Goal: Information Seeking & Learning: Get advice/opinions

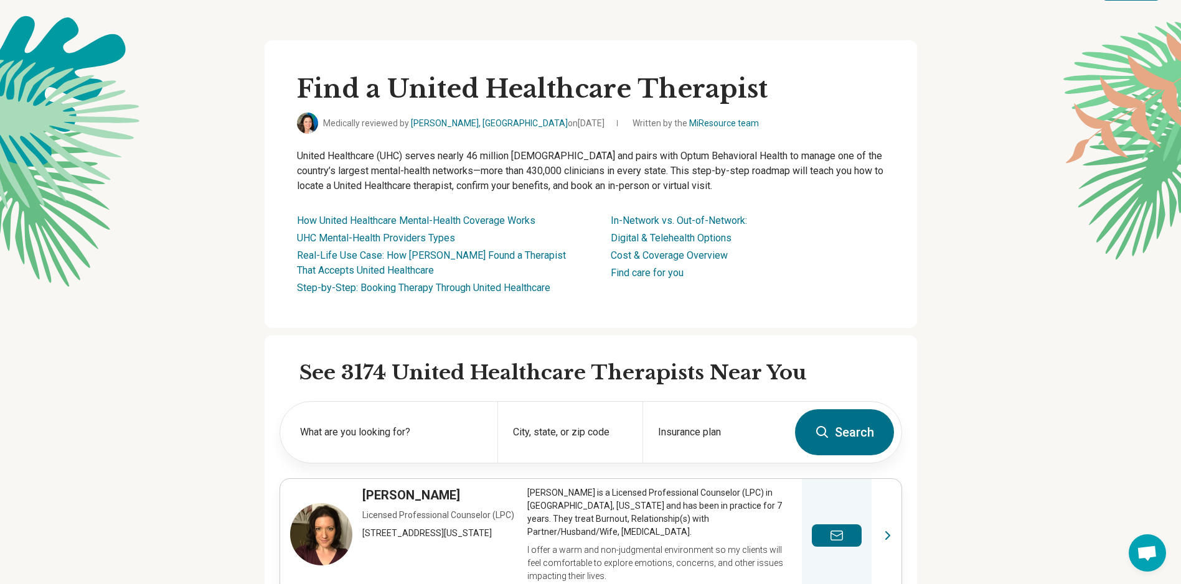
scroll to position [62, 0]
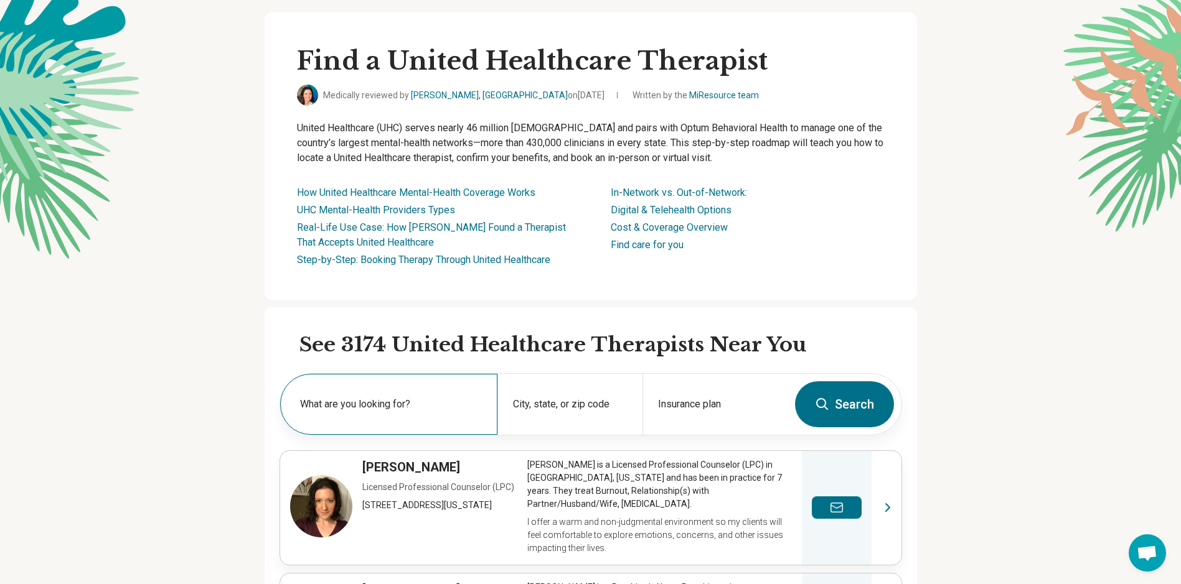
click at [421, 392] on div "What are you looking for?" at bounding box center [388, 404] width 217 height 61
click at [540, 402] on div "City, state, or zip code" at bounding box center [569, 404] width 145 height 61
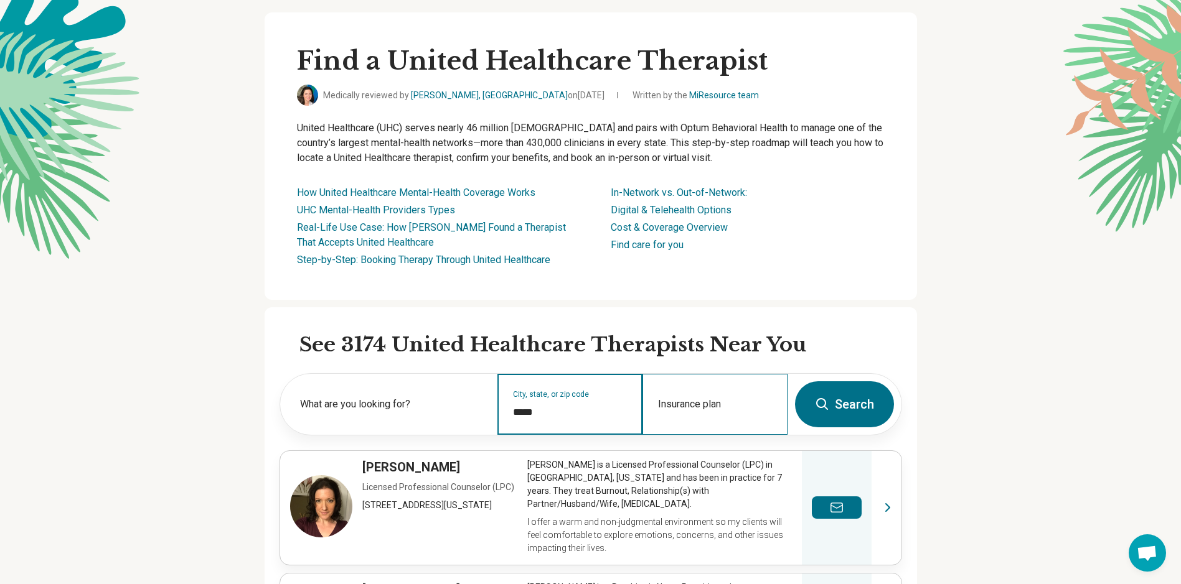
type input "*****"
click at [741, 405] on div "Insurance plan" at bounding box center [714, 404] width 145 height 61
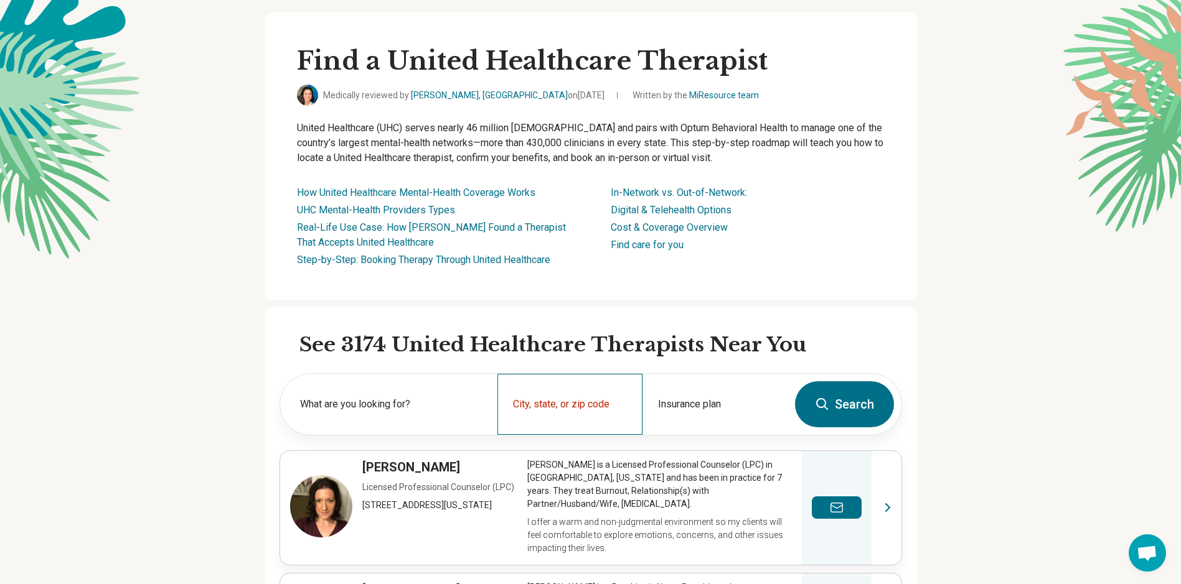
click at [627, 406] on div "City, state, or zip code" at bounding box center [569, 404] width 145 height 61
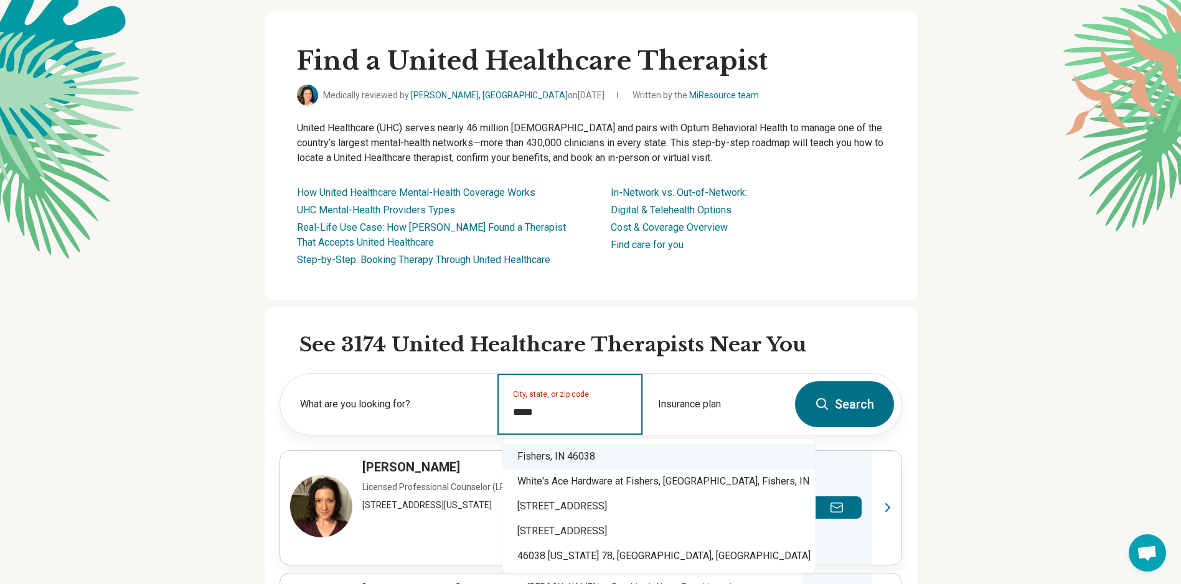
click at [597, 458] on div "Fishers, IN 46038" at bounding box center [658, 456] width 313 height 25
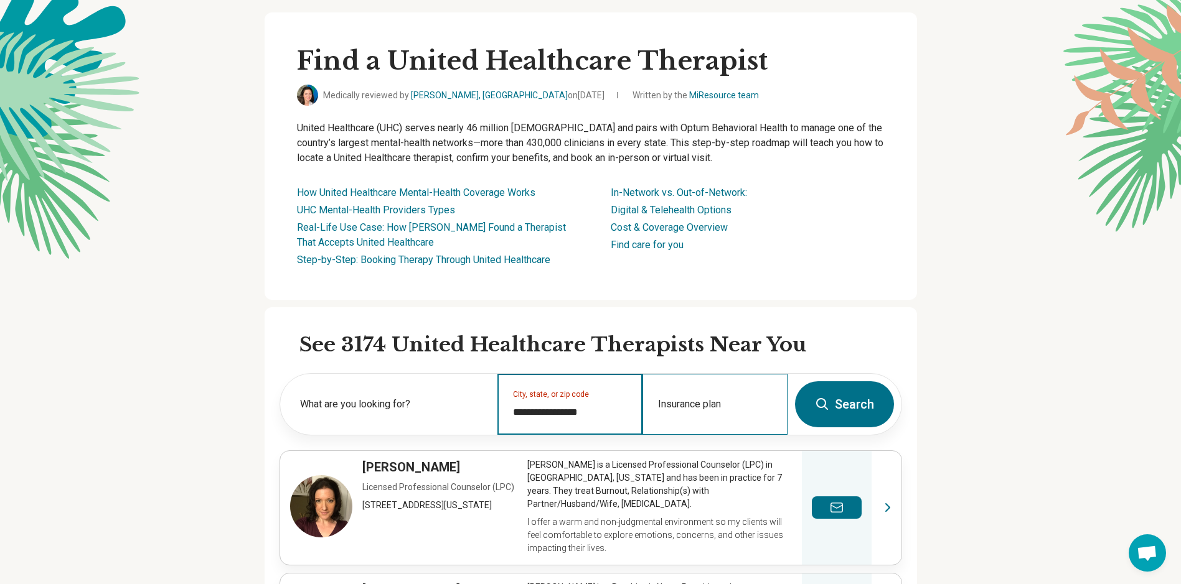
type input "**********"
click at [708, 397] on div "Insurance plan" at bounding box center [714, 404] width 145 height 61
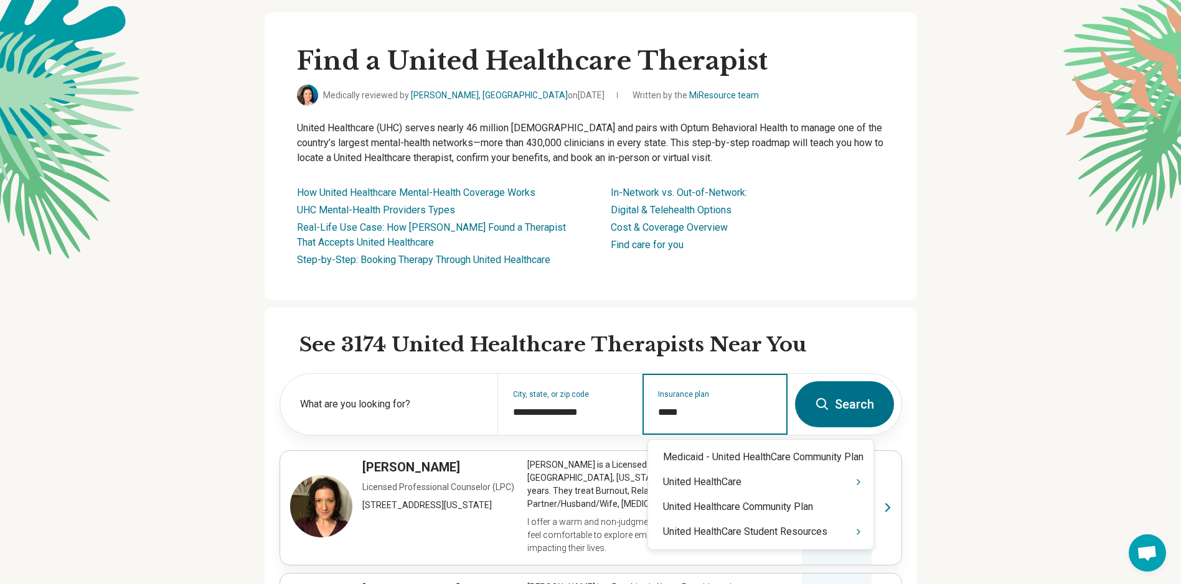
type input "******"
click at [702, 482] on div "United HealthCare" at bounding box center [760, 482] width 225 height 25
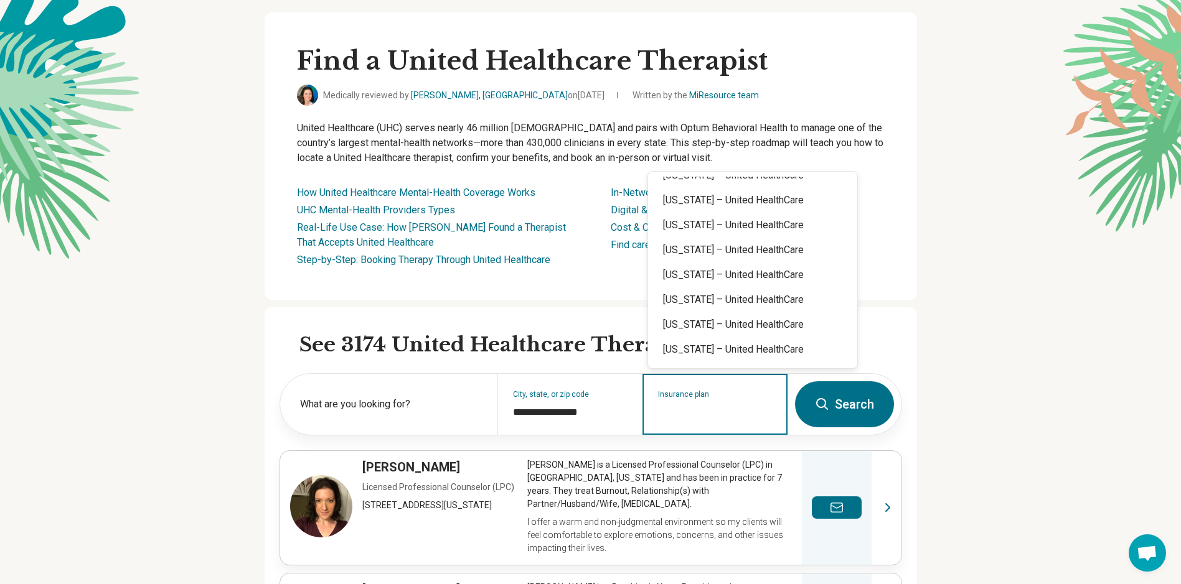
scroll to position [0, 0]
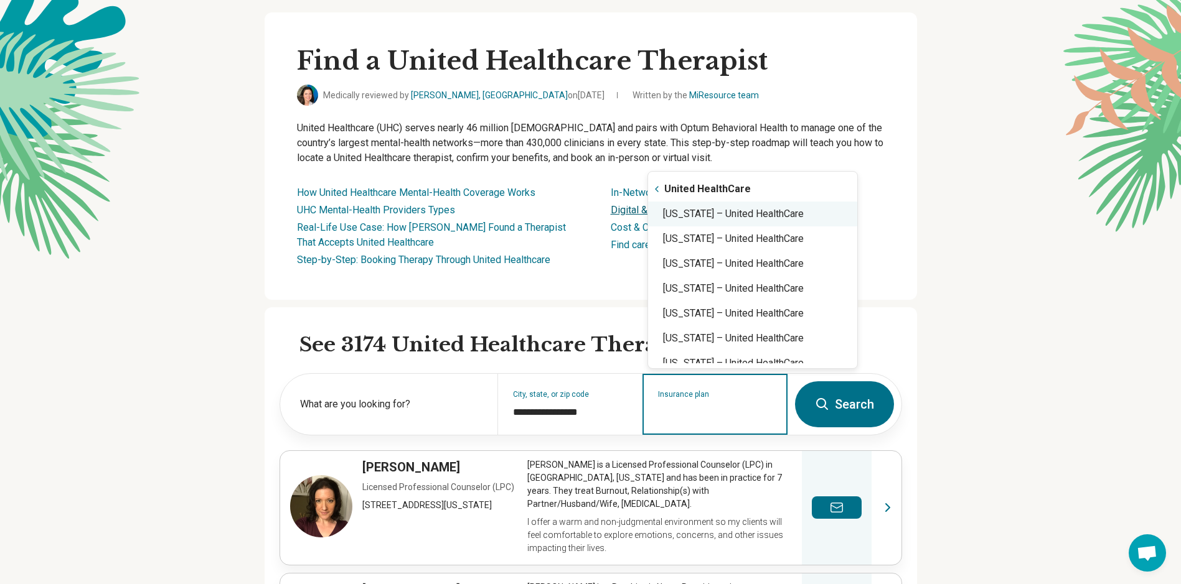
click at [689, 210] on div "Indiana – United HealthCare" at bounding box center [752, 214] width 209 height 25
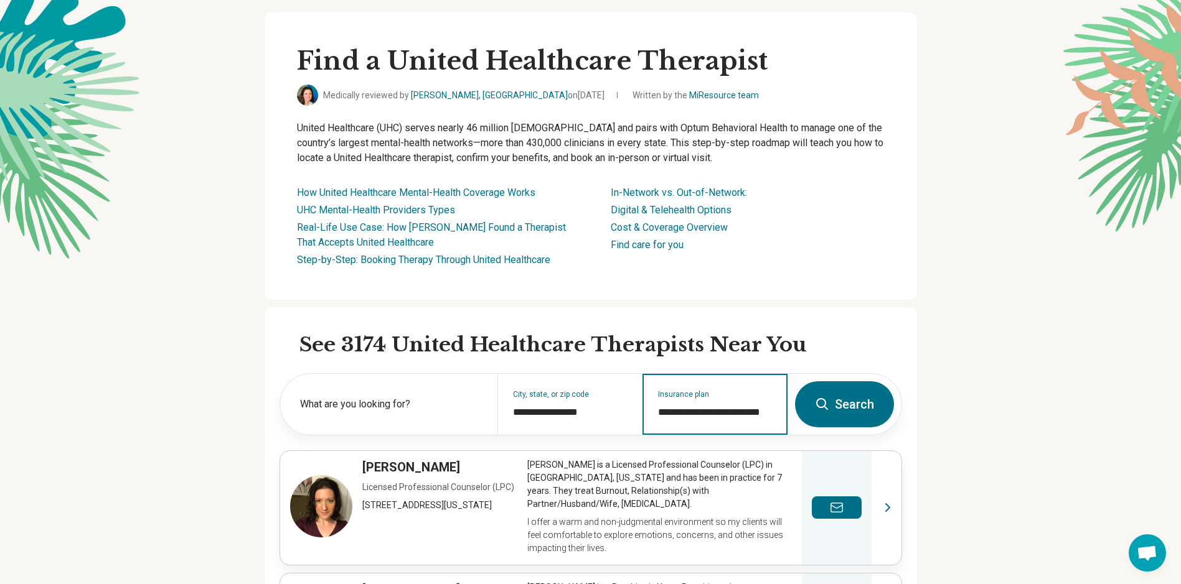
type input "**********"
click at [840, 393] on button "Search" at bounding box center [844, 404] width 99 height 46
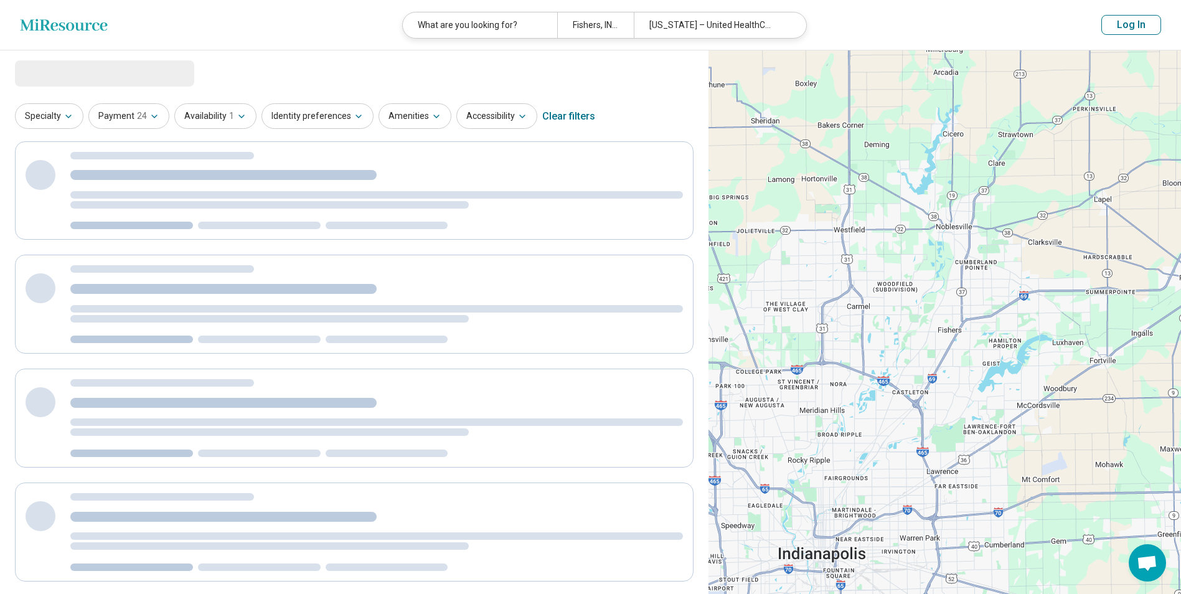
select select "***"
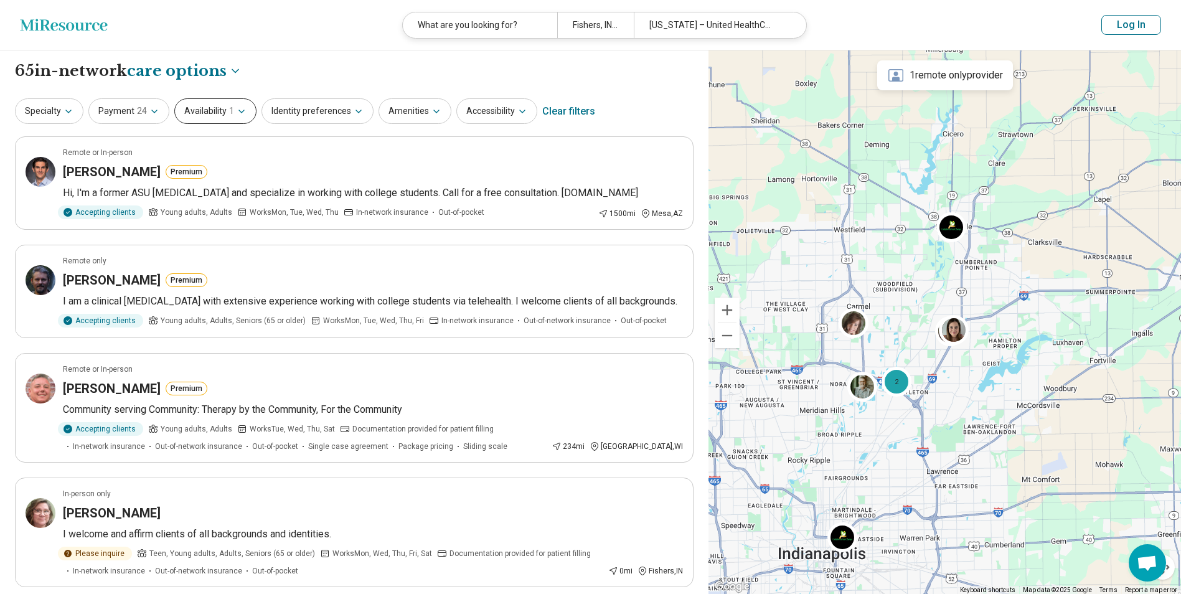
click at [236, 106] on icon "button" at bounding box center [241, 111] width 10 height 10
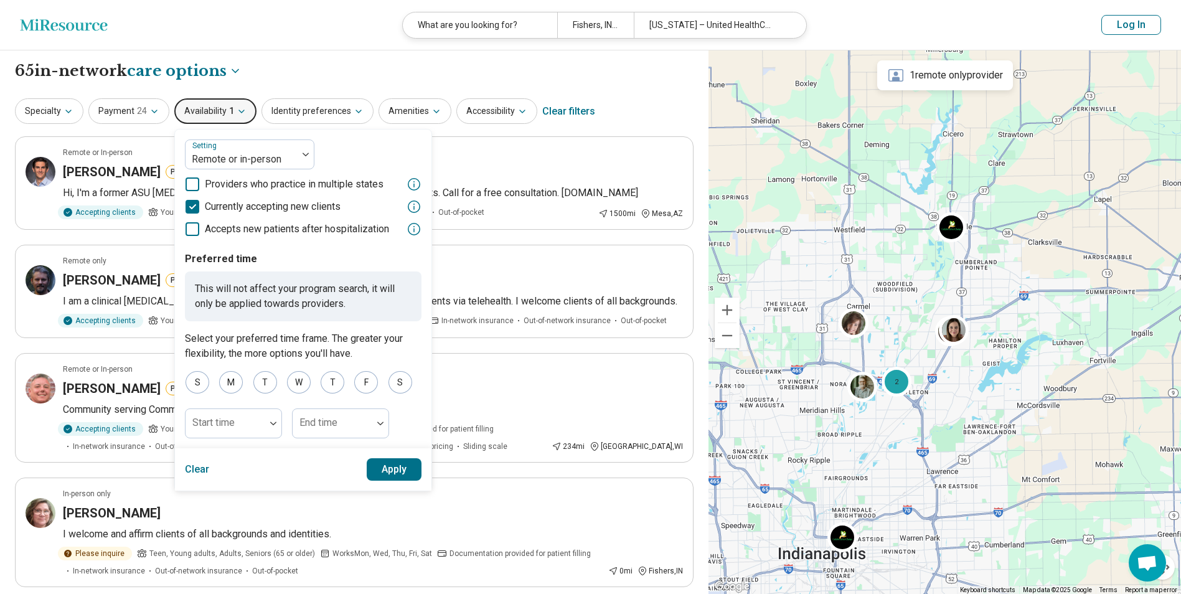
click at [297, 76] on div "**********" at bounding box center [354, 70] width 678 height 21
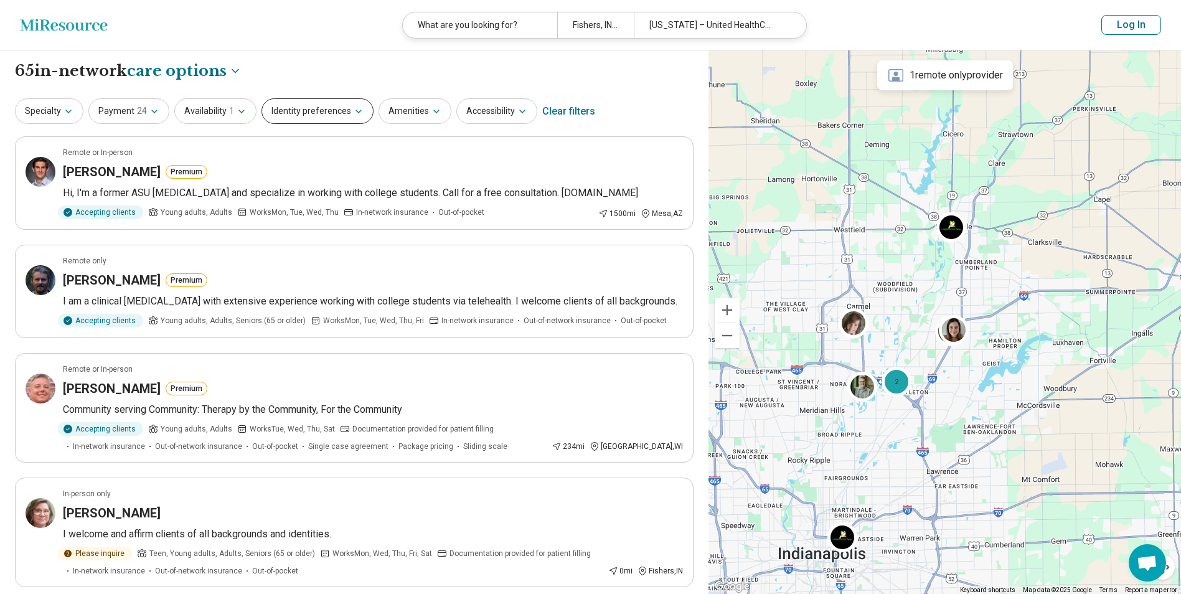
click at [310, 100] on button "Identity preferences" at bounding box center [317, 111] width 112 height 26
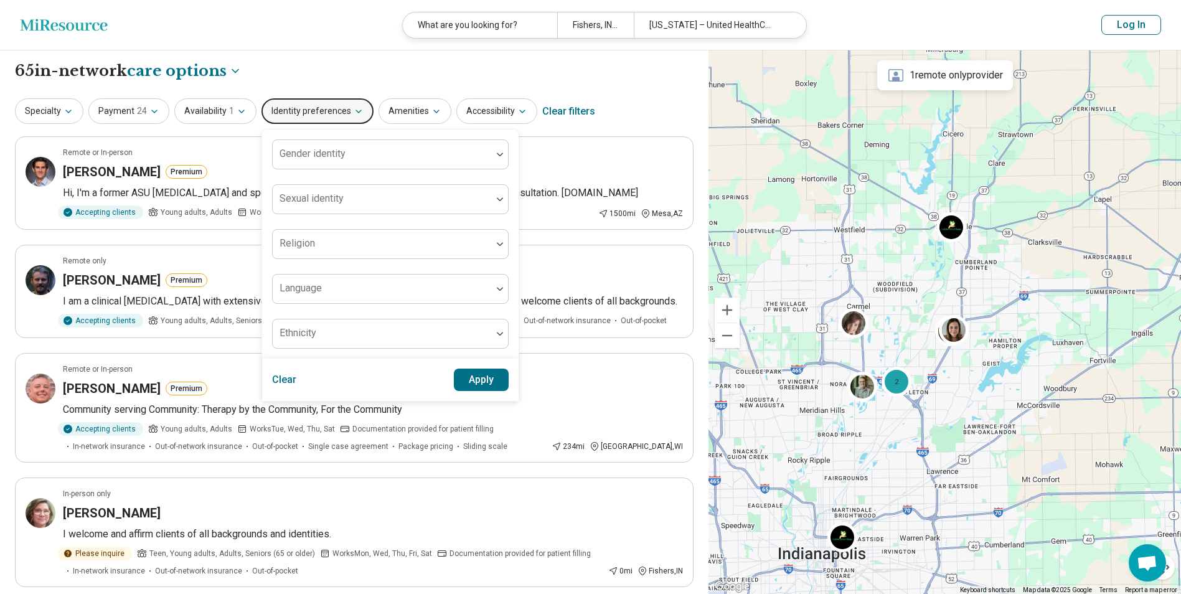
click at [317, 69] on div "**********" at bounding box center [354, 70] width 678 height 21
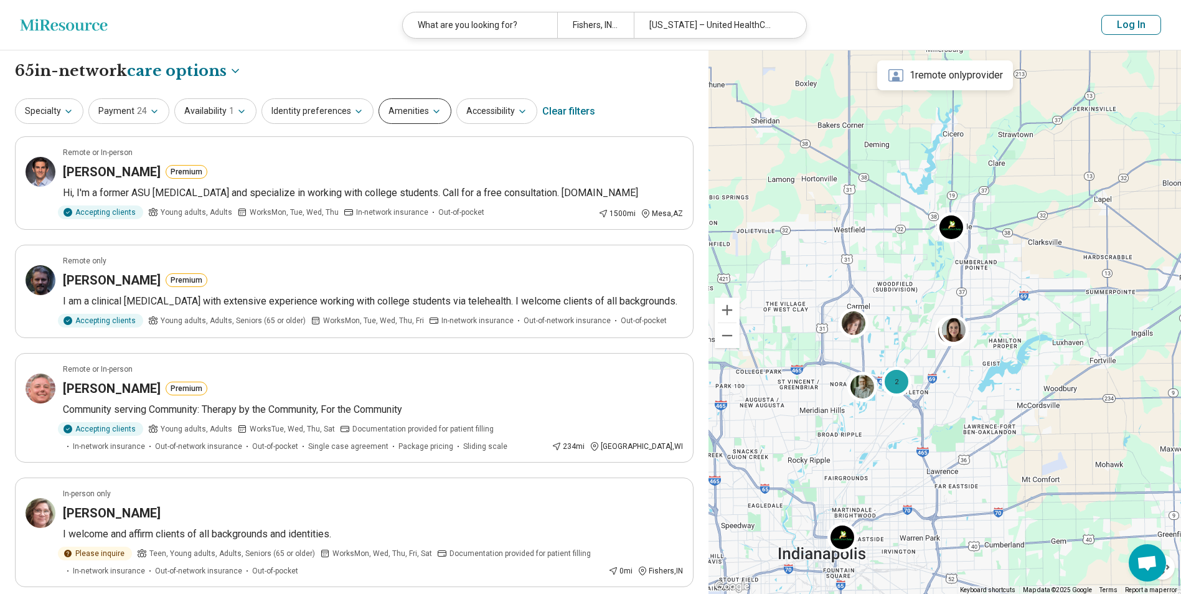
click at [413, 110] on button "Amenities" at bounding box center [414, 111] width 73 height 26
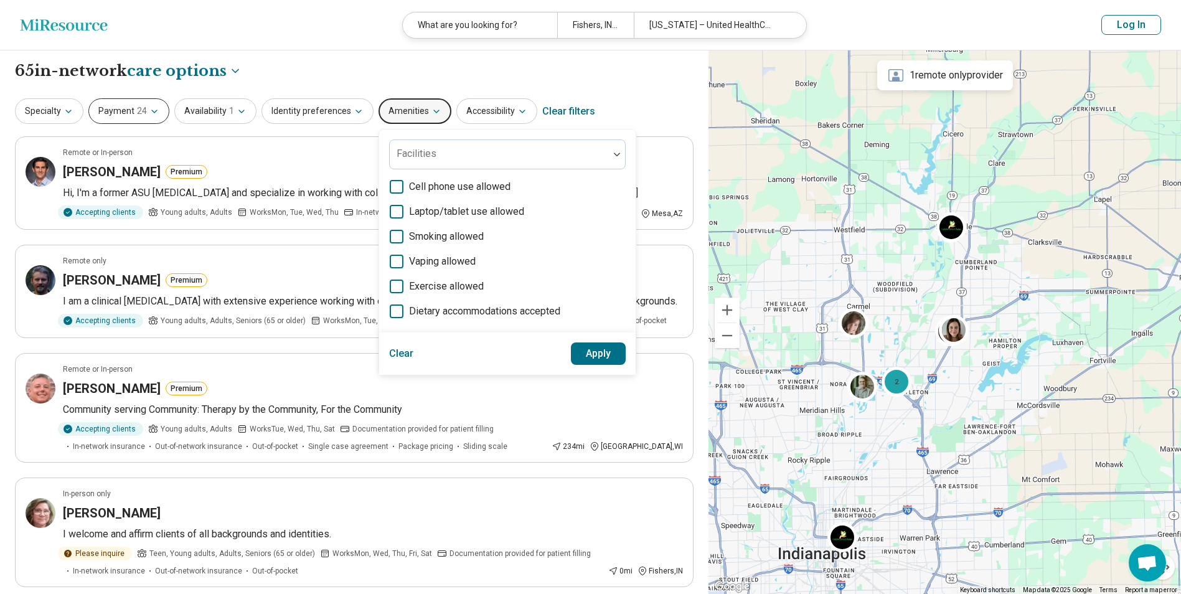
click at [149, 115] on icon "button" at bounding box center [154, 111] width 10 height 10
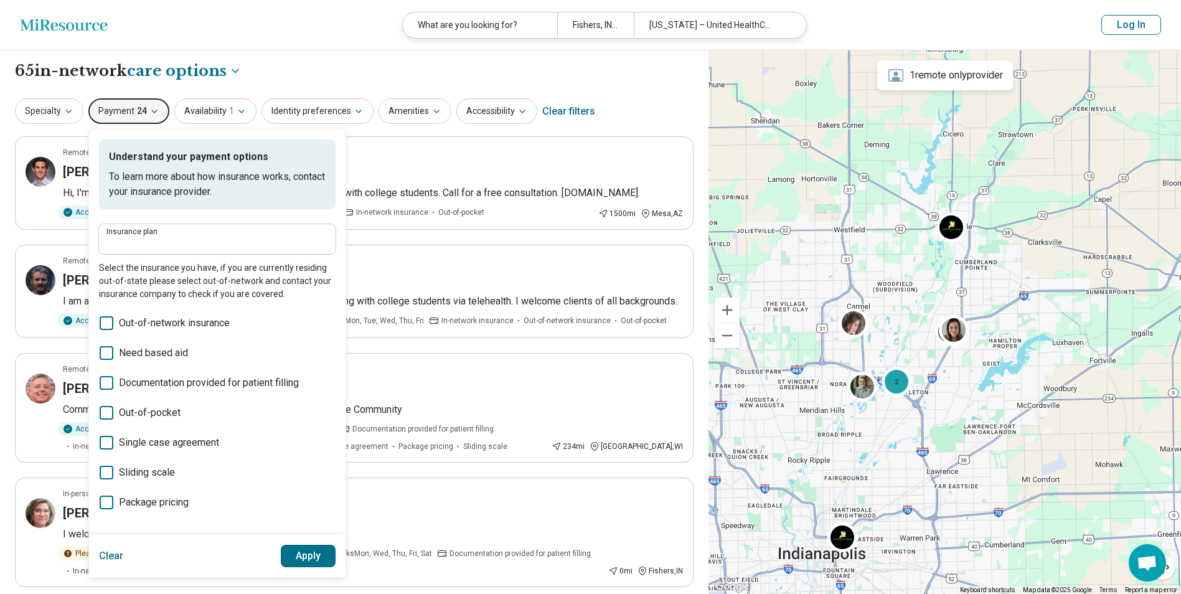
type input "**********"
click at [158, 243] on input "**********" at bounding box center [217, 243] width 222 height 15
click at [274, 77] on div "**********" at bounding box center [354, 70] width 678 height 21
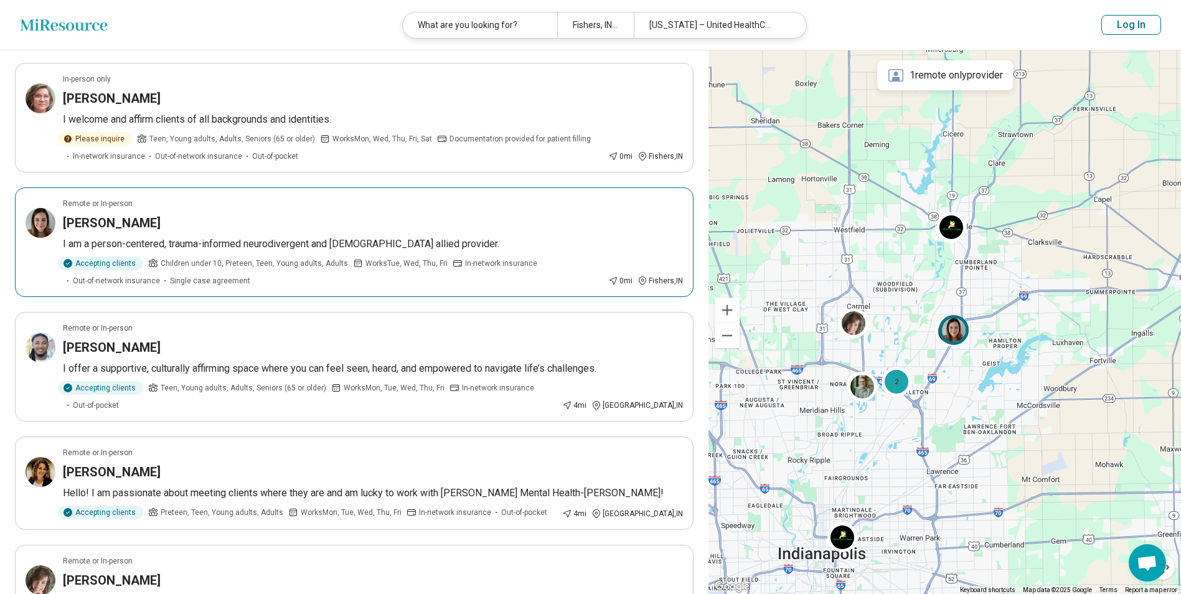
scroll to position [498, 0]
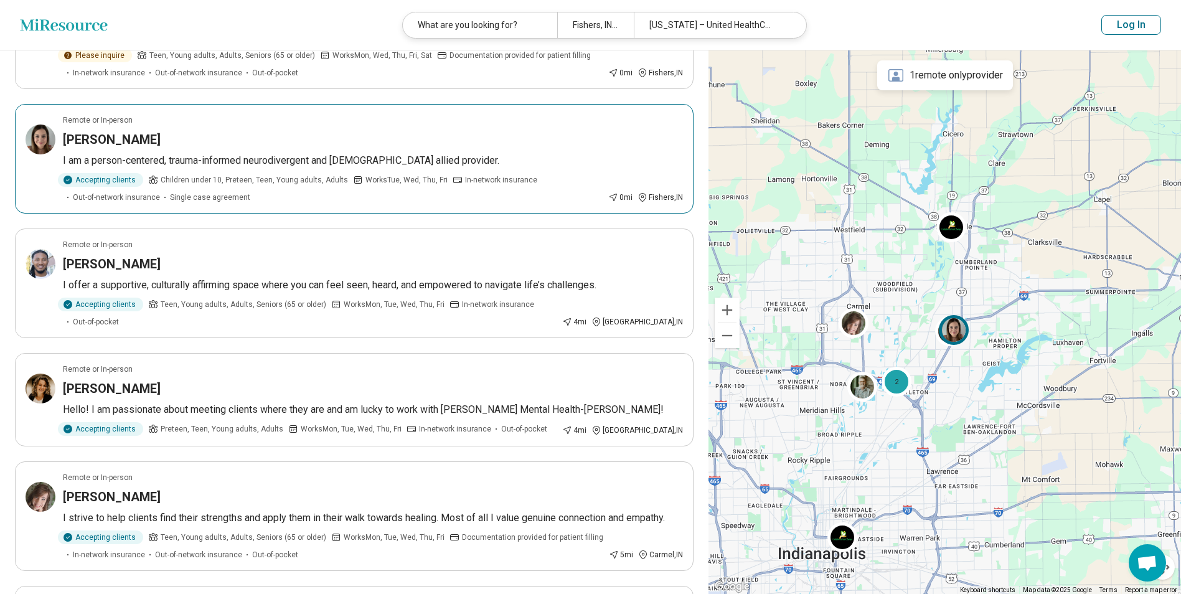
drag, startPoint x: 104, startPoint y: 143, endPoint x: 85, endPoint y: 140, distance: 19.5
click at [85, 140] on h3 "Kara Ashman" at bounding box center [112, 139] width 98 height 17
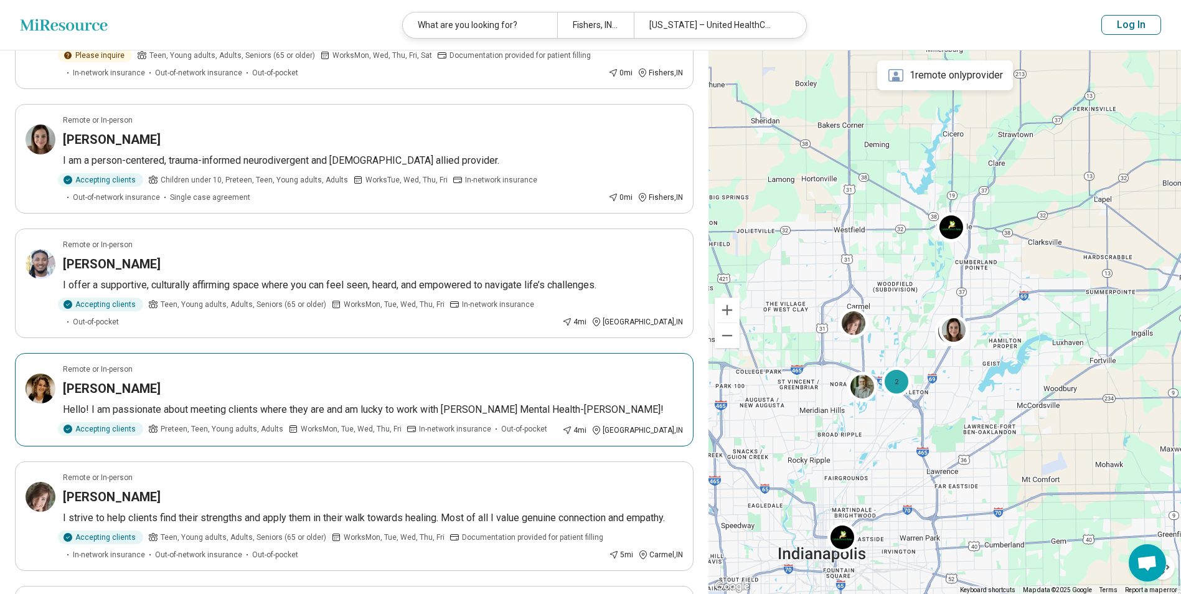
click at [128, 380] on h3 "Alecia Hudson" at bounding box center [112, 388] width 98 height 17
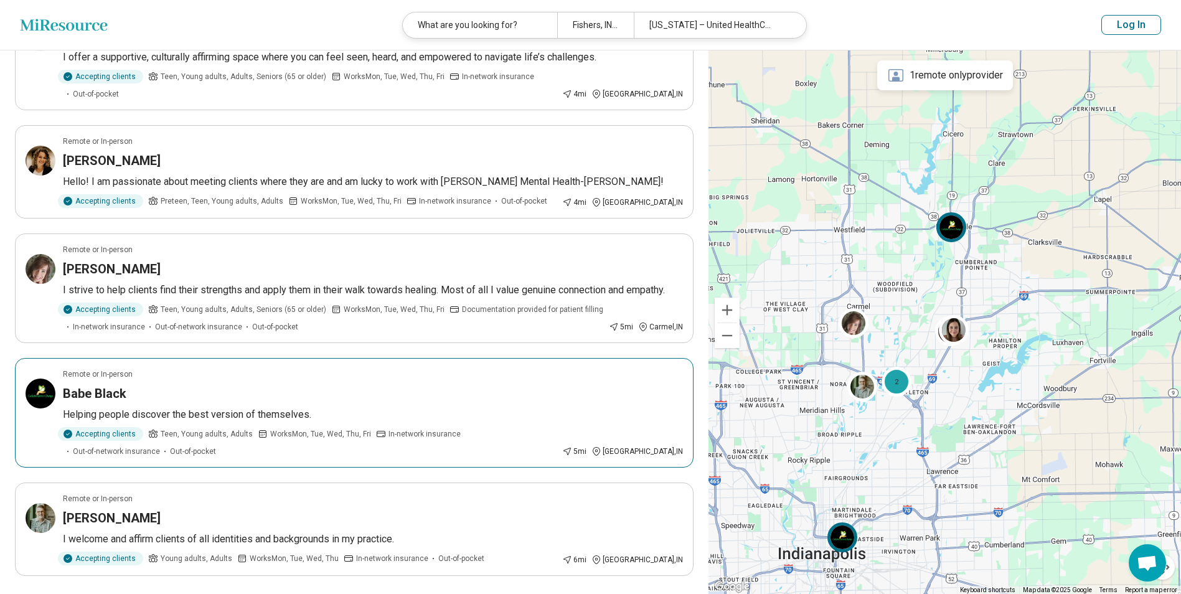
scroll to position [747, 0]
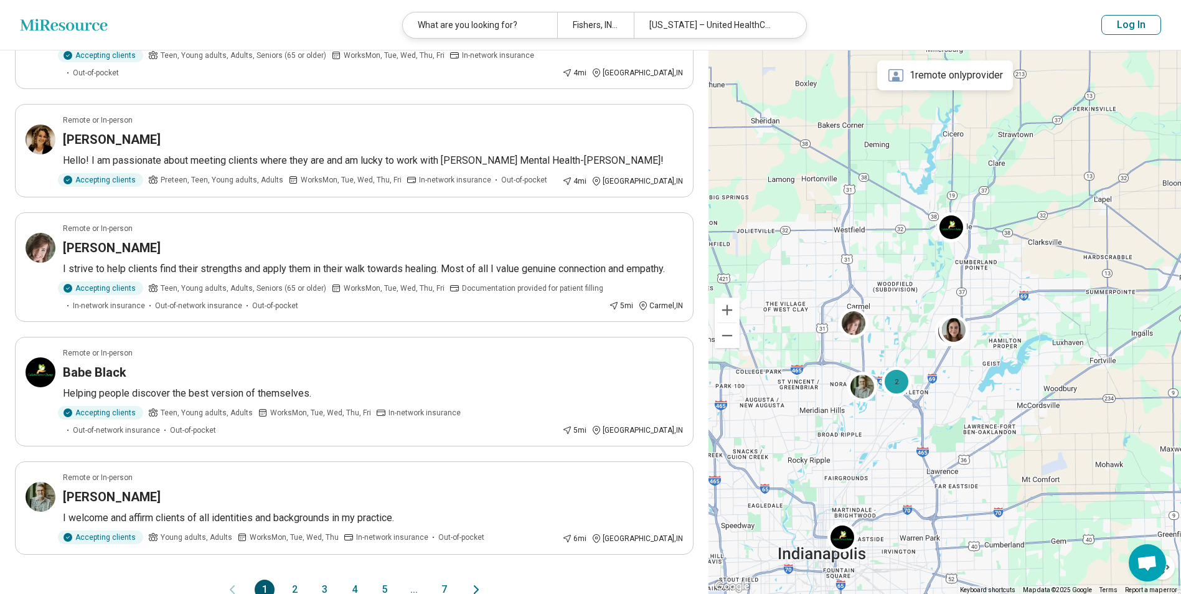
click at [294, 579] on button "2" at bounding box center [294, 589] width 20 height 20
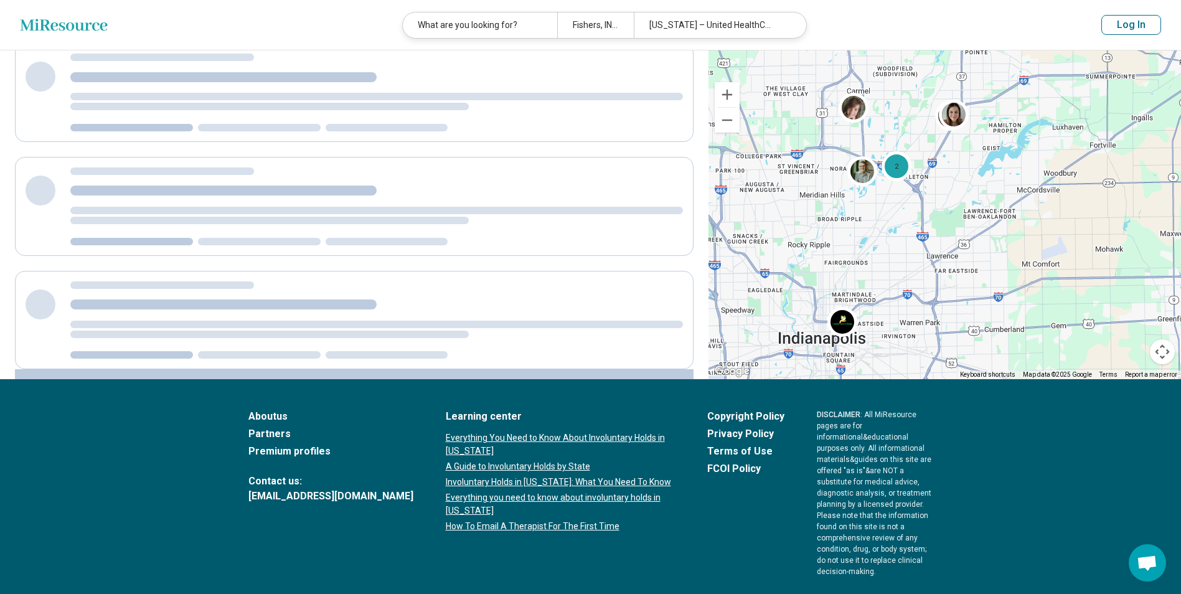
scroll to position [0, 0]
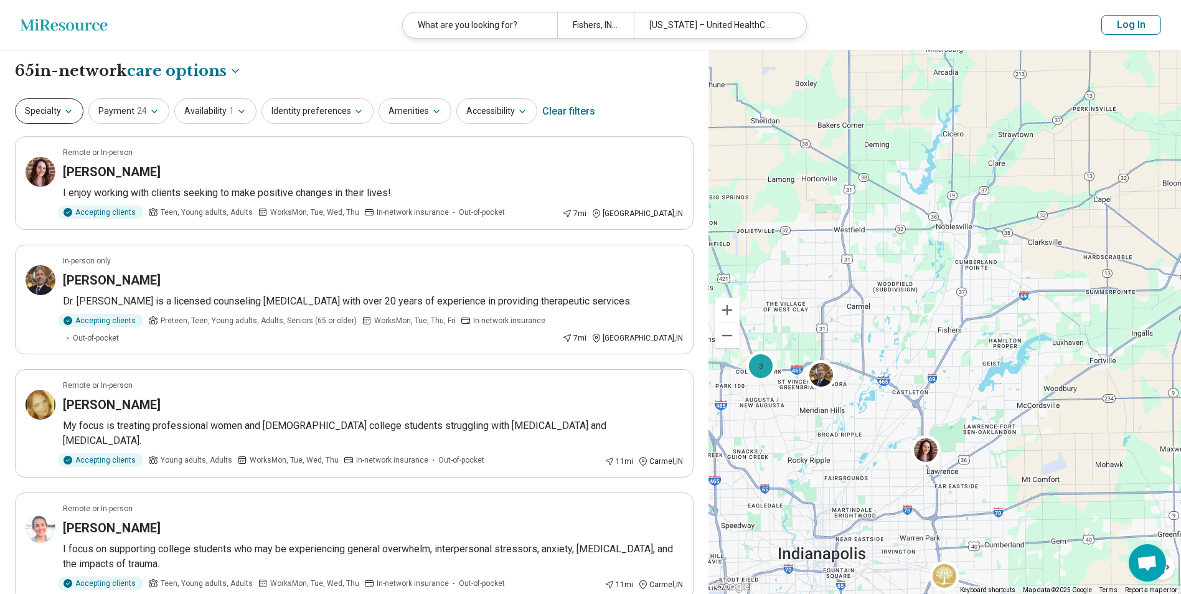
click at [49, 113] on button "Specialty" at bounding box center [49, 111] width 68 height 26
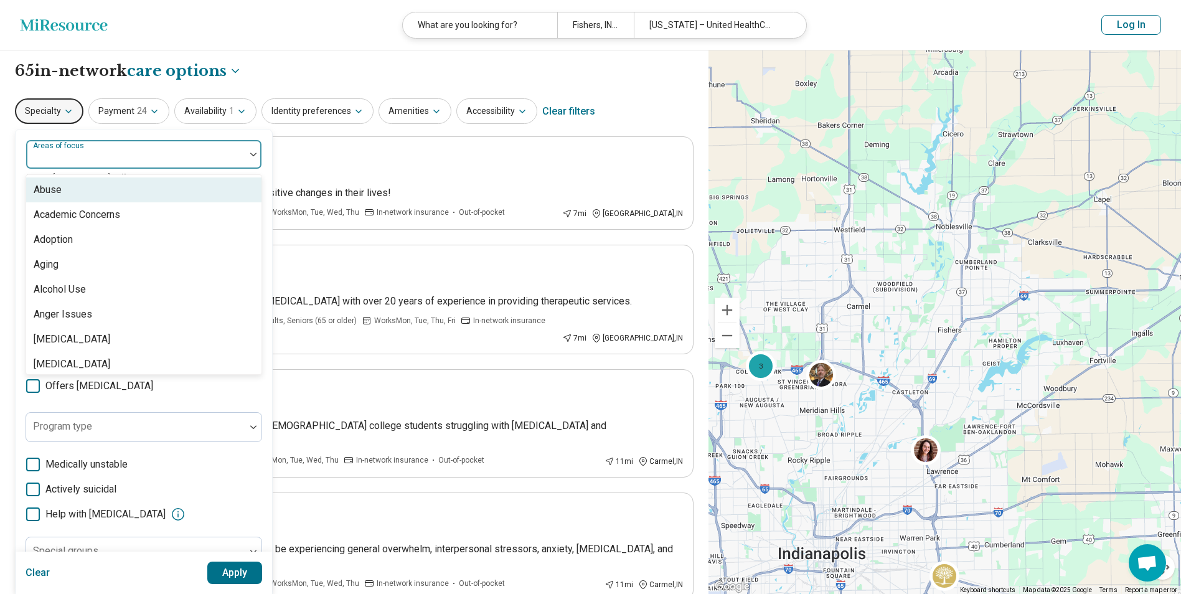
click at [83, 151] on div "Areas of focus" at bounding box center [144, 154] width 236 height 30
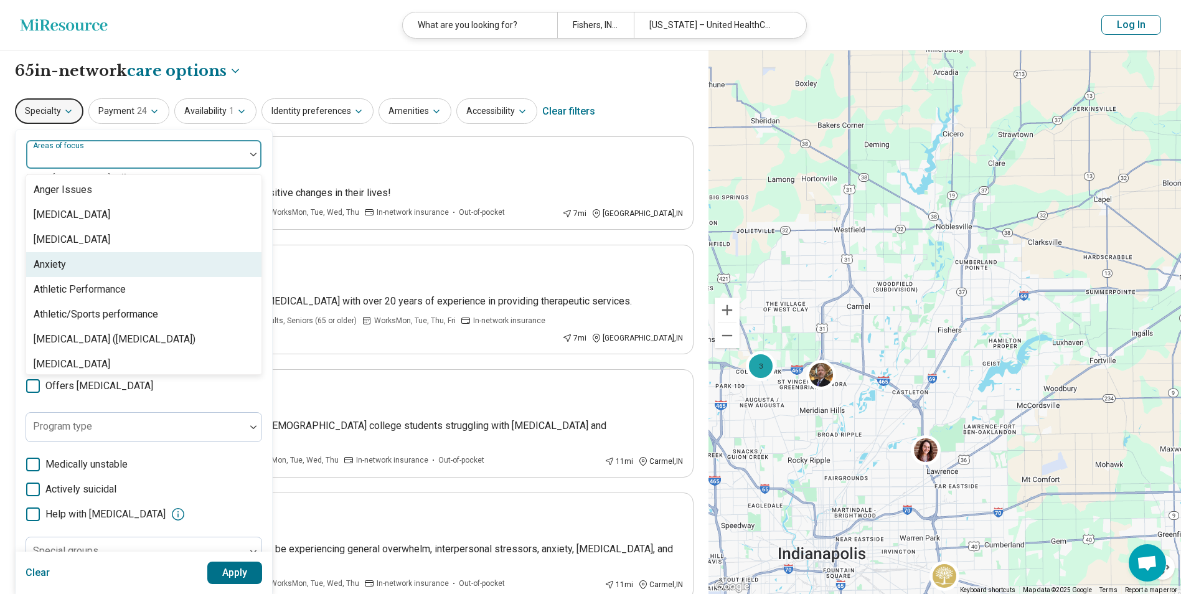
scroll to position [187, 0]
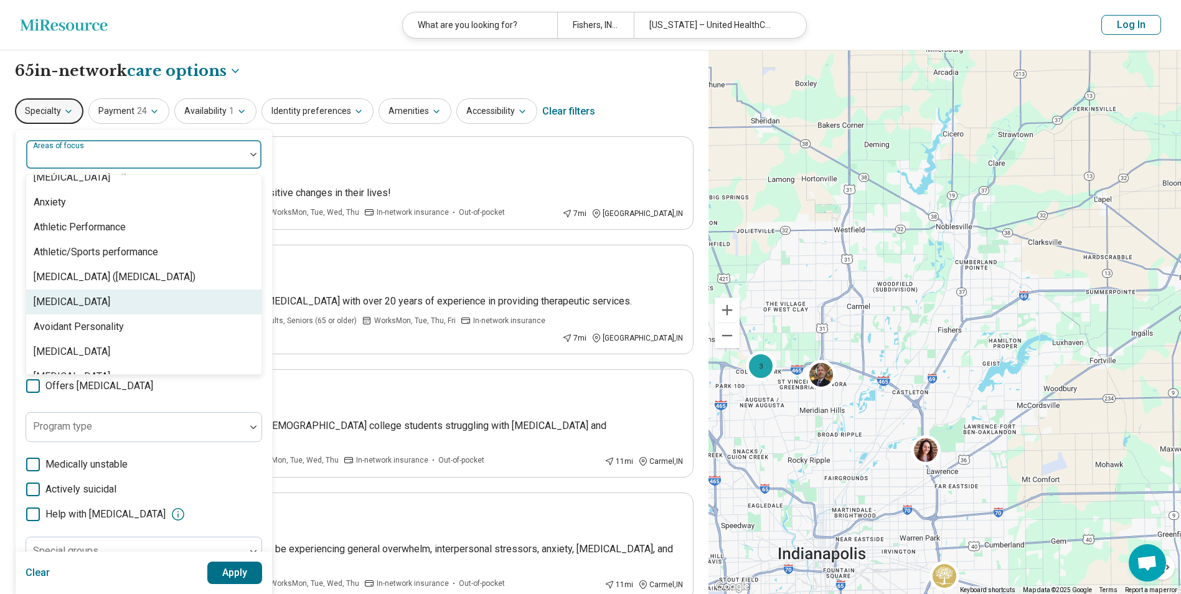
click at [94, 303] on div "[MEDICAL_DATA]" at bounding box center [143, 301] width 235 height 25
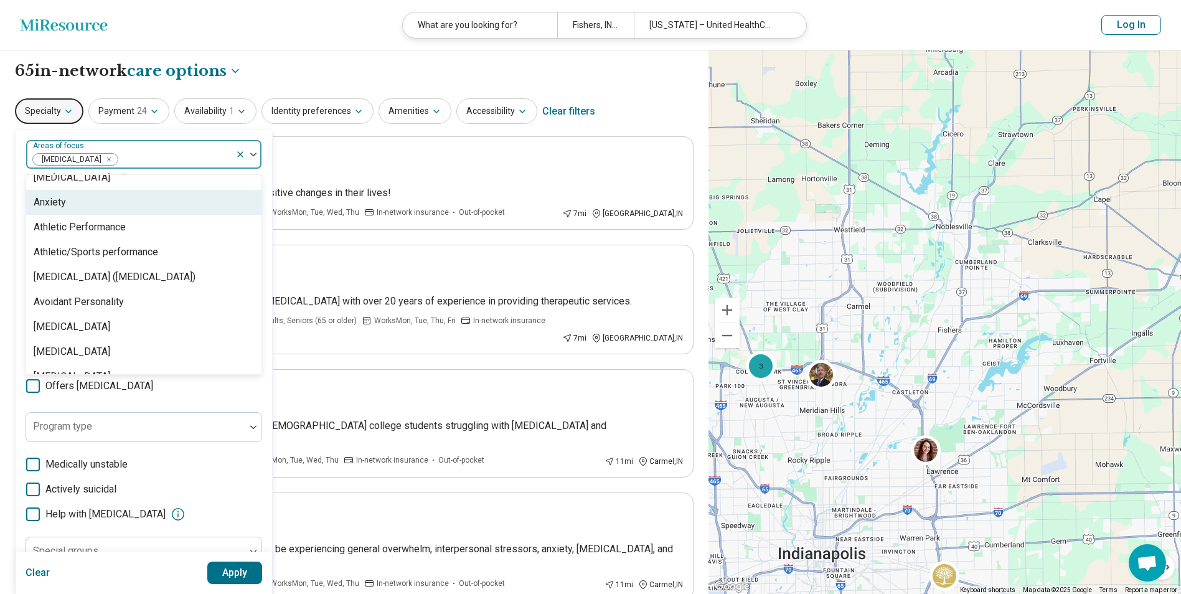
click at [77, 199] on div "Anxiety" at bounding box center [143, 202] width 235 height 25
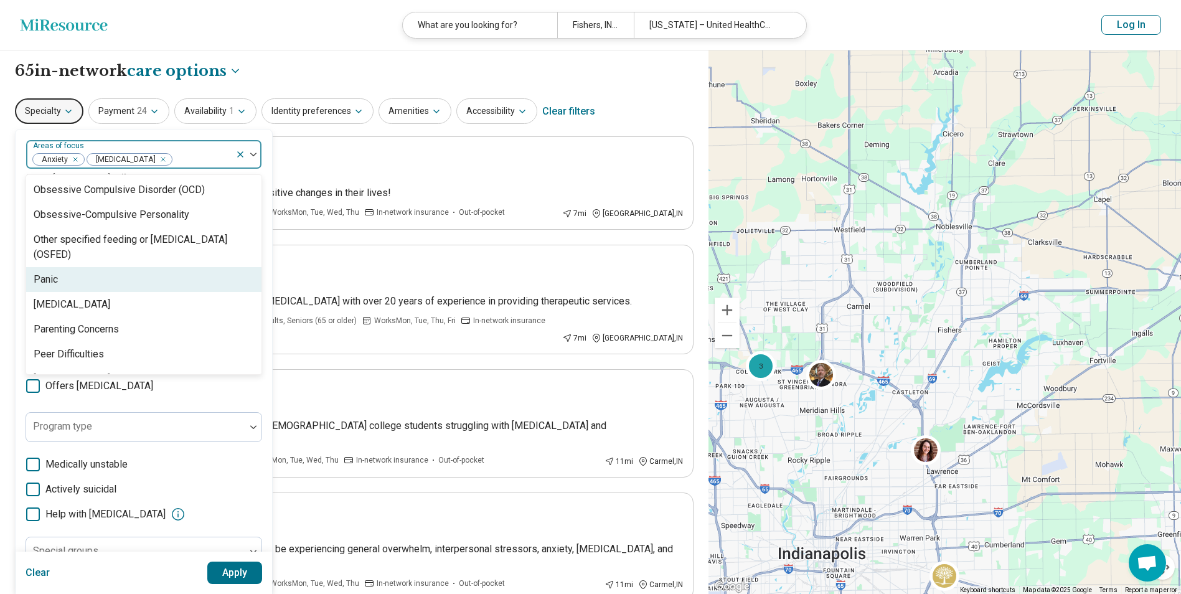
scroll to position [1431, 0]
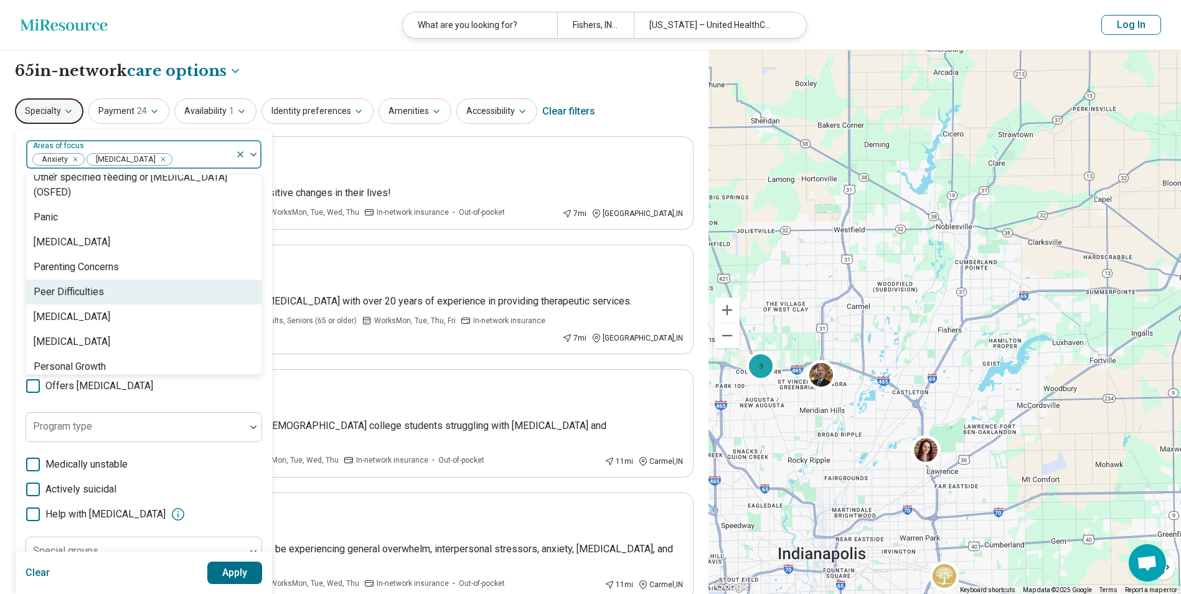
click at [105, 286] on div "Peer Difficulties" at bounding box center [143, 291] width 235 height 25
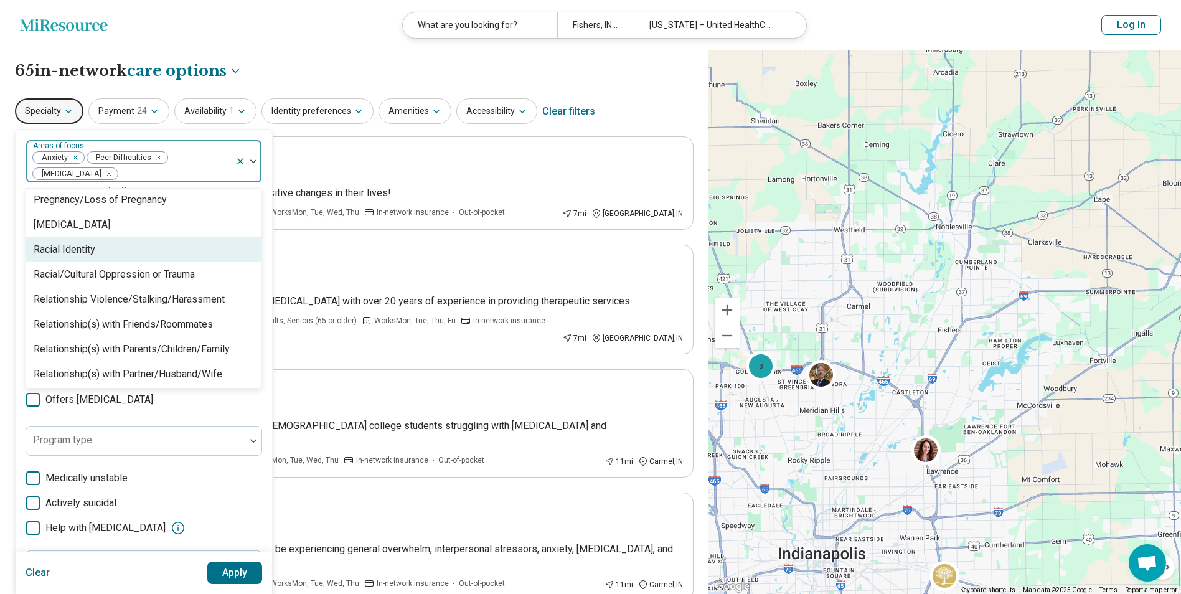
scroll to position [1805, 0]
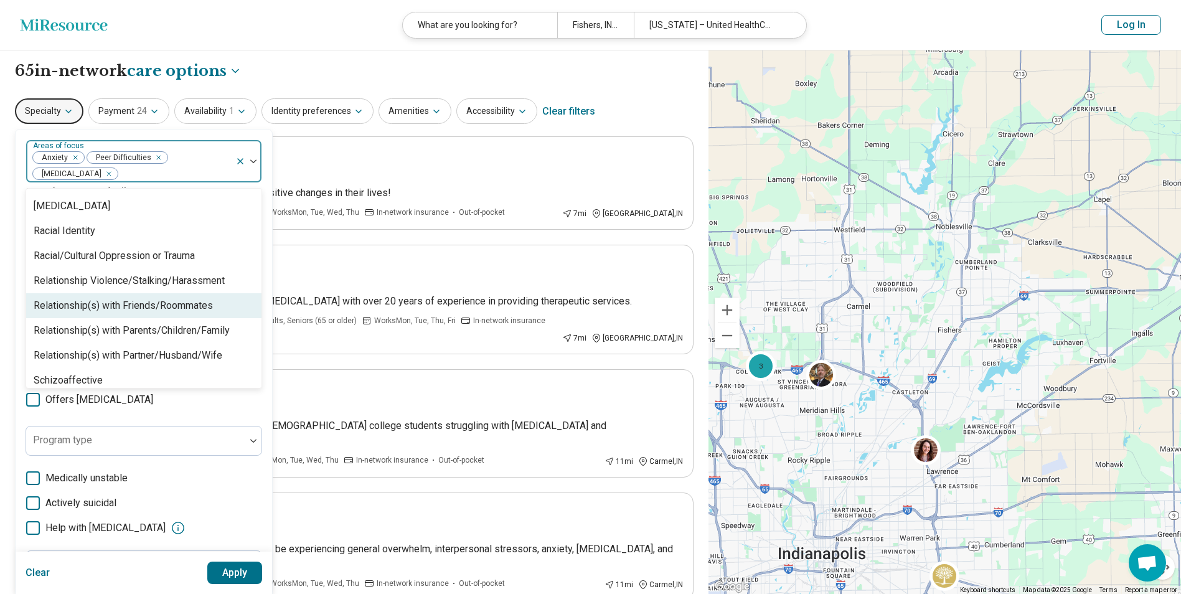
click at [137, 298] on div "Relationship(s) with Friends/Roommates" at bounding box center [123, 305] width 179 height 15
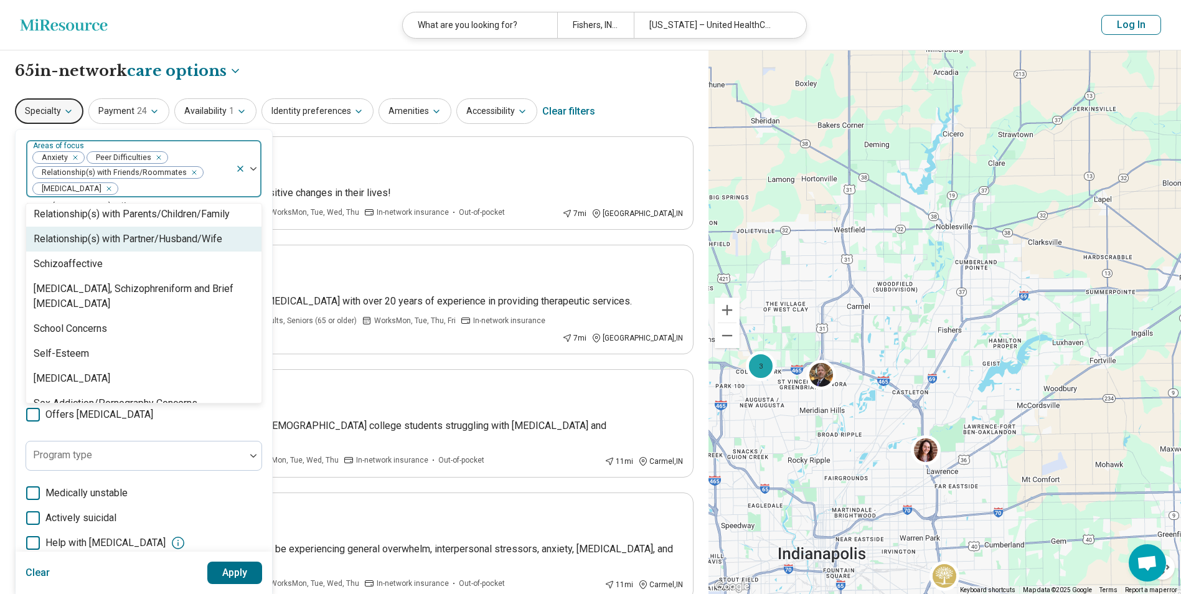
scroll to position [1929, 0]
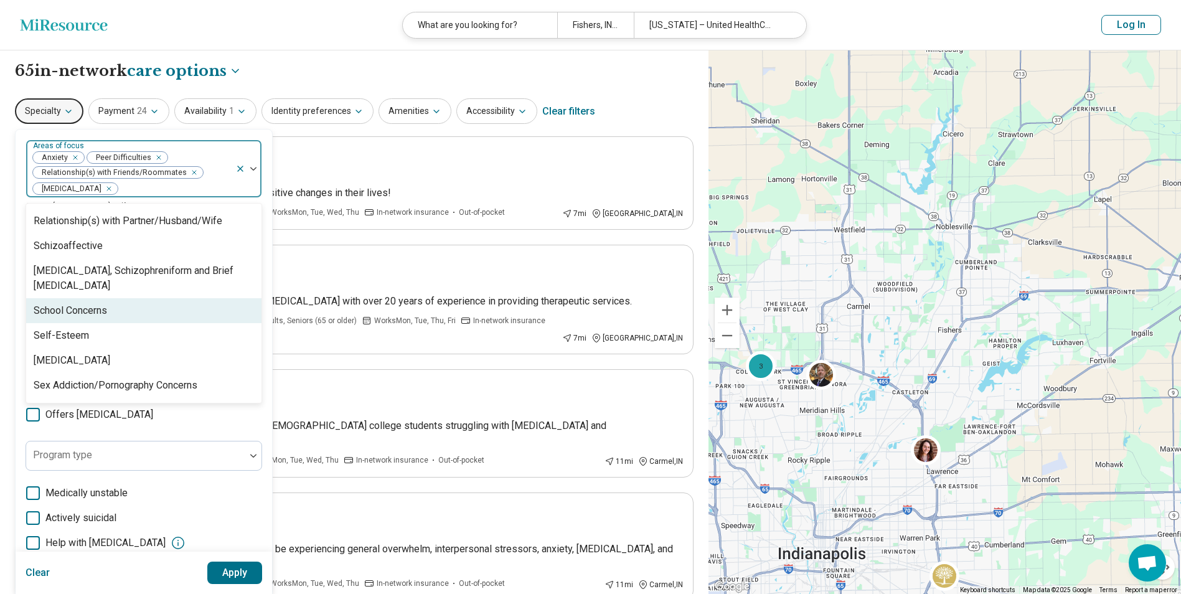
click at [90, 319] on div "School Concerns" at bounding box center [143, 310] width 235 height 25
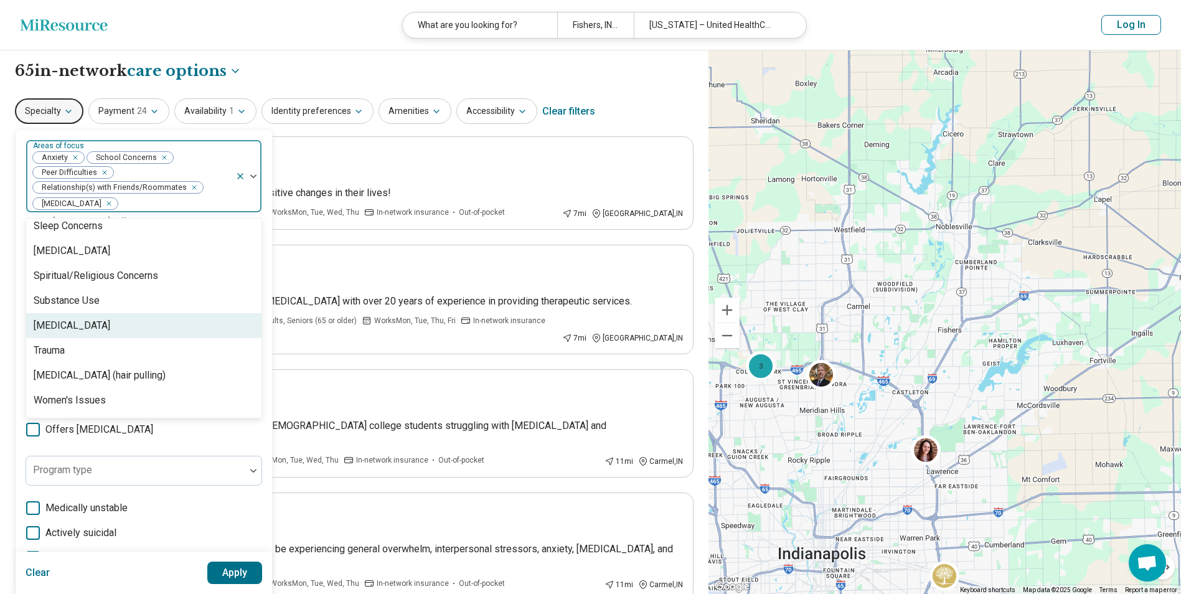
scroll to position [2201, 0]
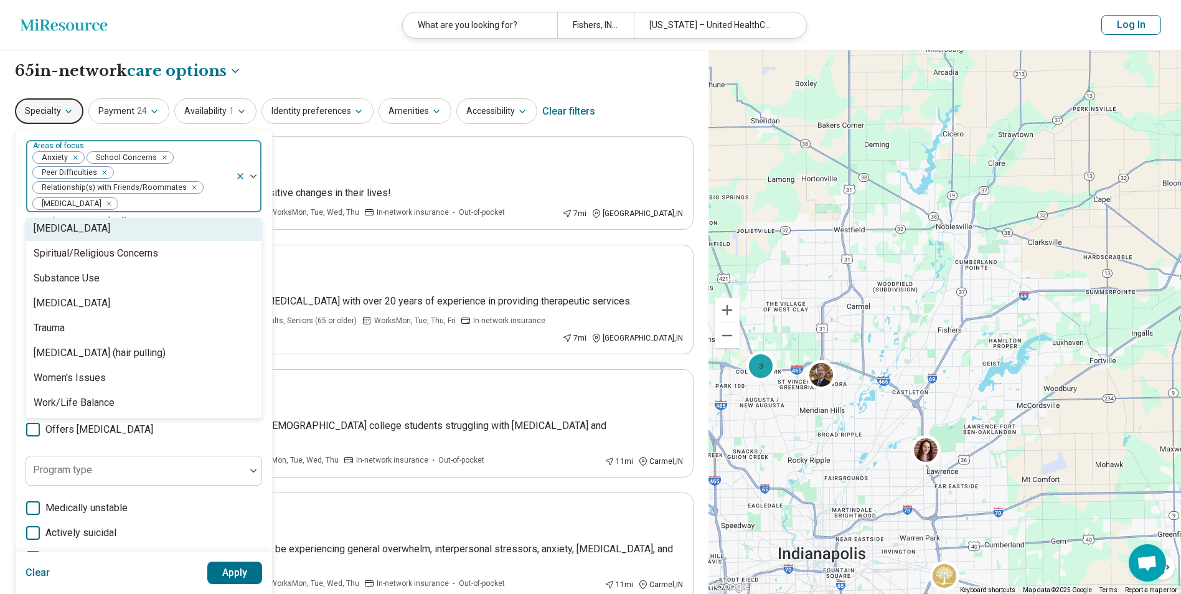
click at [155, 132] on div "option School Concerns, selected. 95 results available. Use Up and Down to choo…" at bounding box center [144, 404] width 256 height 550
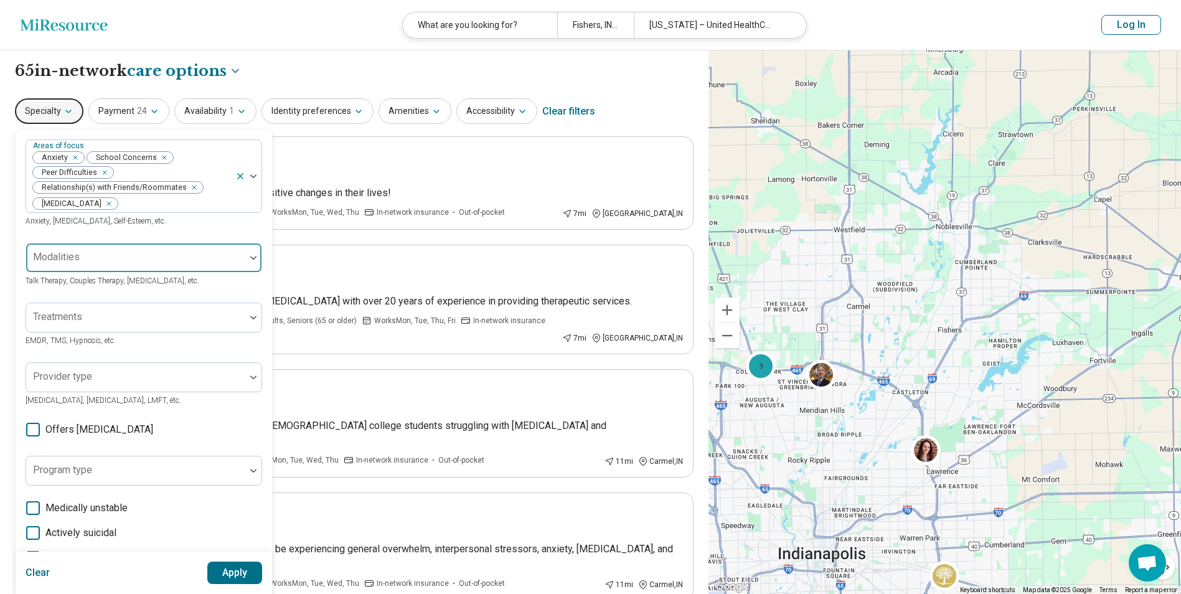
click at [131, 256] on div at bounding box center [135, 262] width 209 height 17
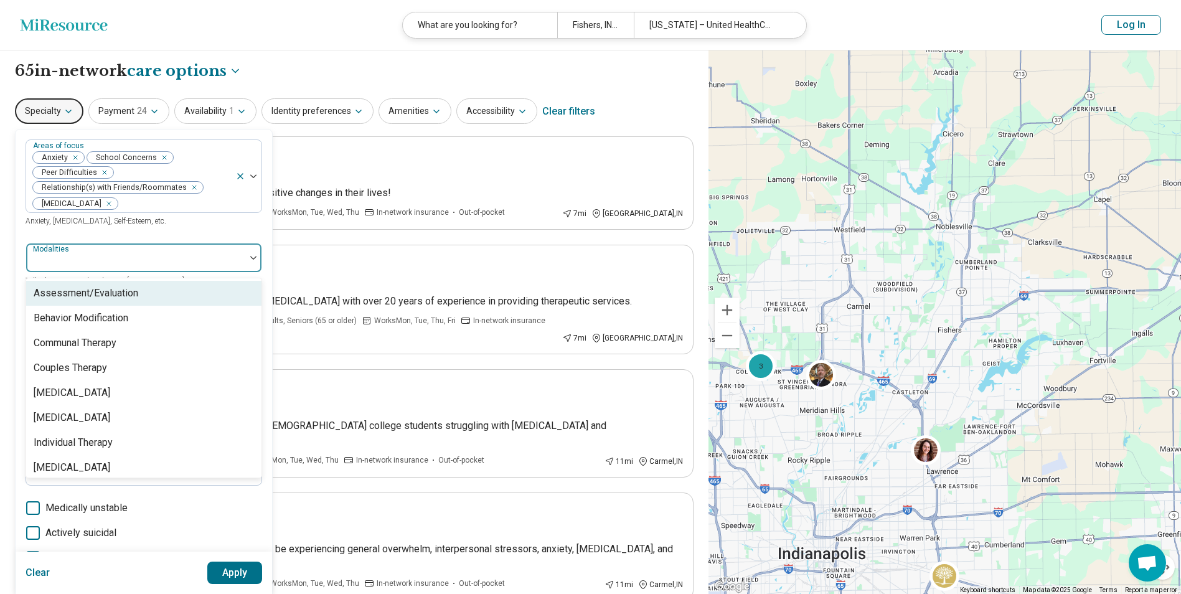
click at [131, 256] on div at bounding box center [135, 262] width 209 height 17
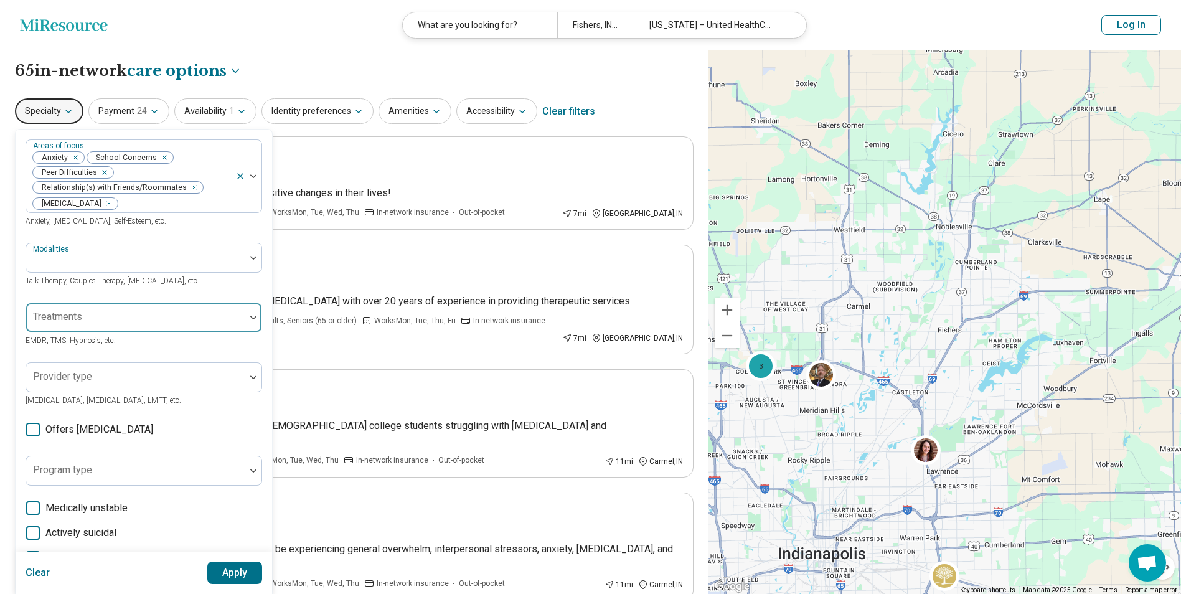
click at [113, 322] on div at bounding box center [135, 322] width 209 height 17
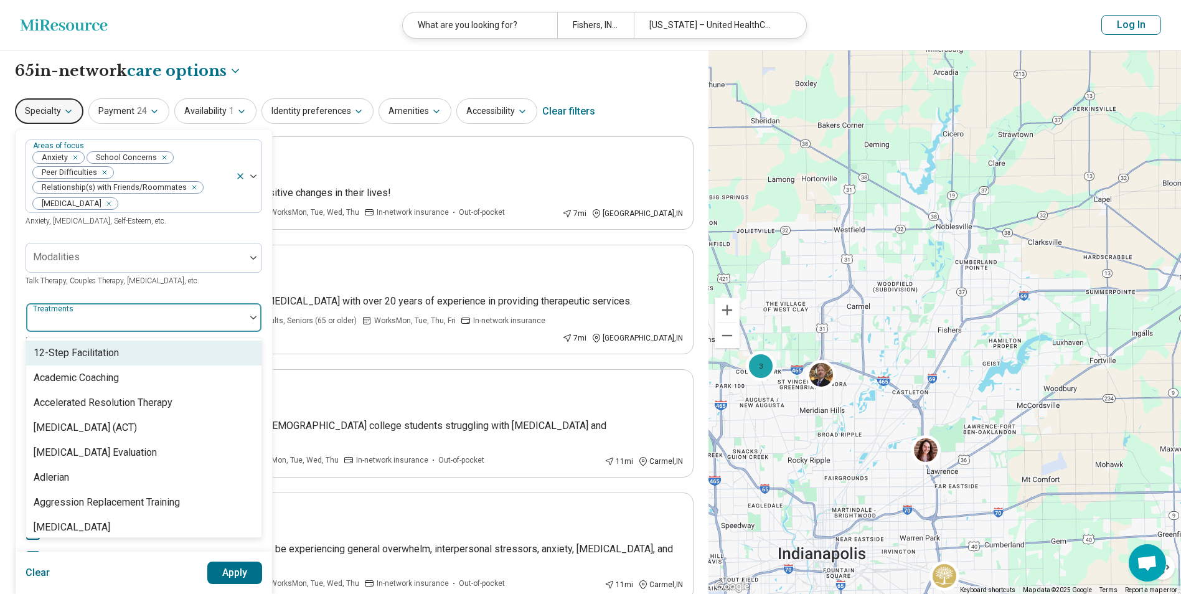
click at [113, 322] on div at bounding box center [135, 322] width 209 height 17
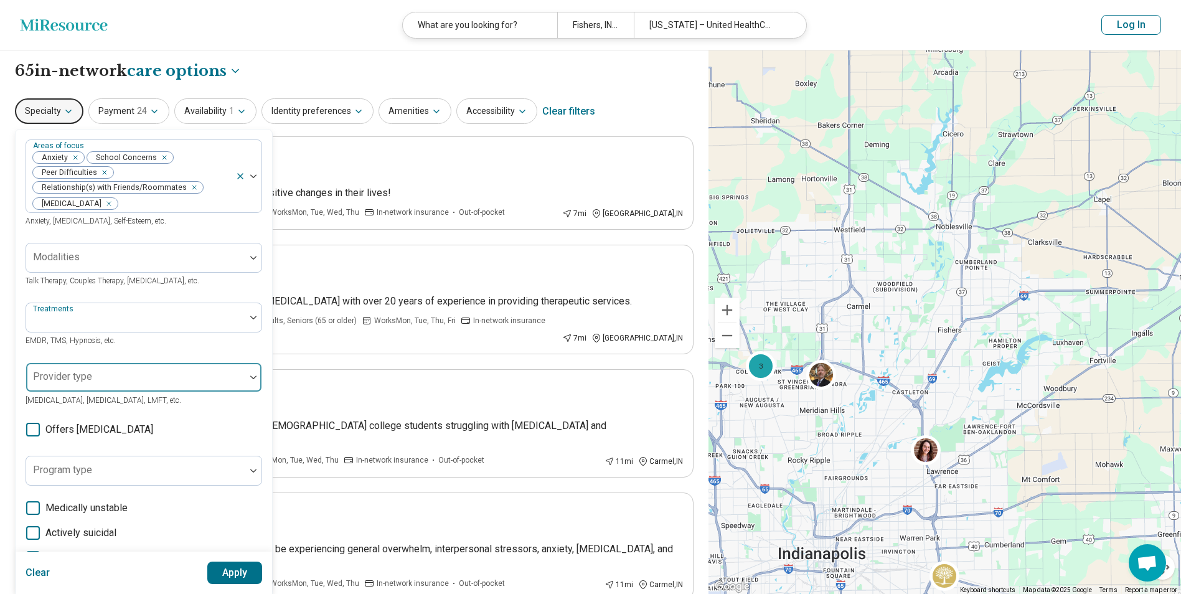
click at [102, 383] on div at bounding box center [135, 381] width 209 height 17
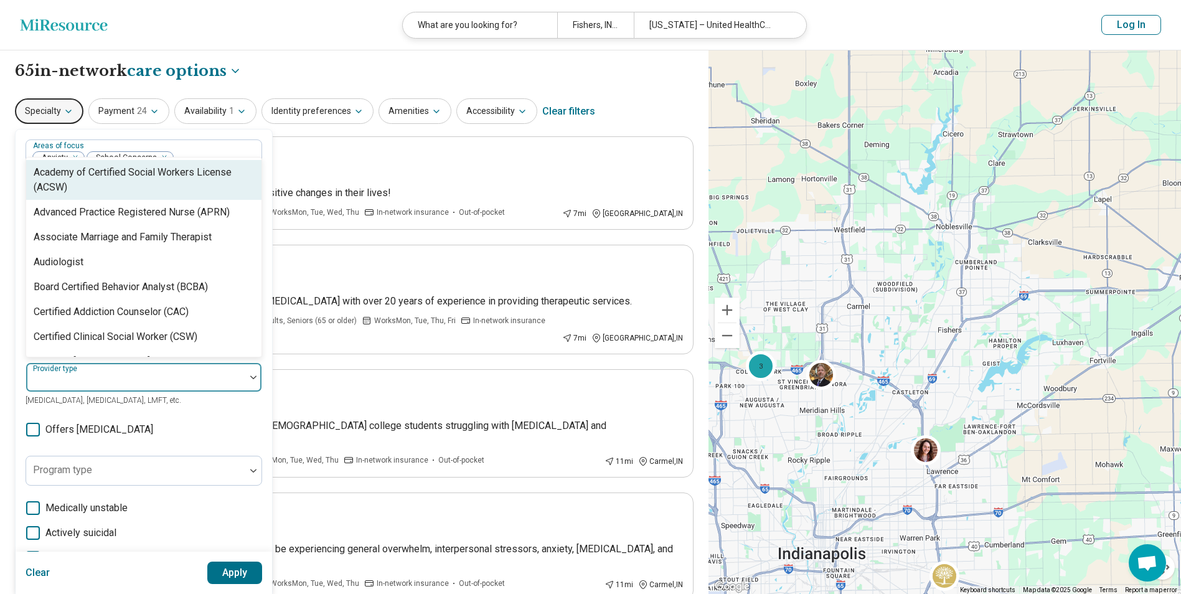
click at [102, 382] on div at bounding box center [135, 381] width 209 height 17
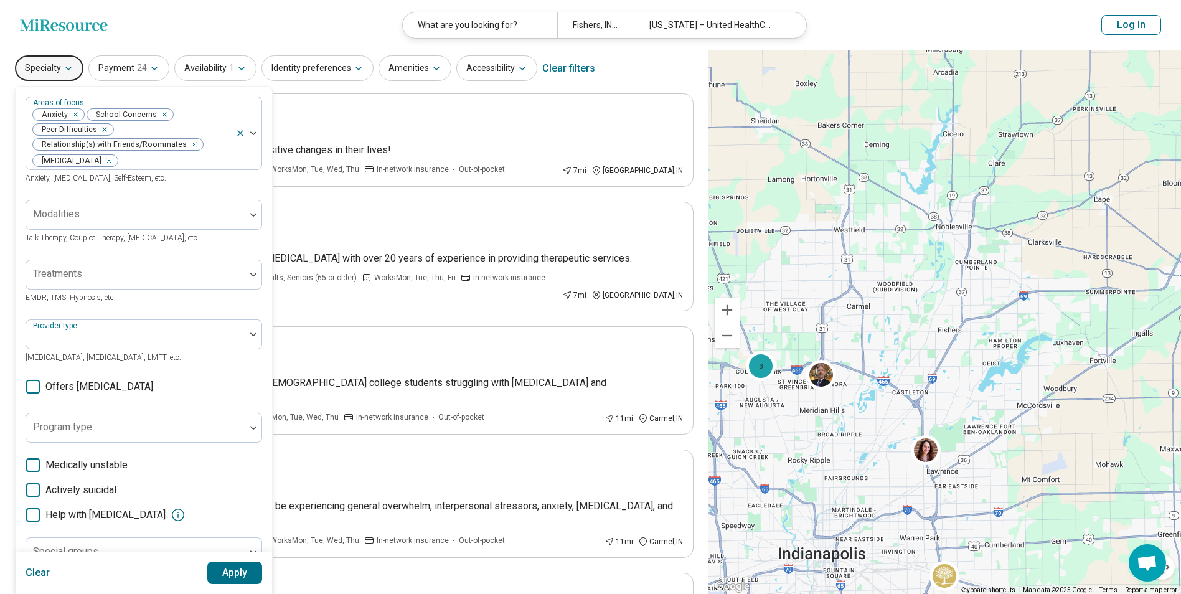
scroll to position [62, 0]
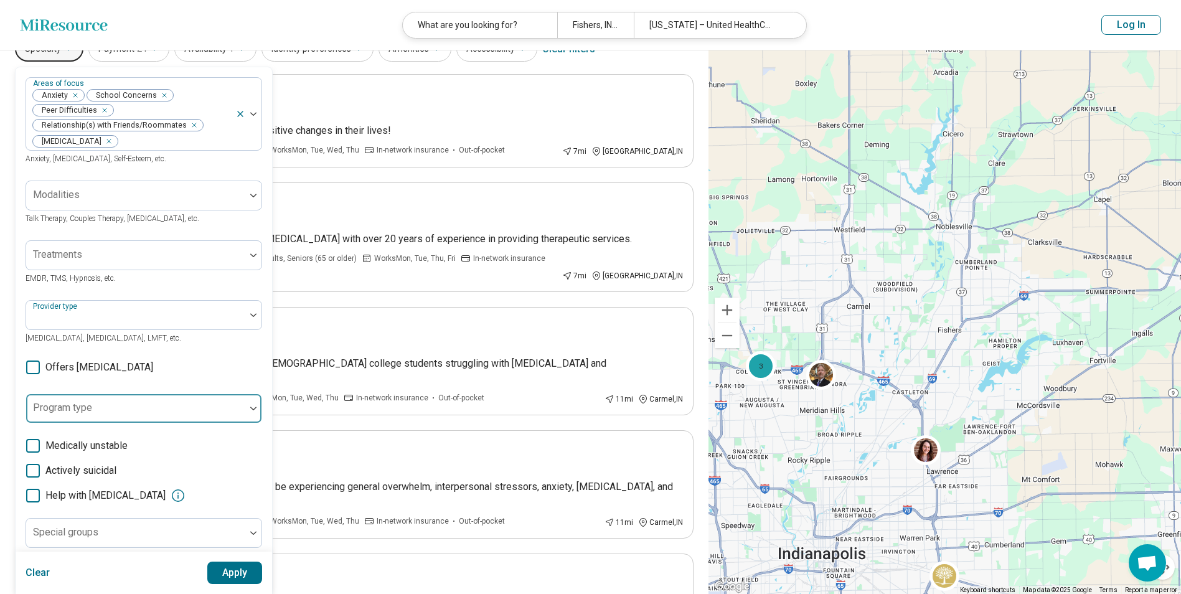
click at [105, 413] on div at bounding box center [135, 413] width 209 height 17
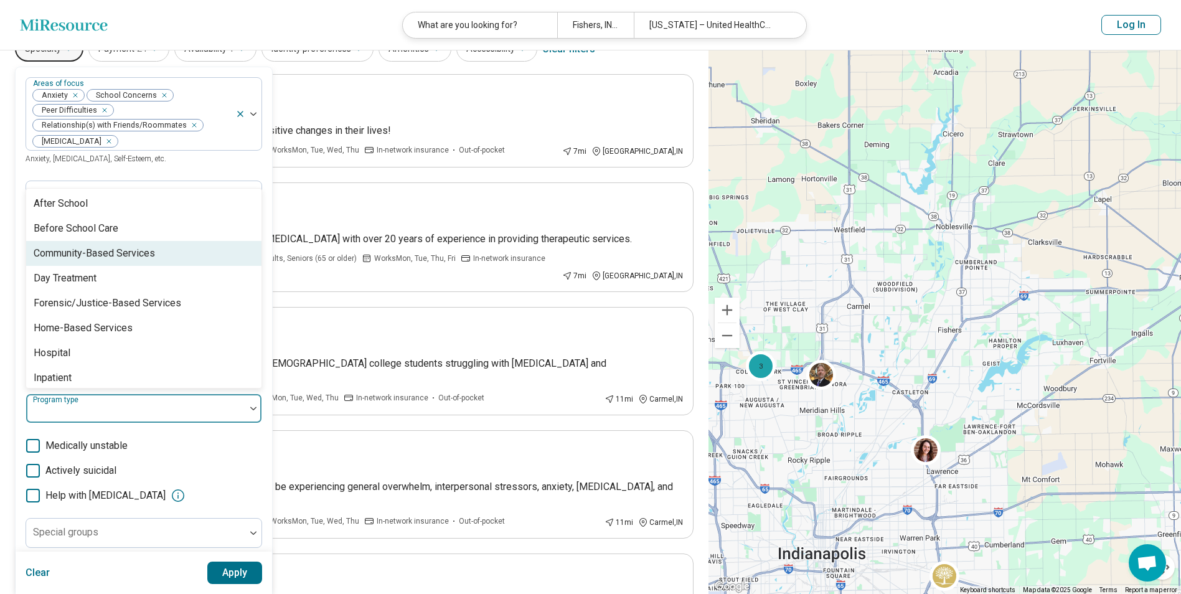
click at [92, 257] on div "Community-Based Services" at bounding box center [94, 253] width 121 height 15
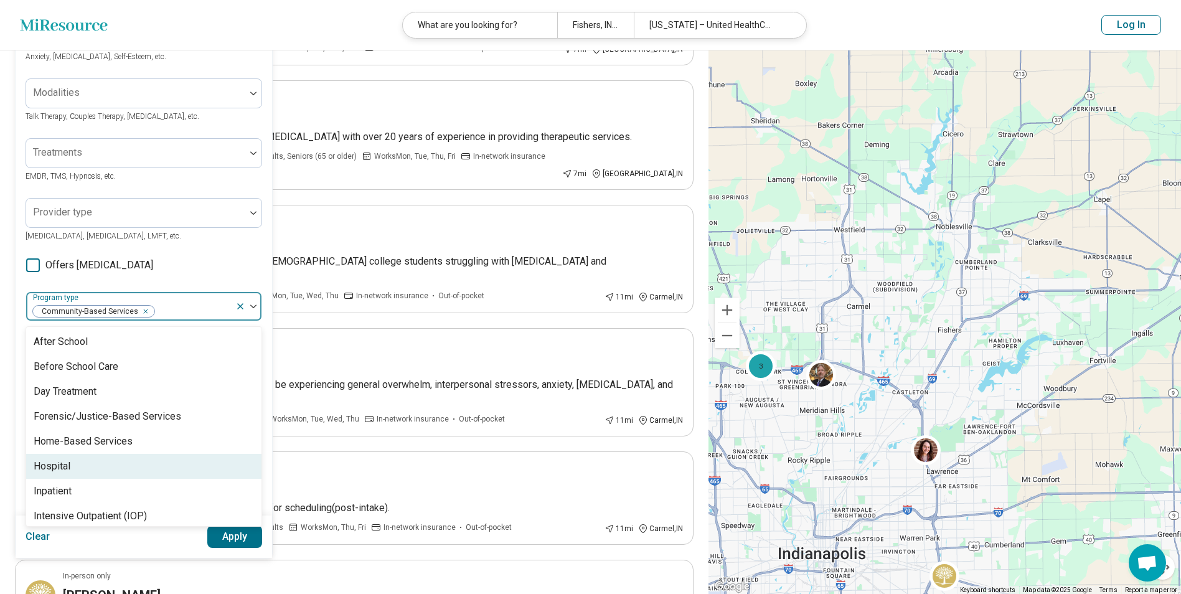
scroll to position [187, 0]
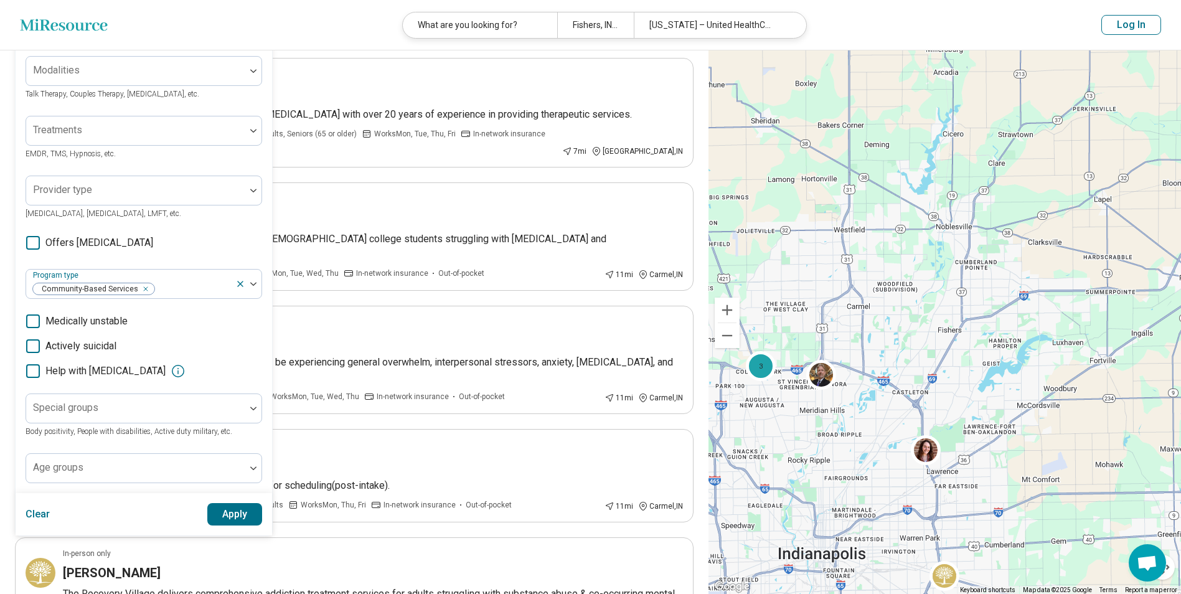
click at [15, 319] on div "Areas of focus Anxiety School Concerns Peer Difficulties Relationship(s) with F…" at bounding box center [144, 239] width 258 height 594
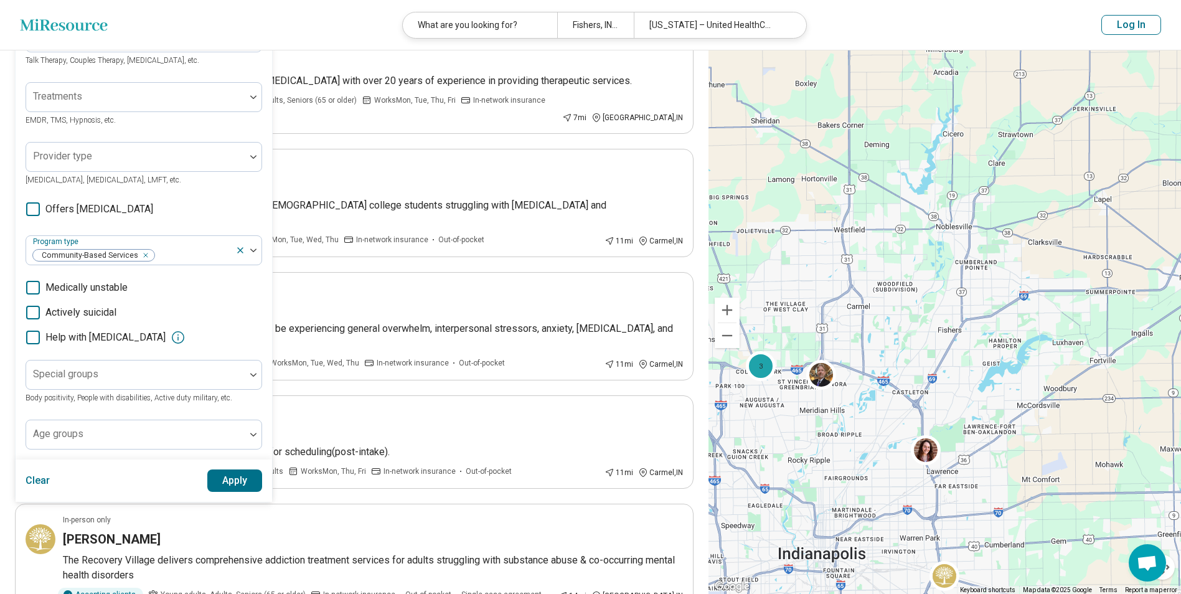
scroll to position [249, 0]
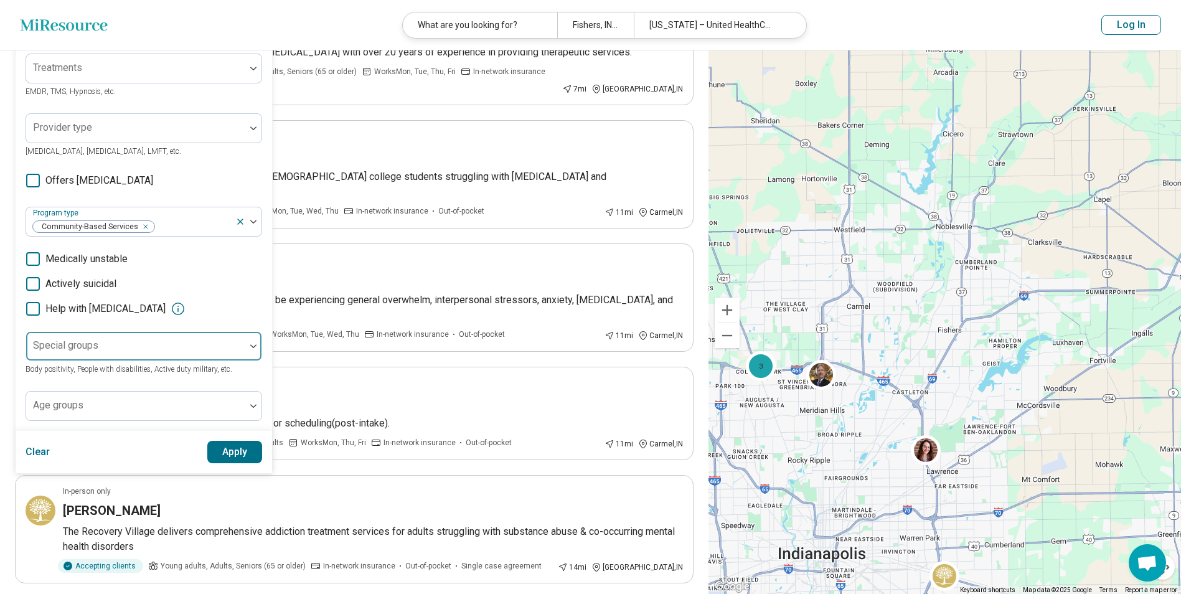
click at [80, 352] on div at bounding box center [135, 350] width 209 height 17
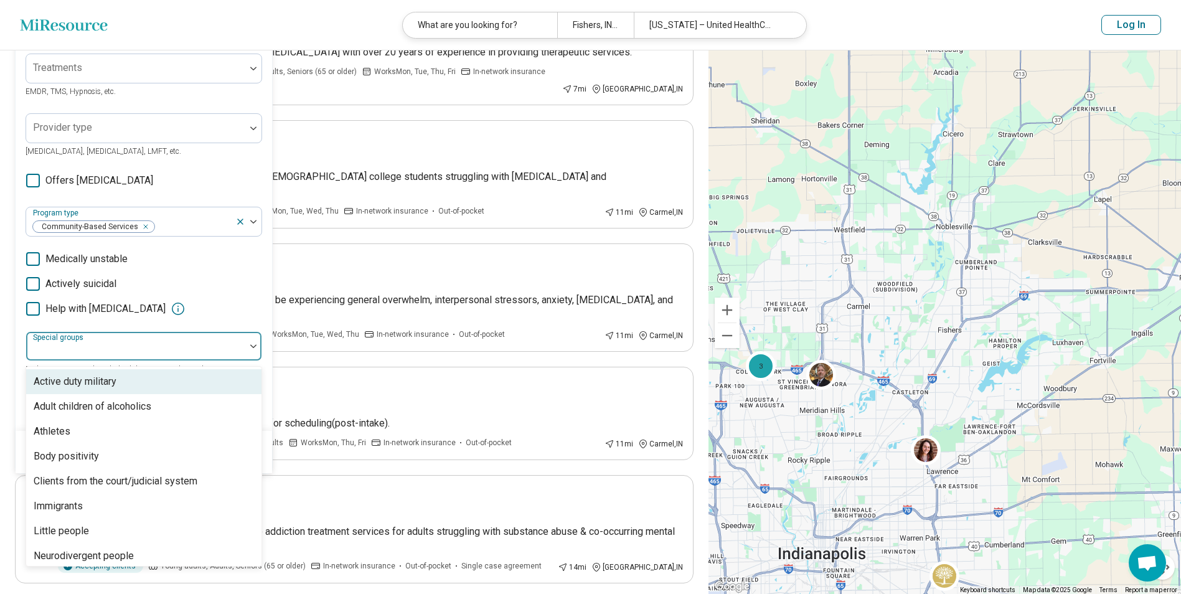
click at [14, 350] on div "**********" at bounding box center [354, 489] width 708 height 1377
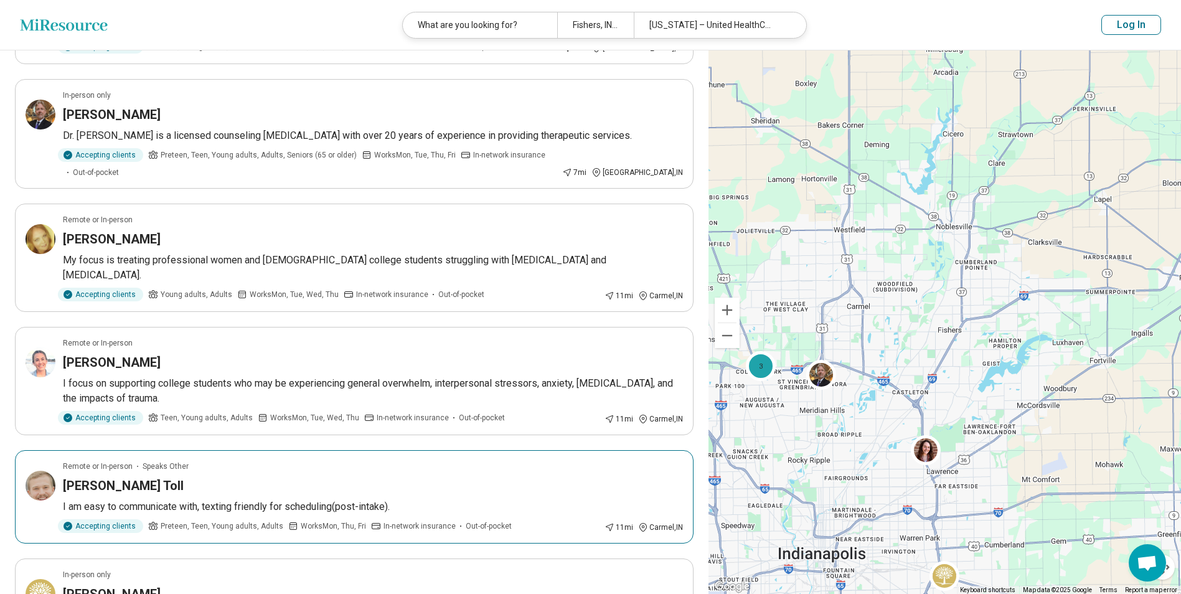
scroll to position [0, 0]
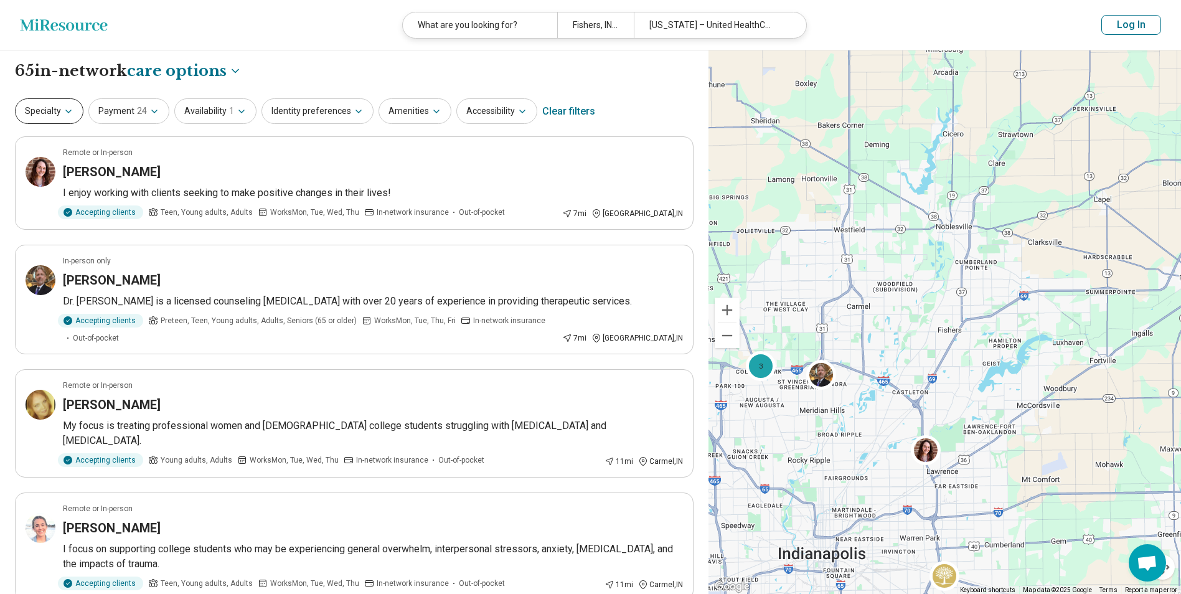
click at [66, 113] on icon "button" at bounding box center [68, 111] width 10 height 10
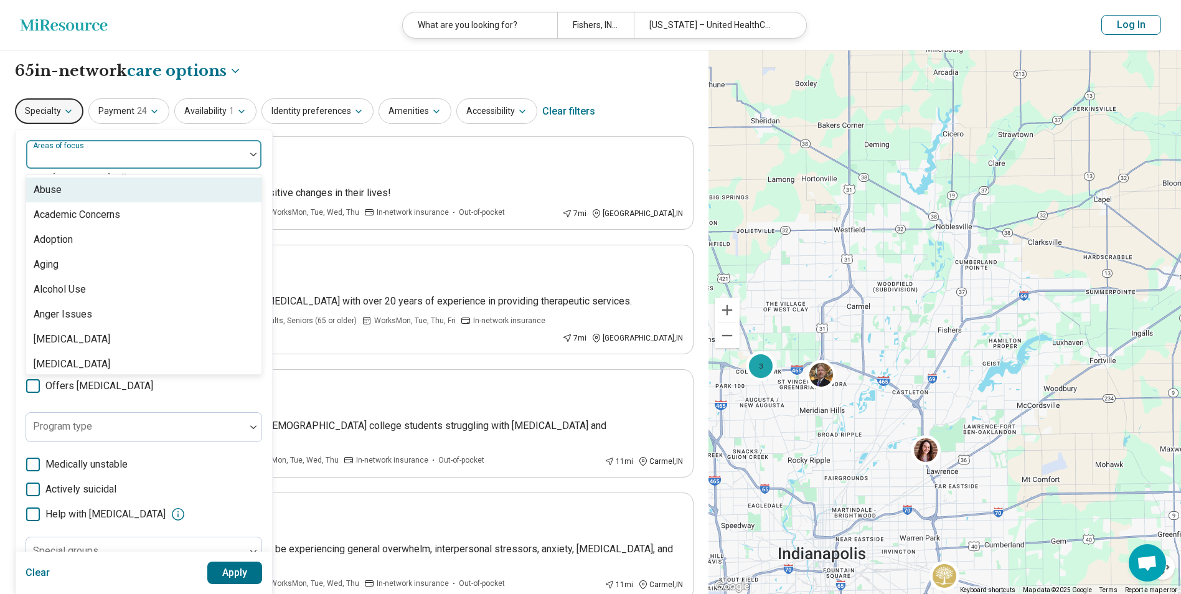
click at [91, 151] on div "Areas of focus" at bounding box center [144, 154] width 236 height 30
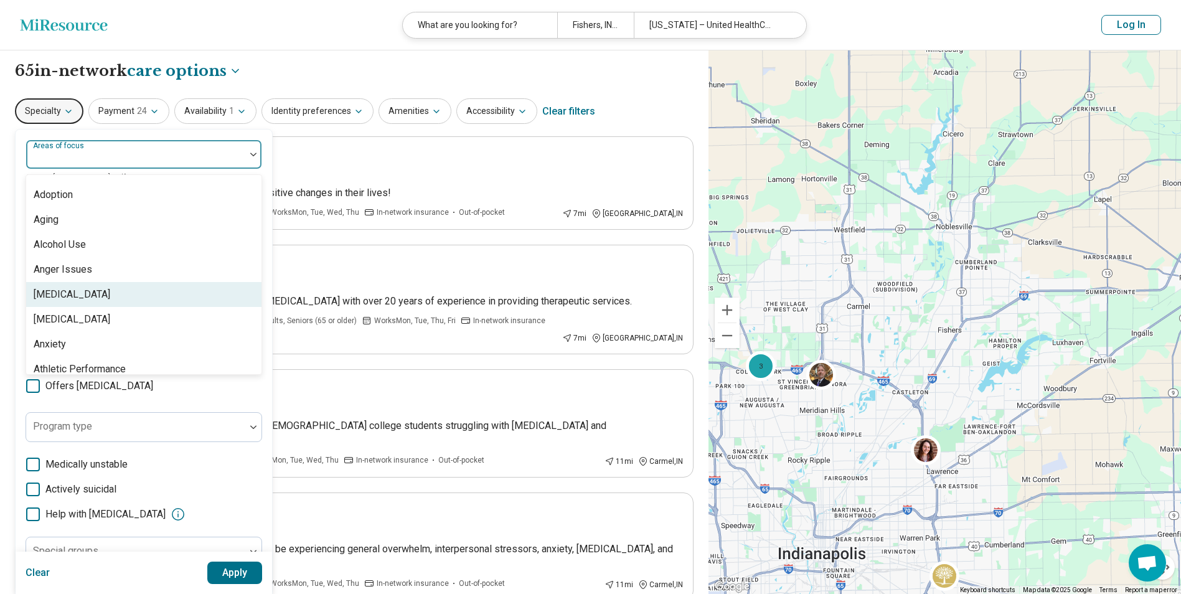
scroll to position [62, 0]
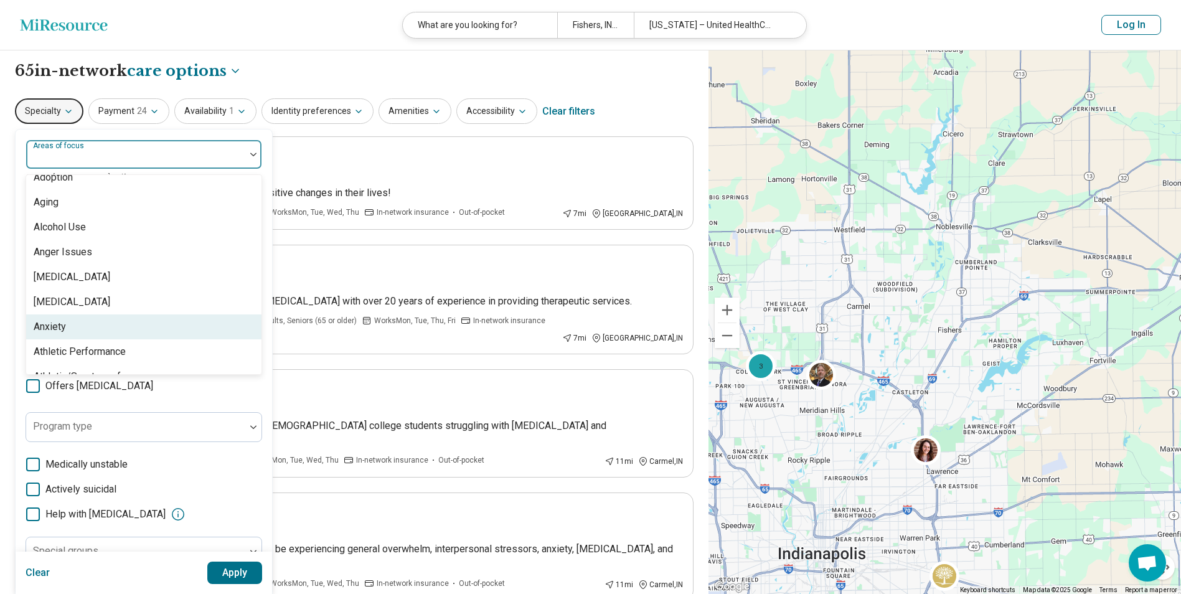
click at [81, 328] on div "Anxiety" at bounding box center [143, 326] width 235 height 25
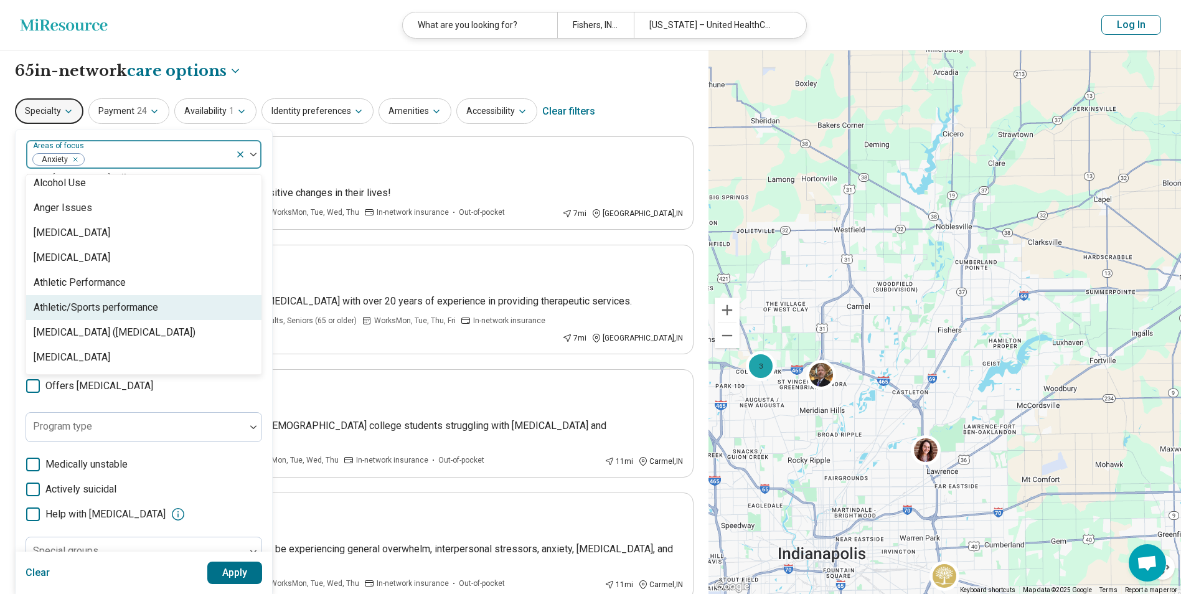
scroll to position [124, 0]
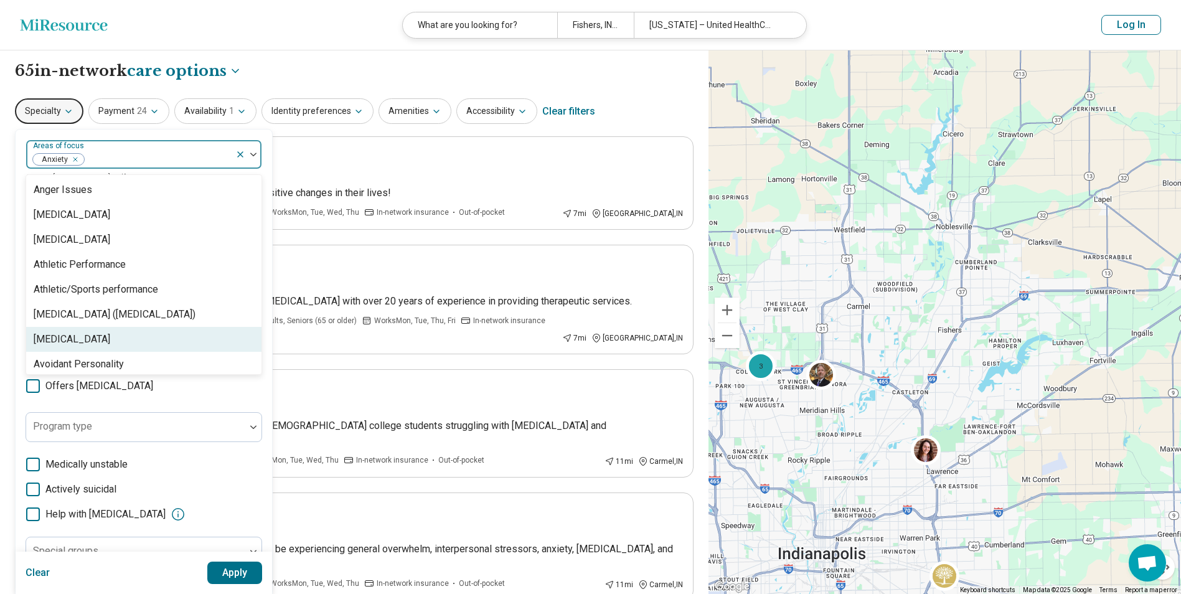
click at [85, 342] on div "[MEDICAL_DATA]" at bounding box center [143, 339] width 235 height 25
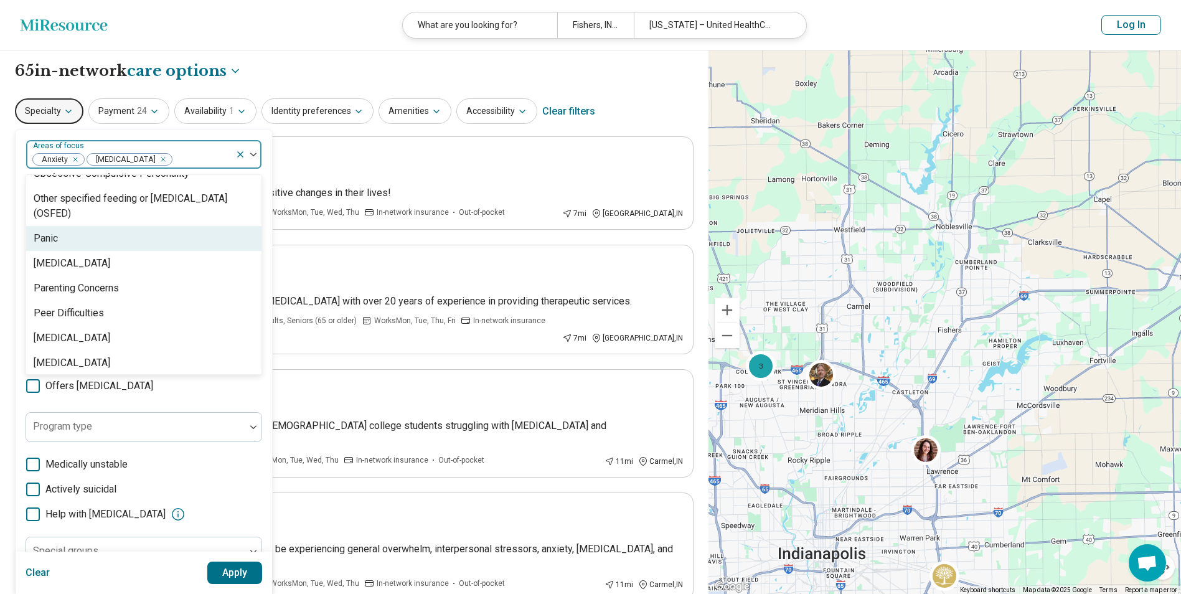
scroll to position [1431, 0]
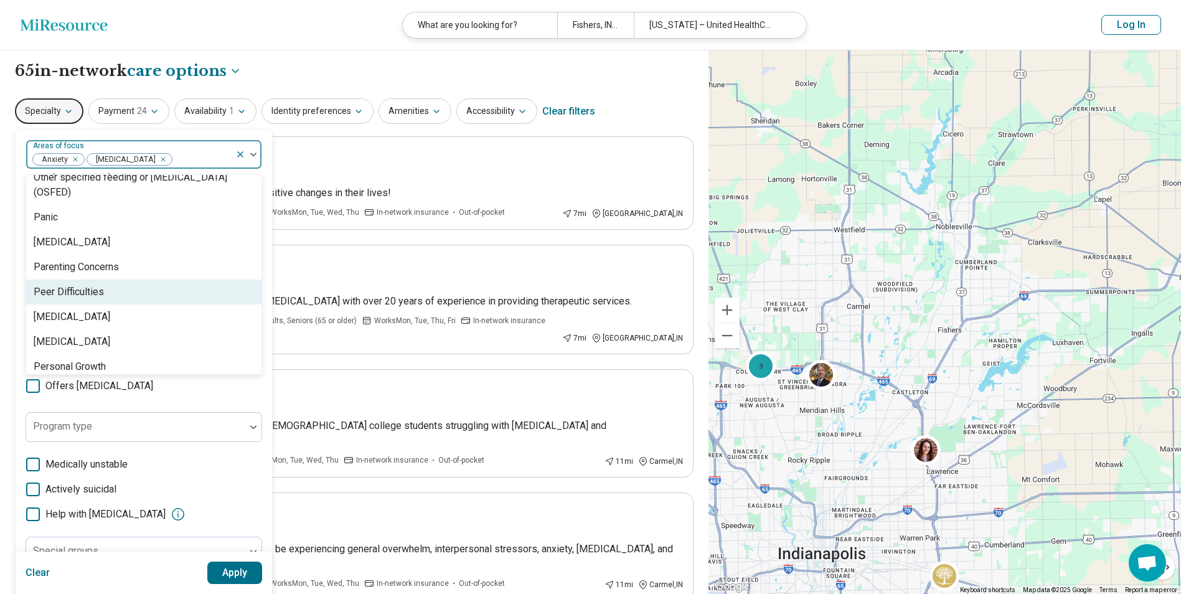
click at [113, 288] on div "Peer Difficulties" at bounding box center [143, 291] width 235 height 25
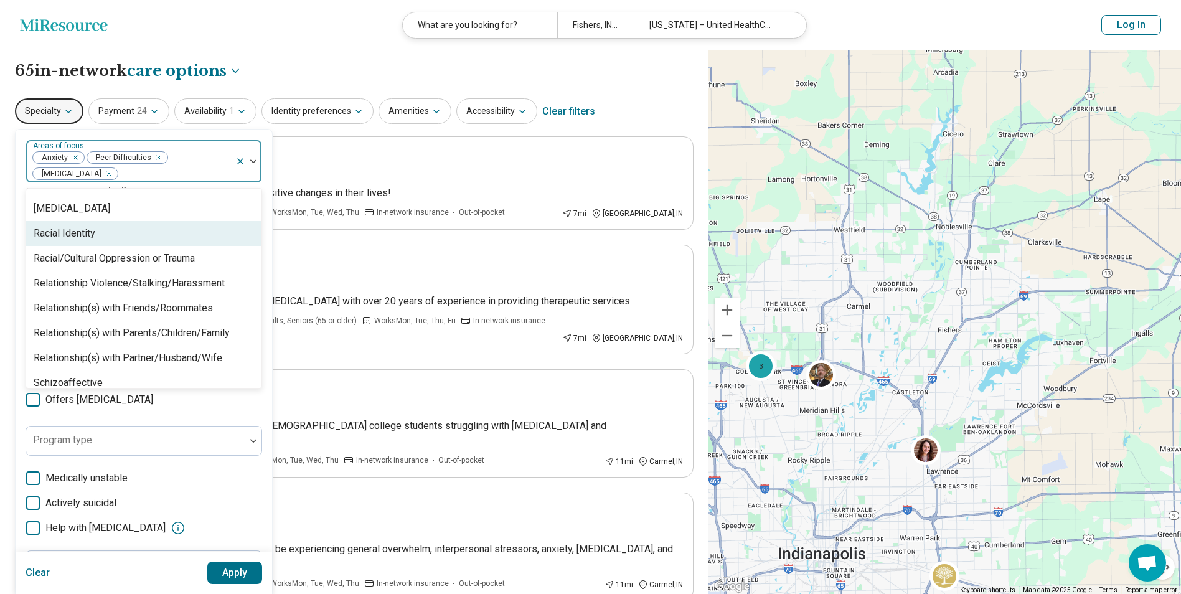
scroll to position [1805, 0]
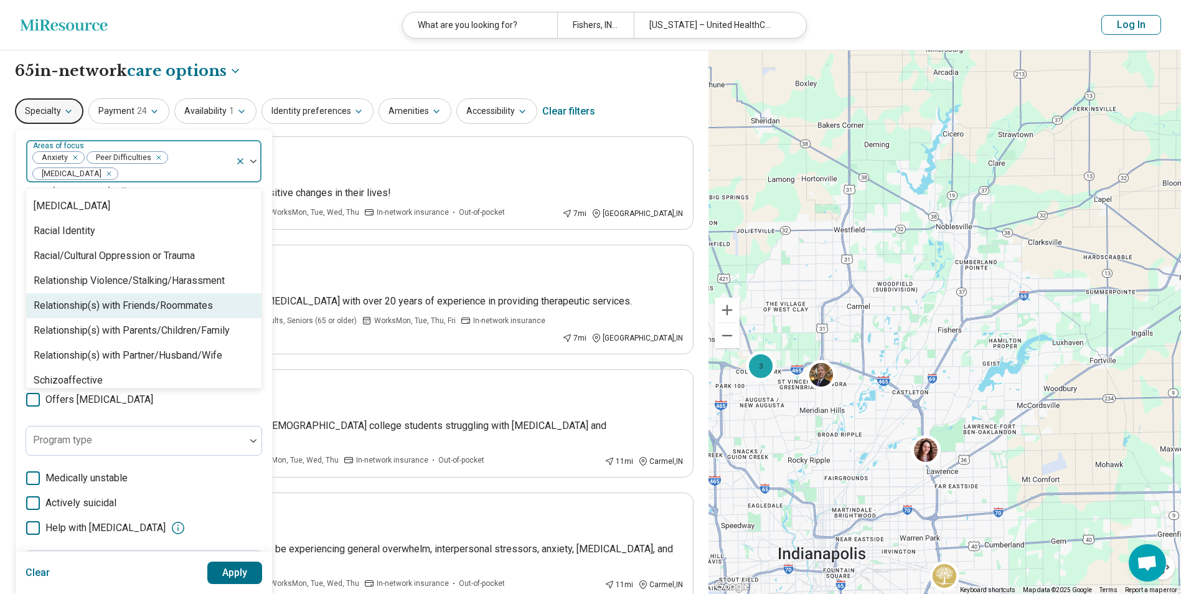
click at [148, 298] on div "Relationship(s) with Friends/Roommates" at bounding box center [123, 305] width 179 height 15
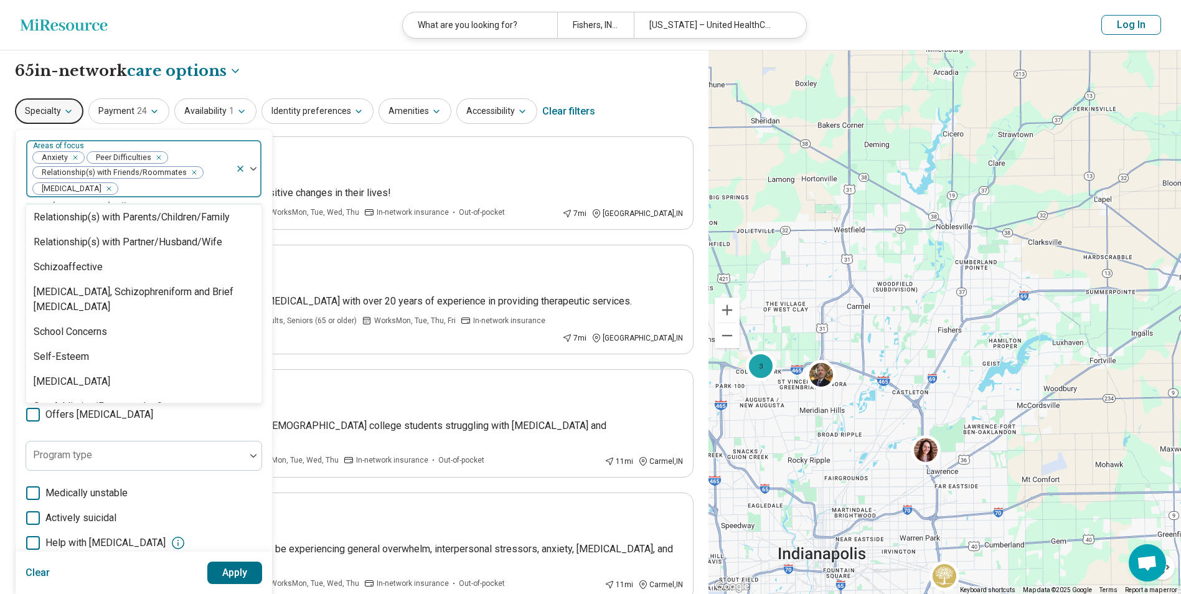
scroll to position [1929, 0]
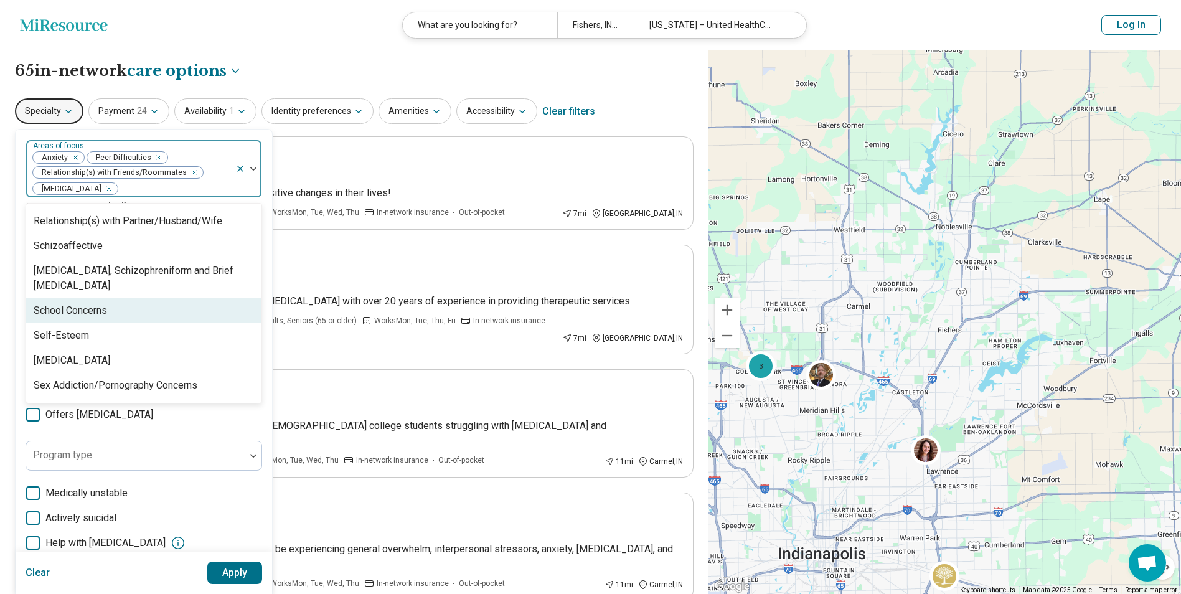
click at [132, 309] on div "School Concerns" at bounding box center [143, 310] width 235 height 25
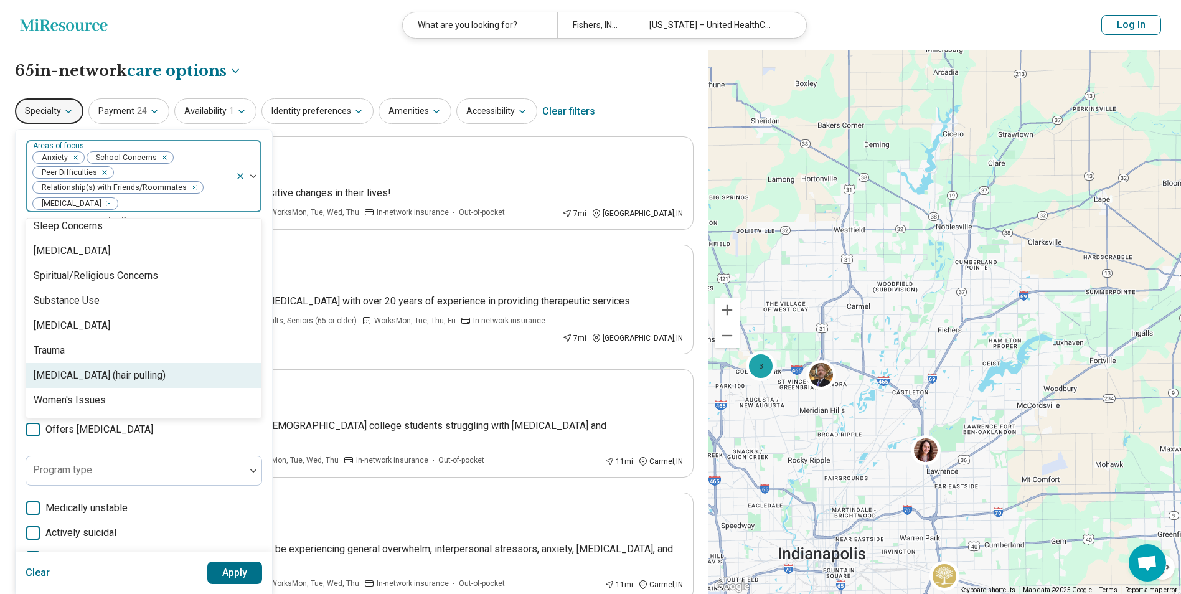
scroll to position [2201, 0]
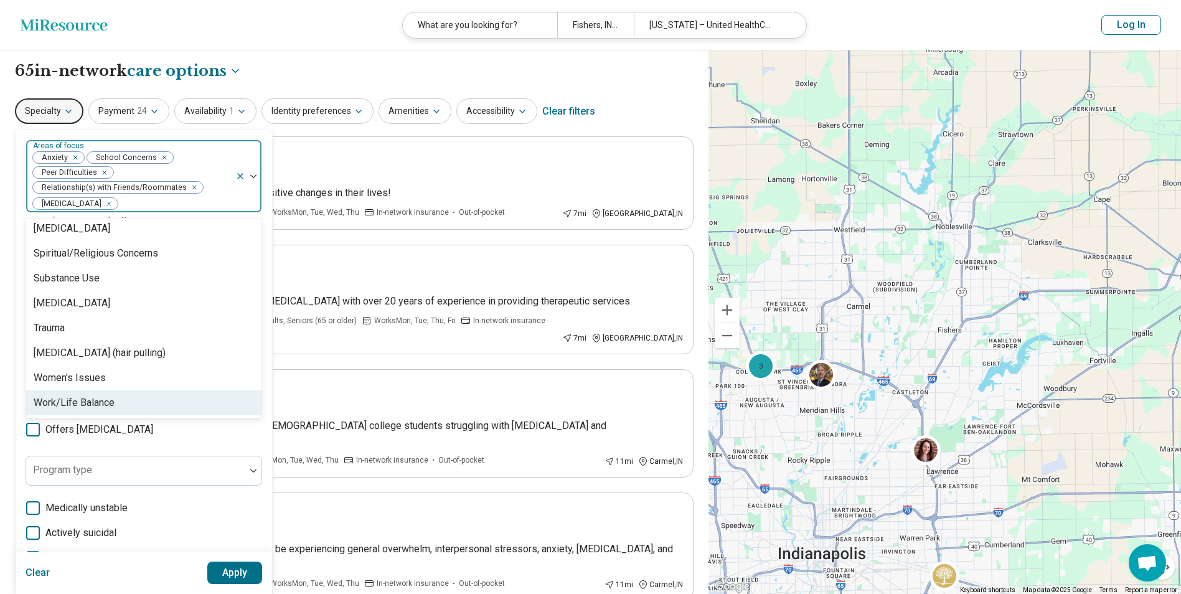
click at [156, 448] on div "option School Concerns, selected. 95 results available. Use Up and Down to choo…" at bounding box center [144, 404] width 236 height 530
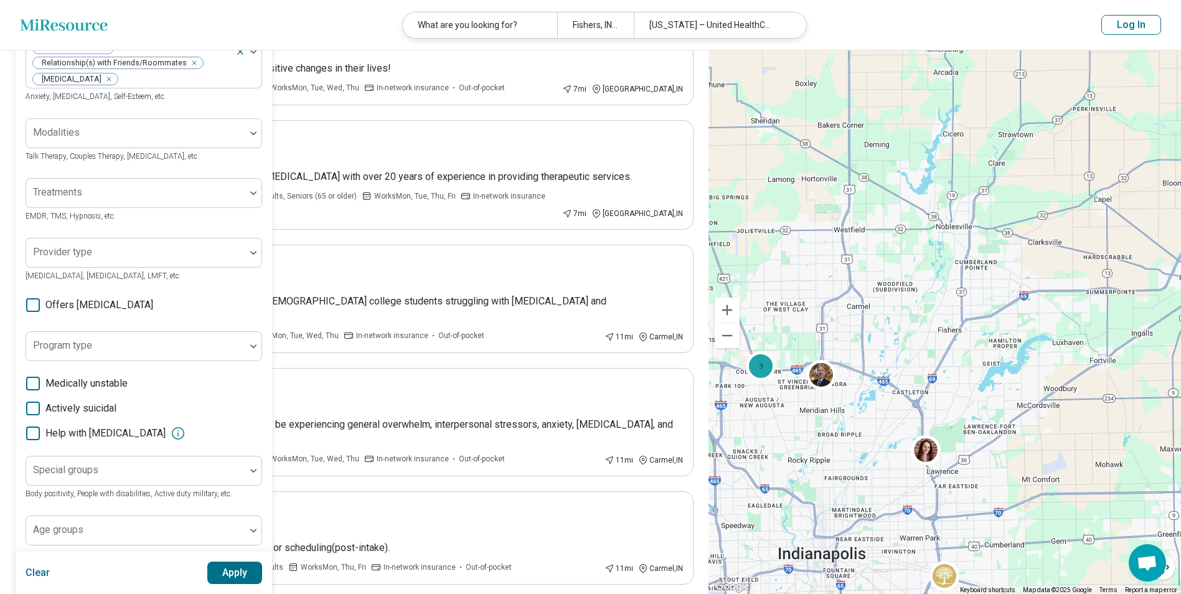
scroll to position [187, 0]
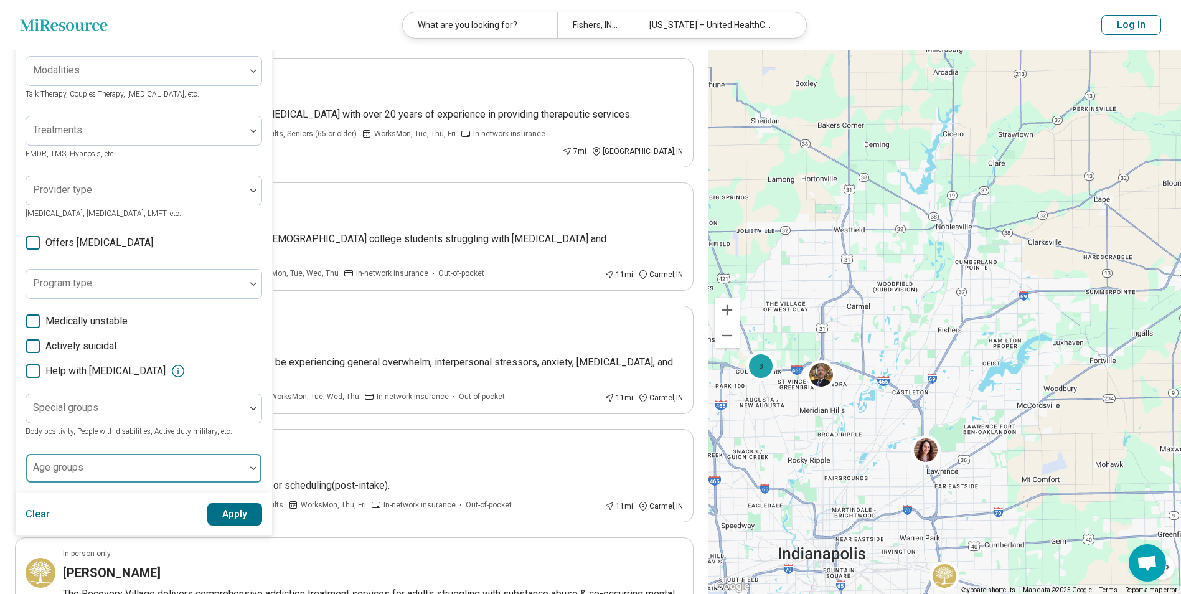
click at [159, 464] on div at bounding box center [135, 472] width 209 height 17
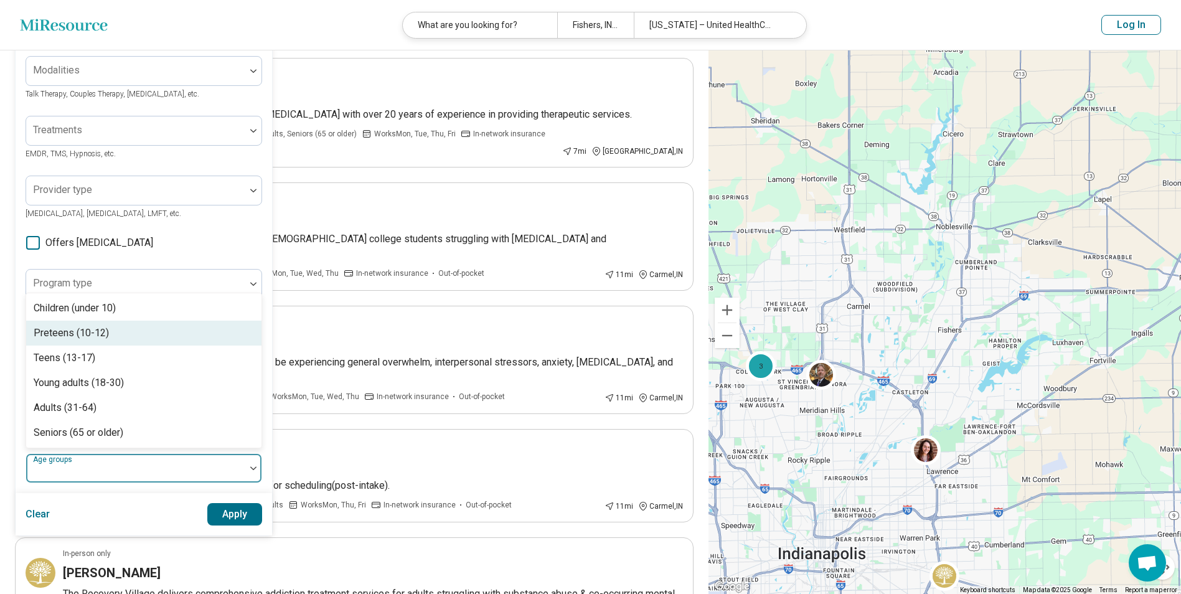
click at [75, 334] on div "Preteens (10-12)" at bounding box center [71, 332] width 75 height 15
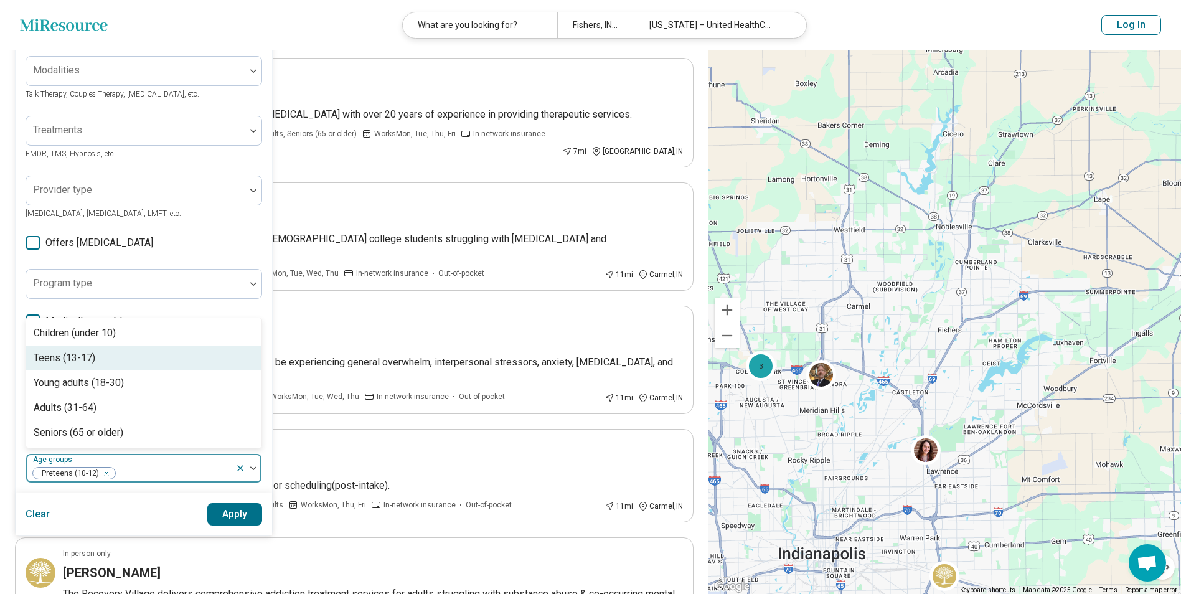
click at [82, 356] on div "Teens (13-17)" at bounding box center [65, 357] width 62 height 15
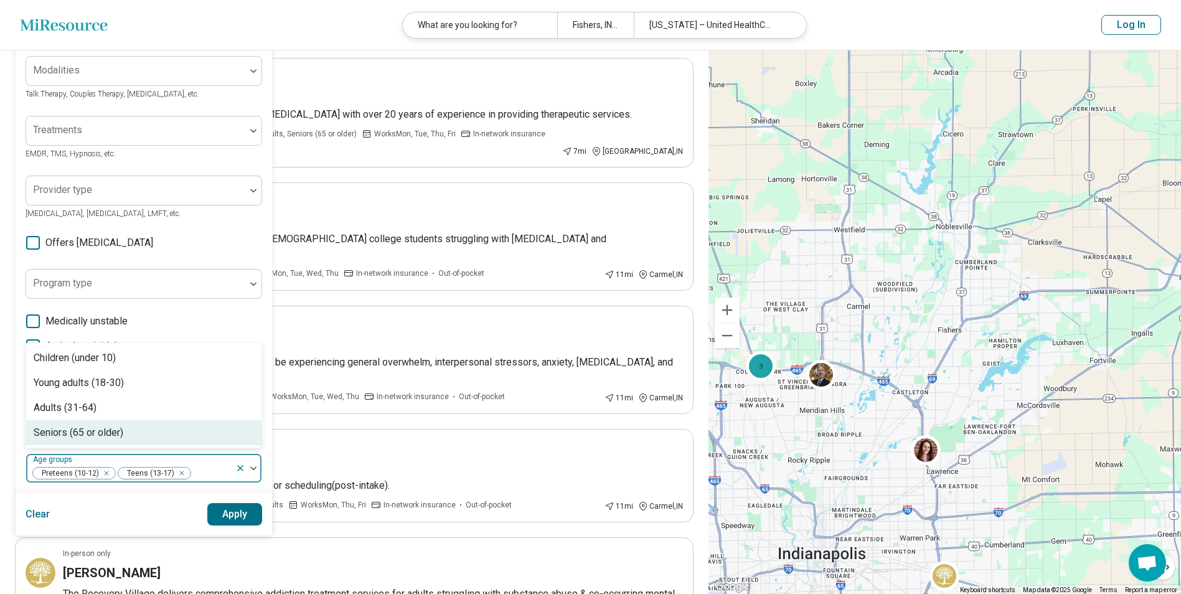
click at [225, 510] on button "Apply" at bounding box center [234, 514] width 55 height 22
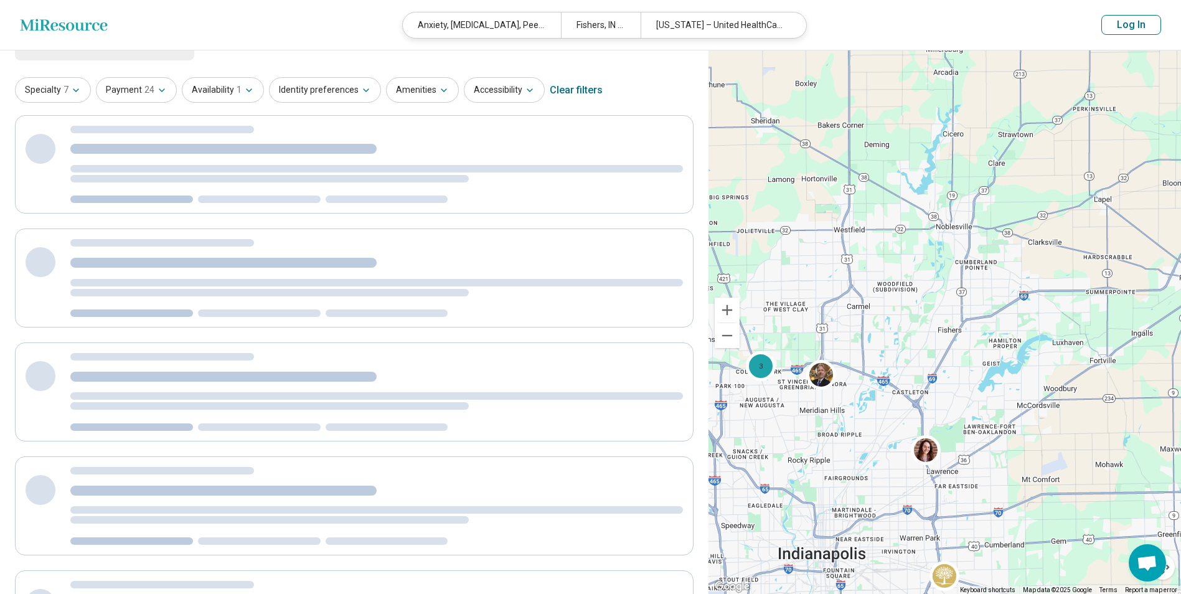
scroll to position [0, 0]
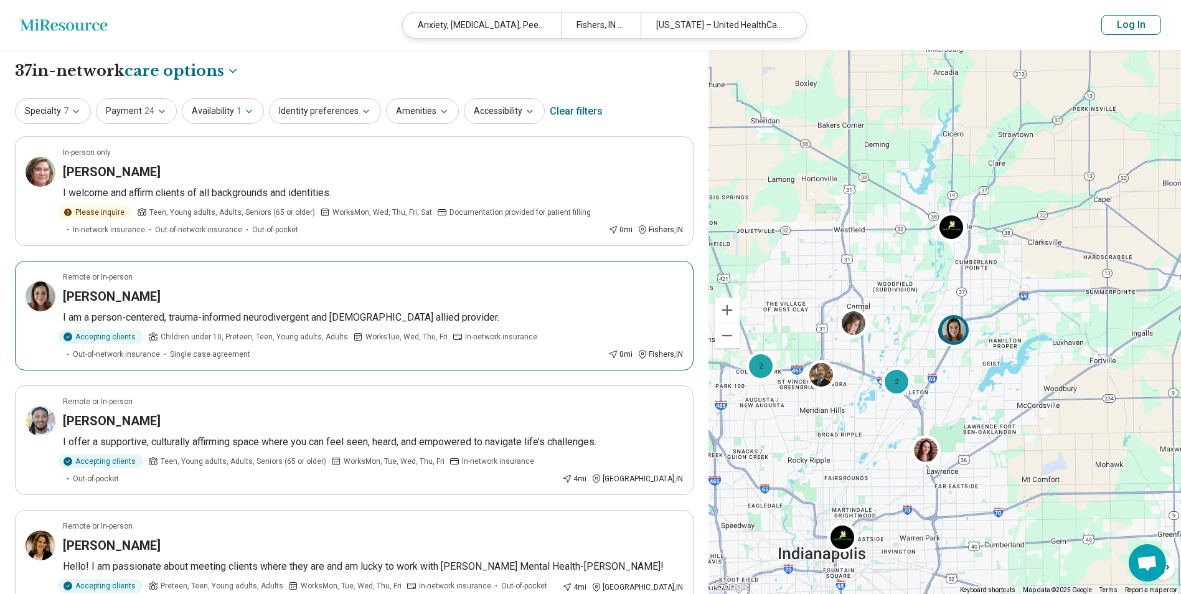
click at [93, 296] on h3 "Kara Ashman" at bounding box center [112, 296] width 98 height 17
click at [120, 424] on h3 "Cameron Simmons" at bounding box center [112, 420] width 98 height 17
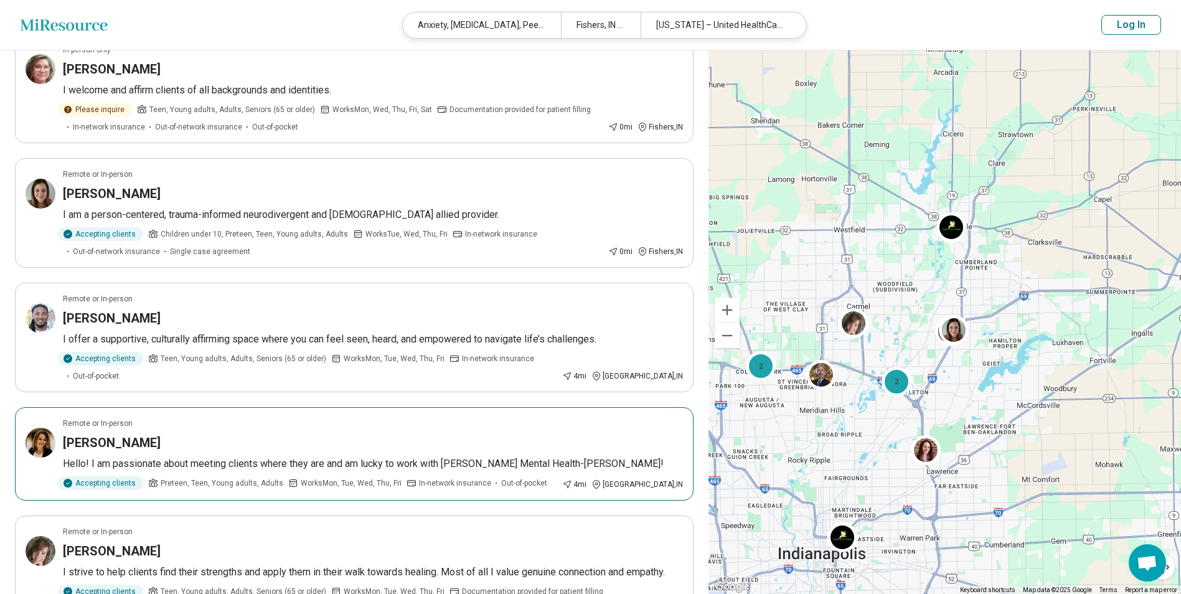
scroll to position [124, 0]
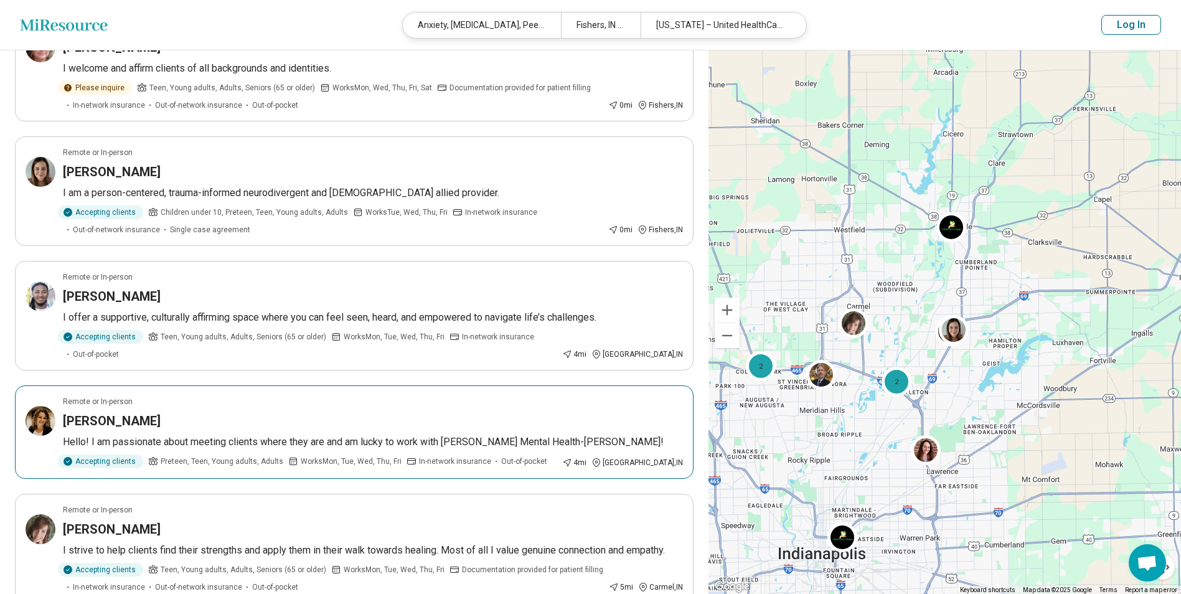
click at [129, 412] on h3 "Alecia Hudson" at bounding box center [112, 420] width 98 height 17
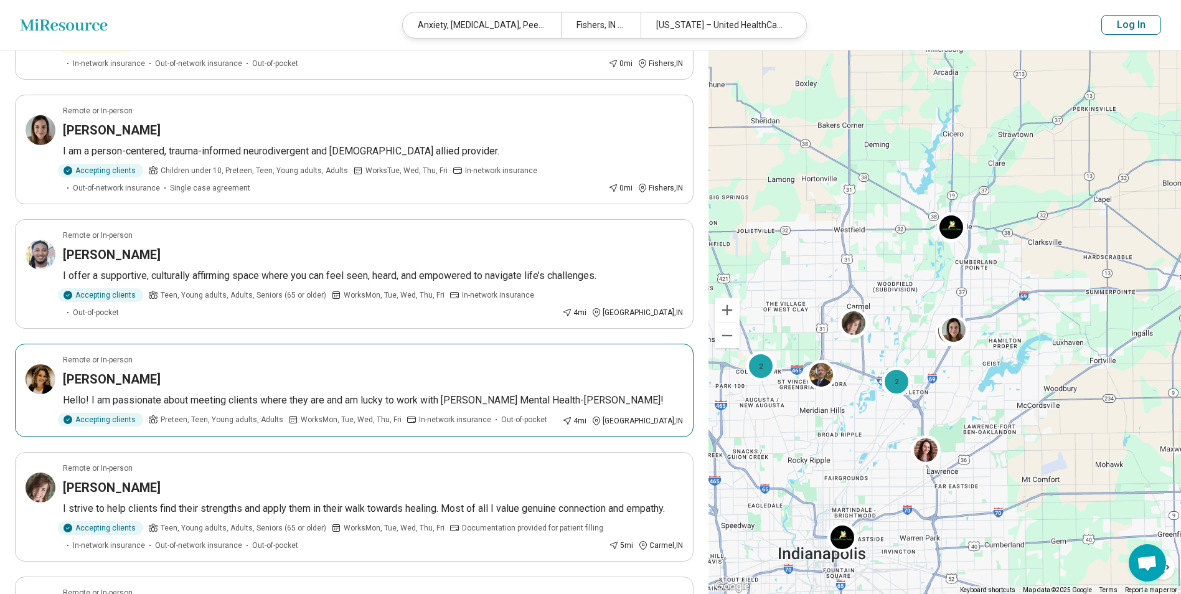
scroll to position [187, 0]
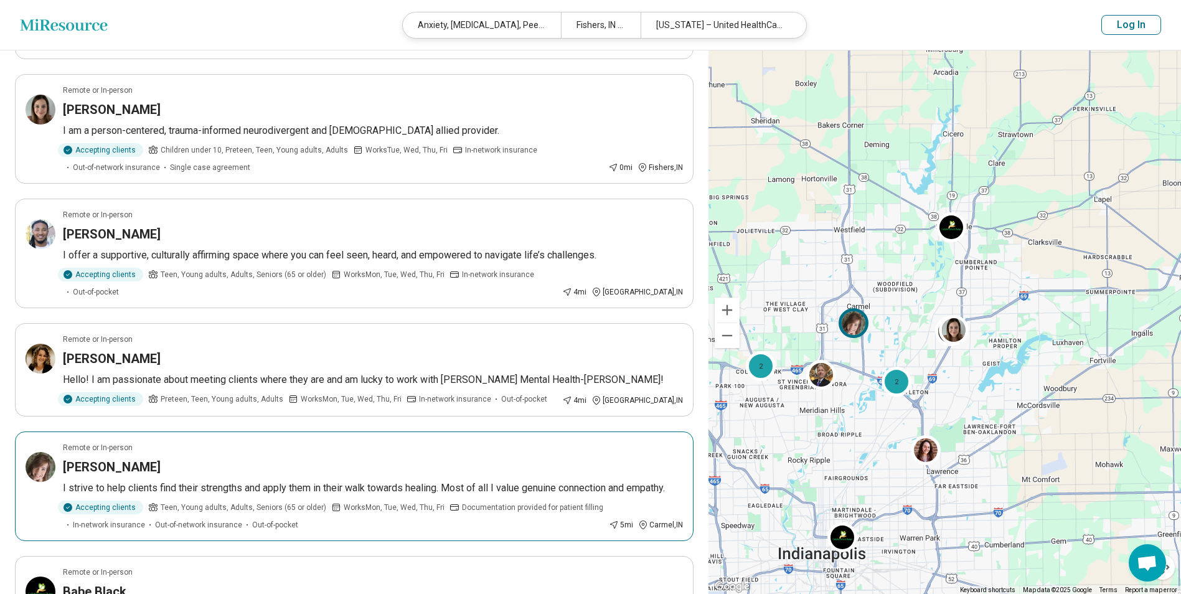
click at [118, 458] on h3 "Rachel Loepker" at bounding box center [112, 466] width 98 height 17
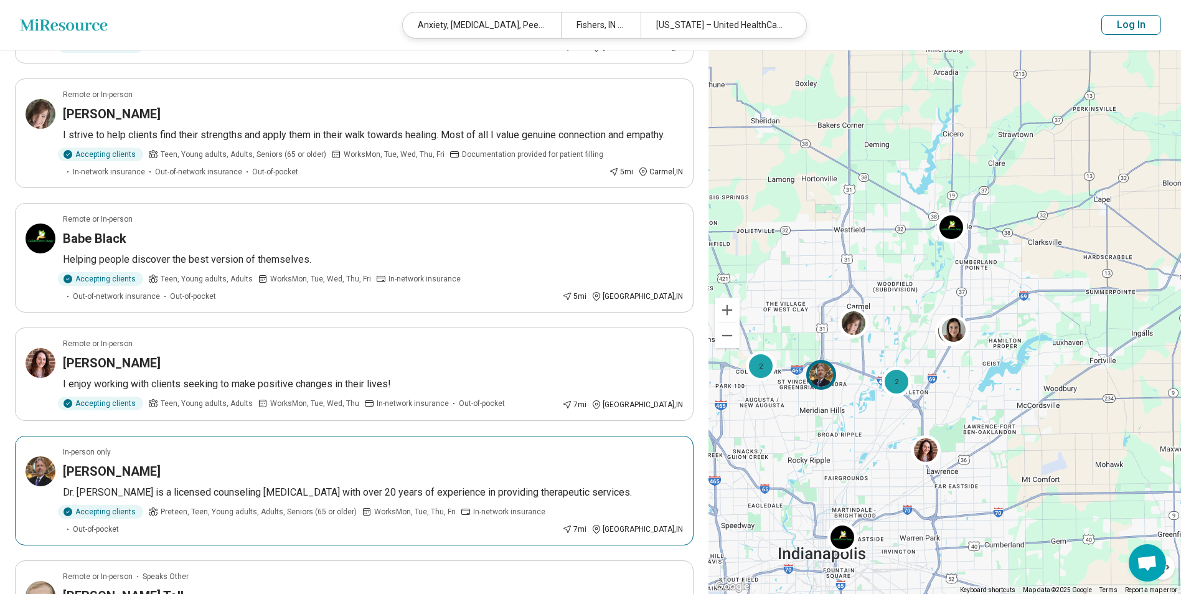
scroll to position [560, 0]
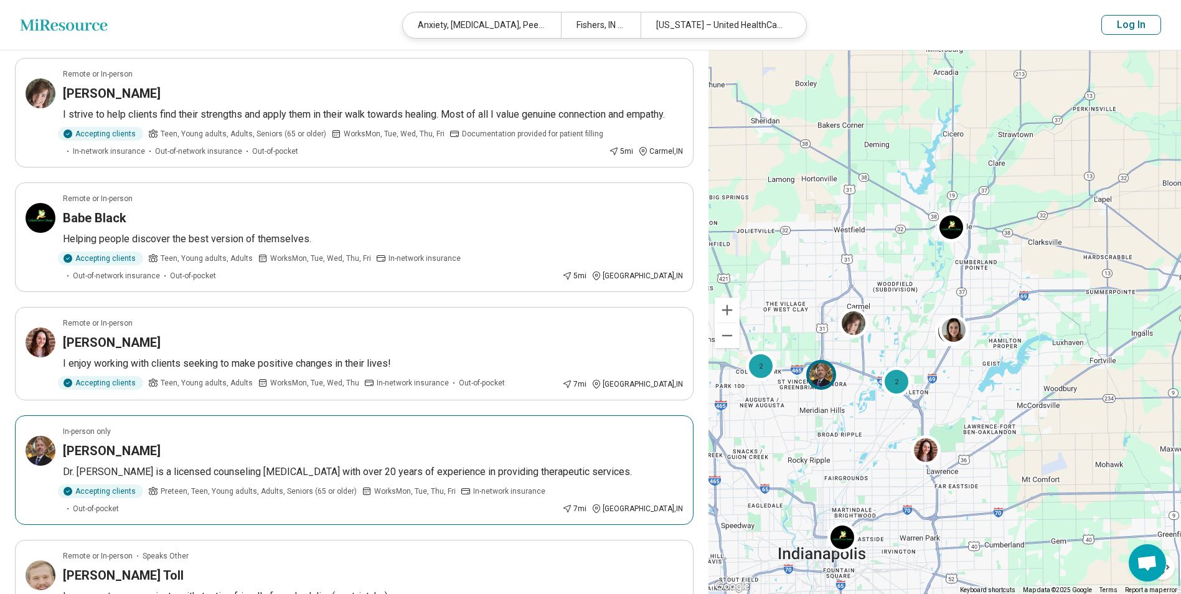
click at [103, 442] on h3 "[PERSON_NAME]" at bounding box center [112, 450] width 98 height 17
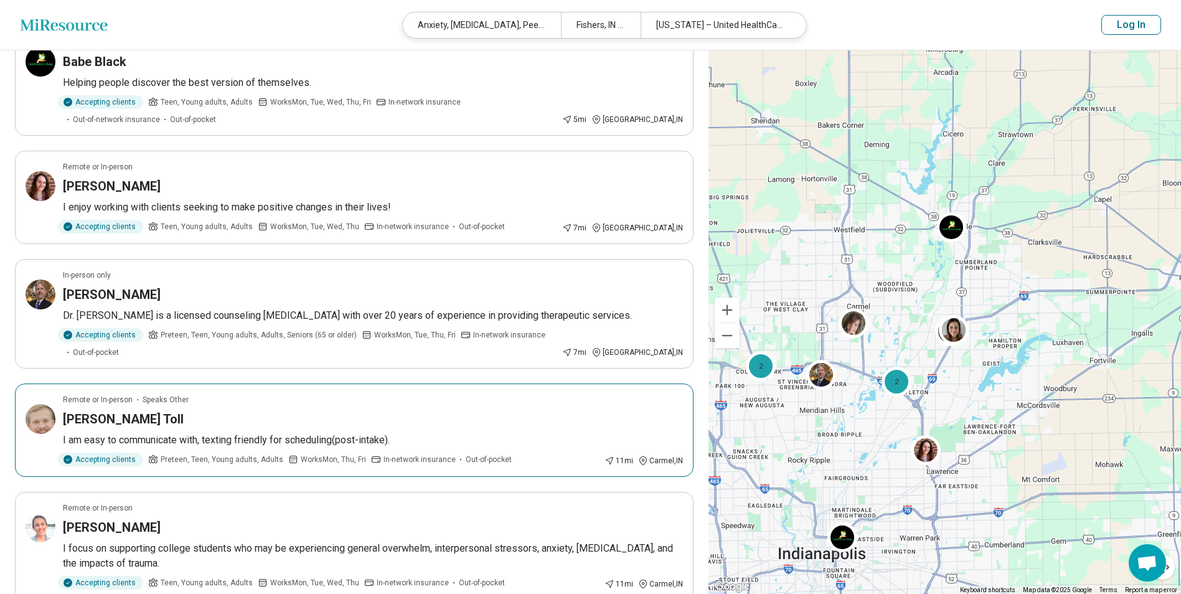
scroll to position [747, 0]
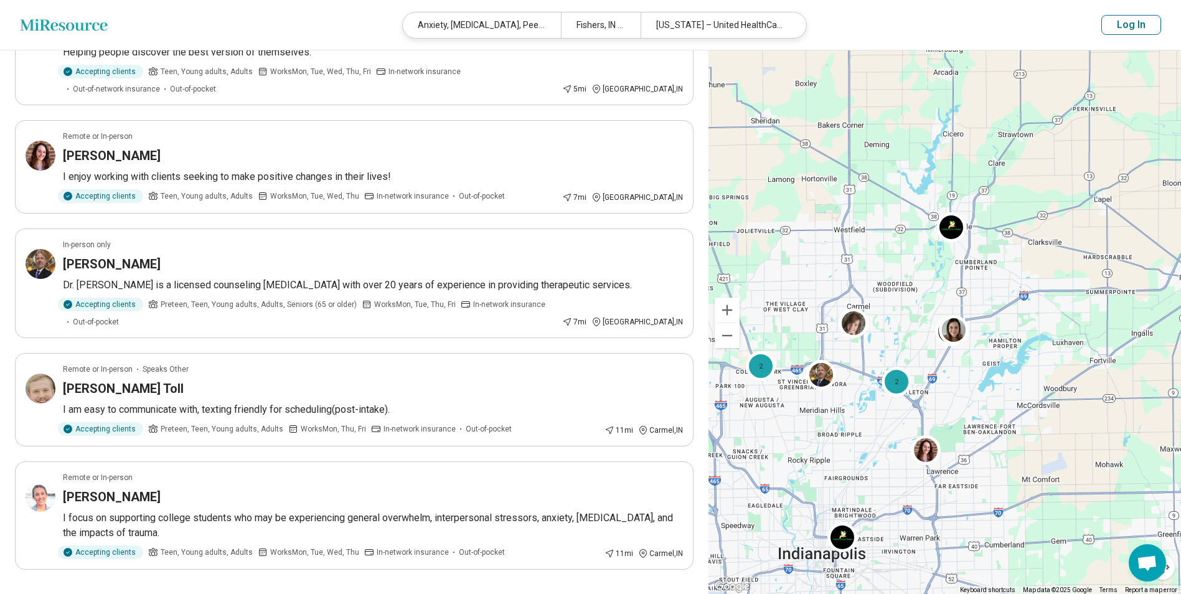
click at [340, 584] on button "2" at bounding box center [339, 604] width 20 height 20
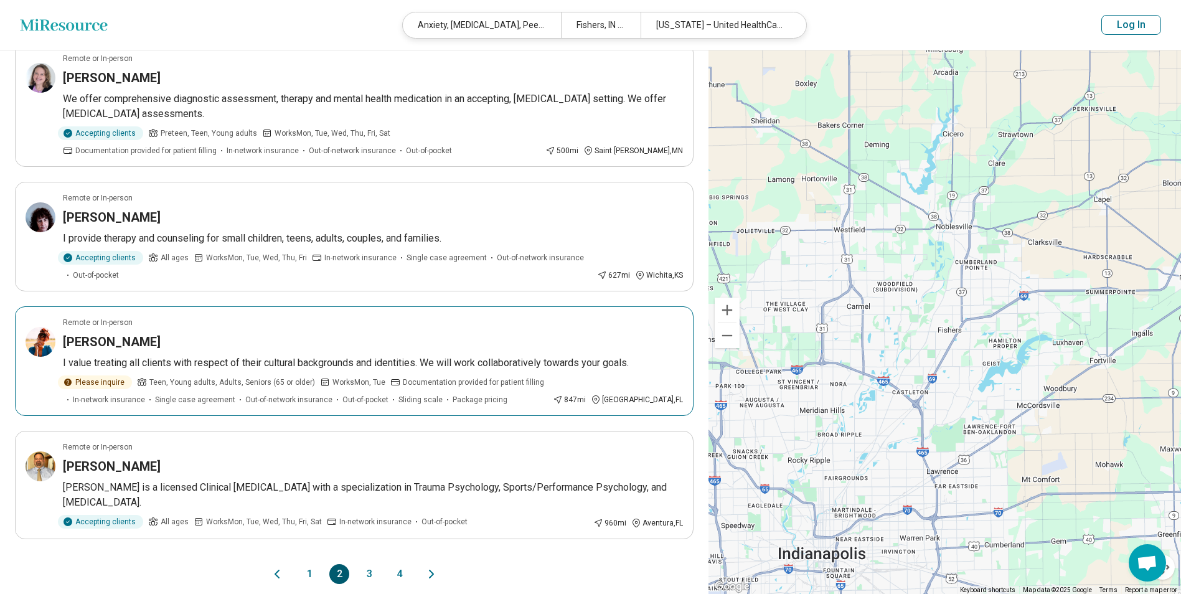
scroll to position [996, 0]
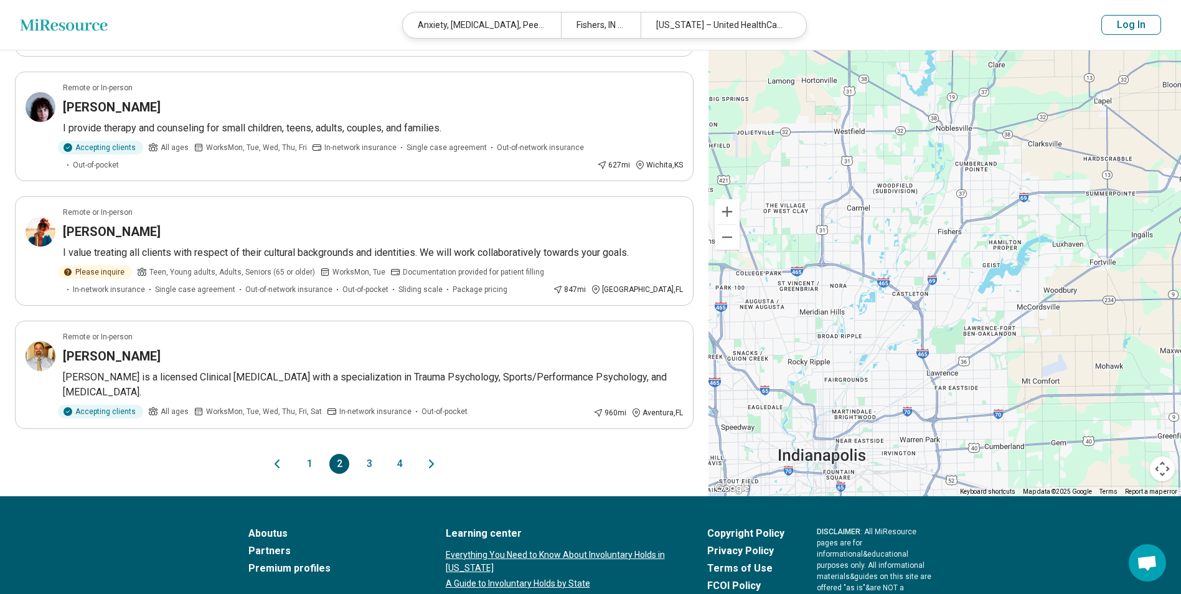
click at [368, 454] on button "3" at bounding box center [369, 464] width 20 height 20
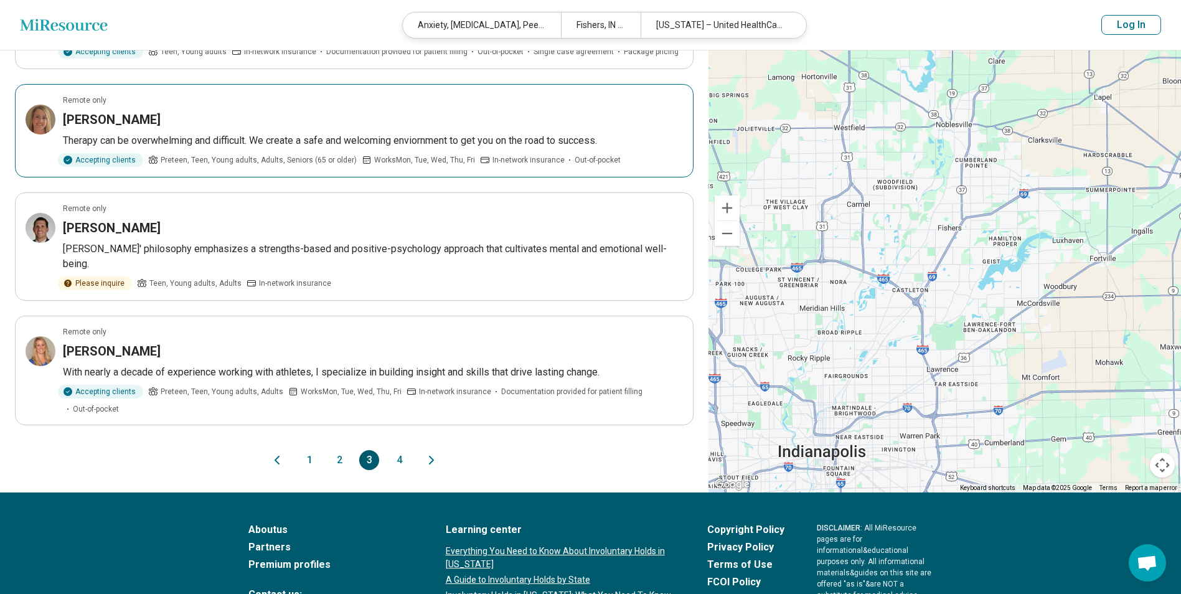
scroll to position [933, 0]
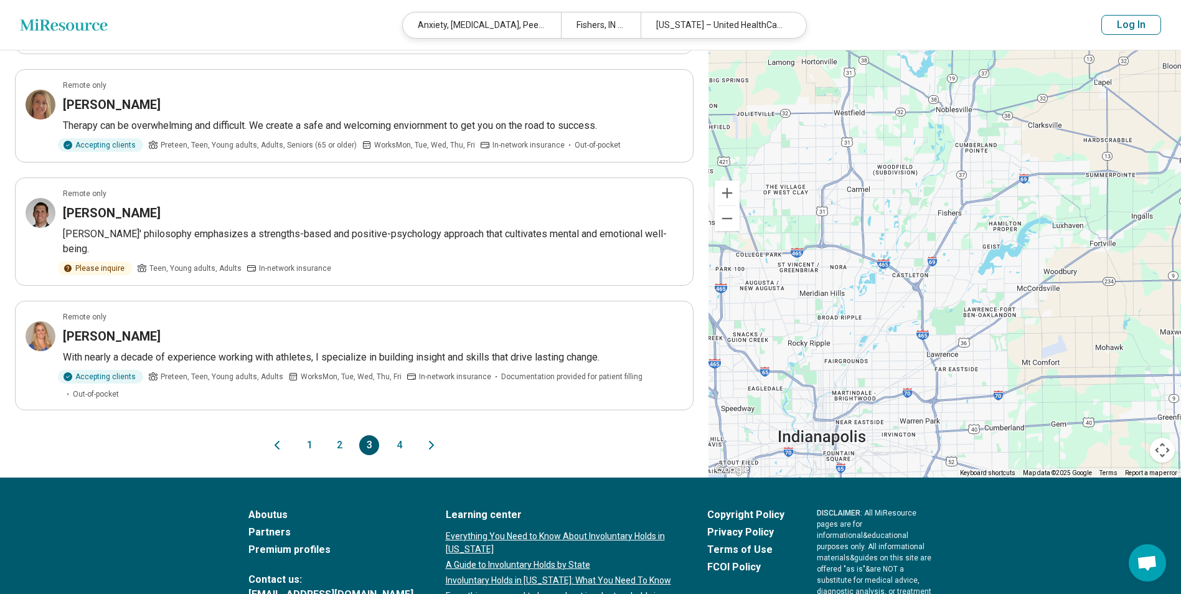
click at [396, 435] on button "4" at bounding box center [399, 445] width 20 height 20
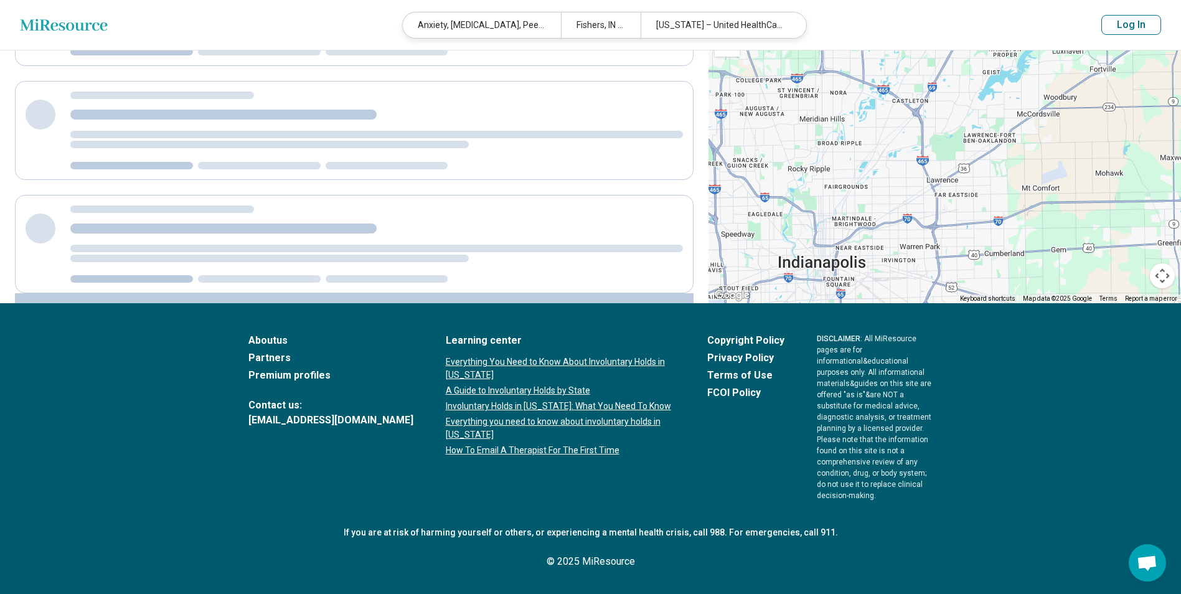
scroll to position [0, 0]
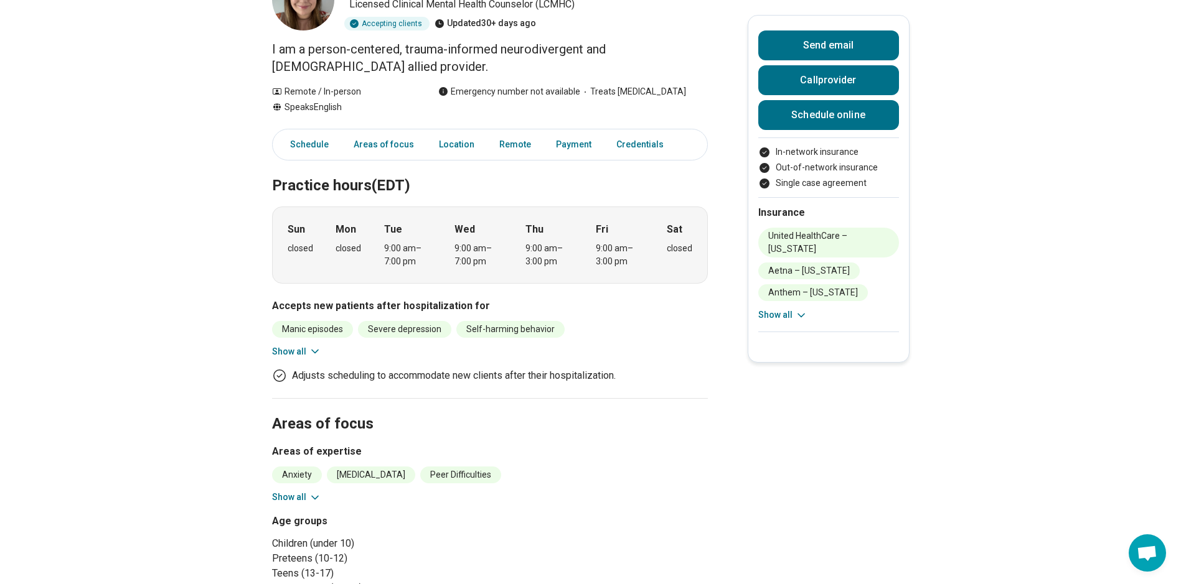
scroll to position [124, 0]
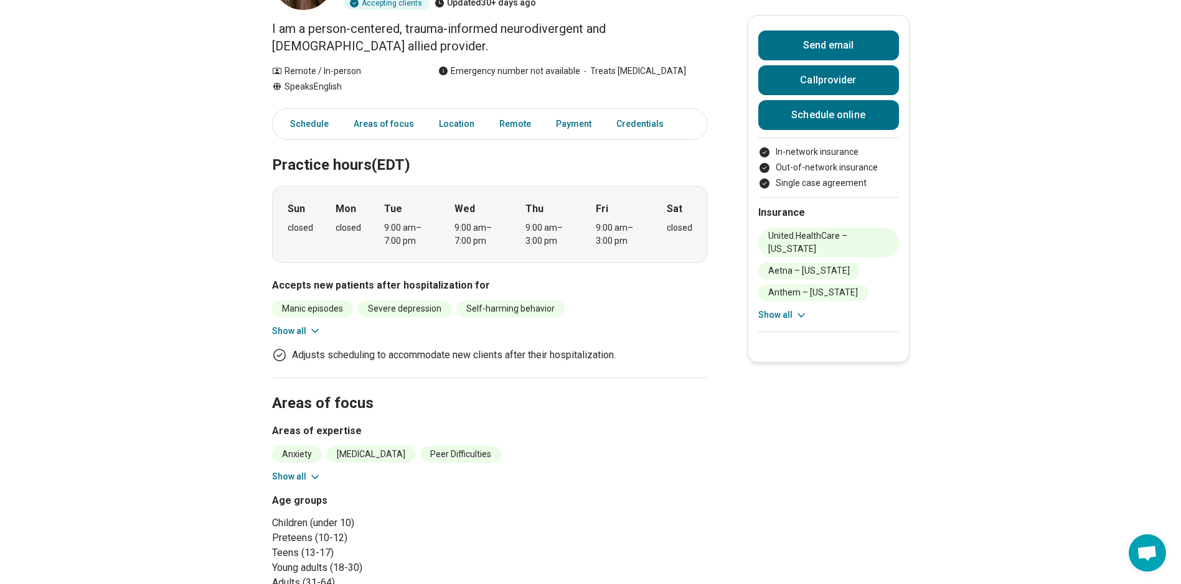
click at [279, 477] on button "Show all" at bounding box center [296, 476] width 49 height 13
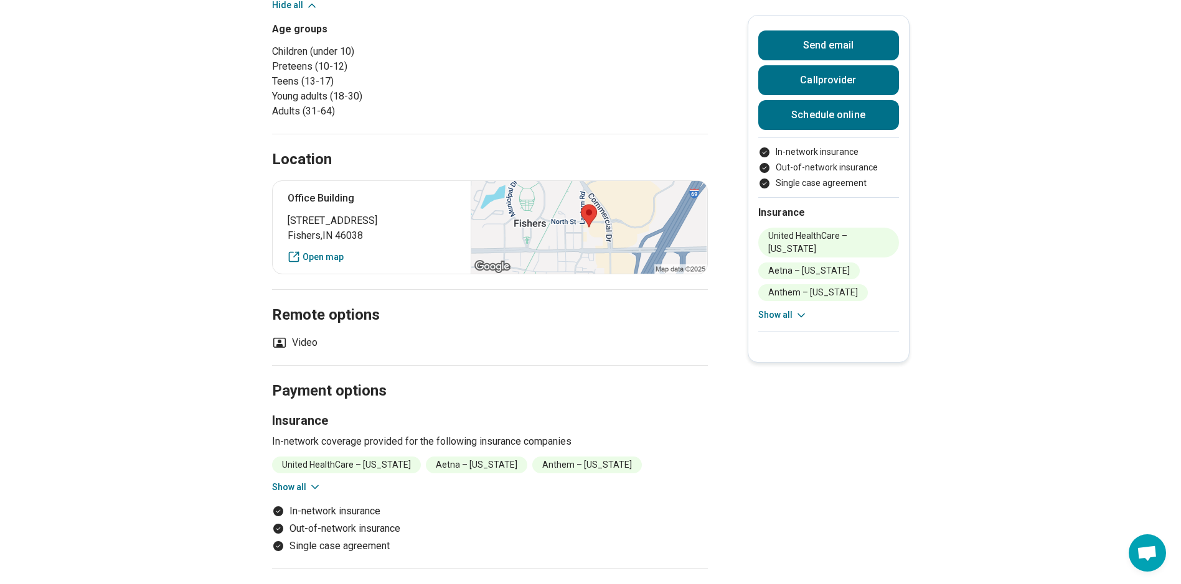
scroll to position [933, 0]
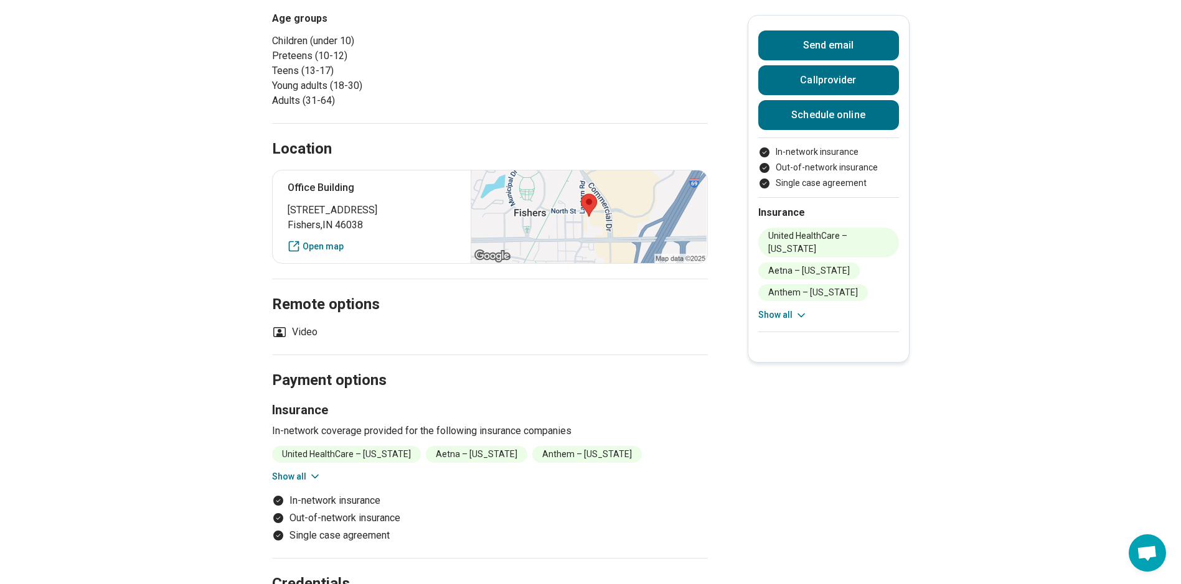
click at [283, 477] on button "Show all" at bounding box center [296, 476] width 49 height 13
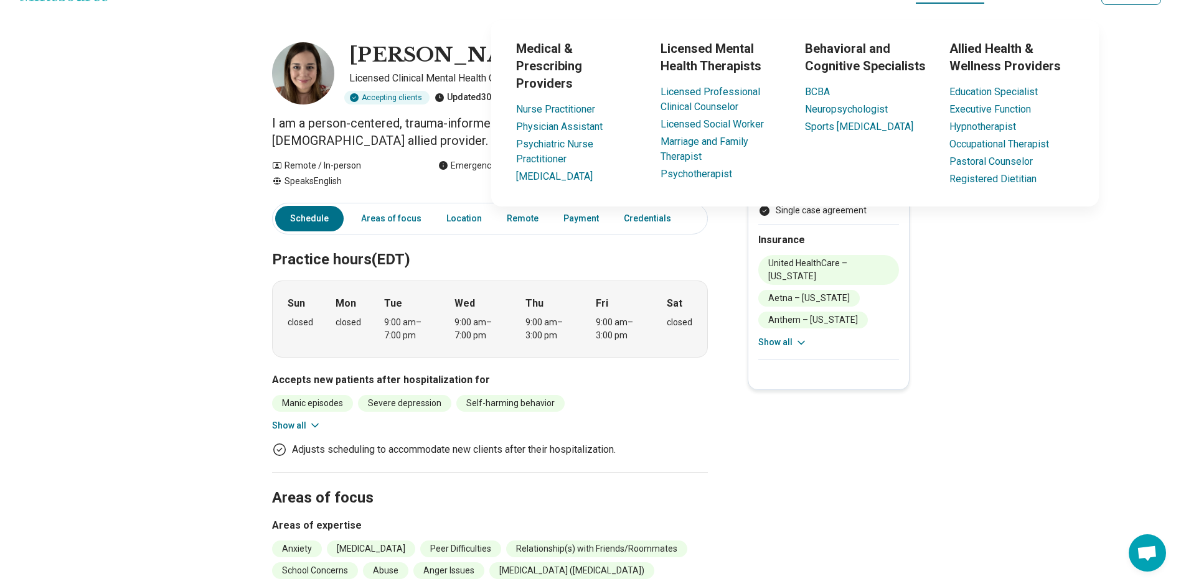
scroll to position [0, 0]
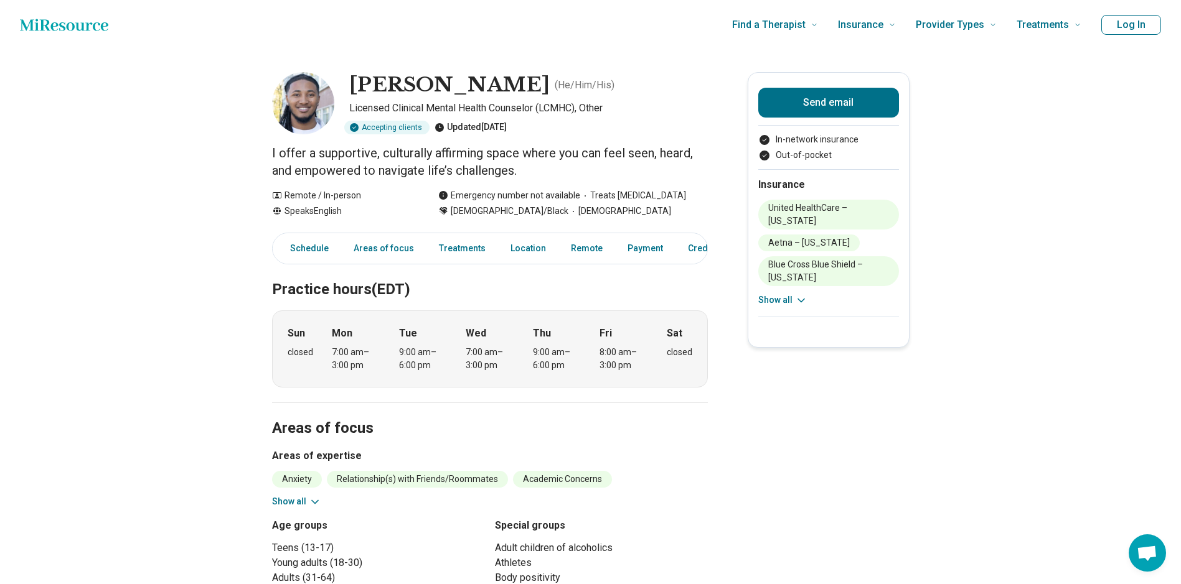
click at [293, 494] on div "Anxiety Relationship(s) with Friends/Roommates Academic Concerns Athletic/Sport…" at bounding box center [490, 489] width 436 height 37
click at [292, 501] on button "Show all" at bounding box center [296, 501] width 49 height 13
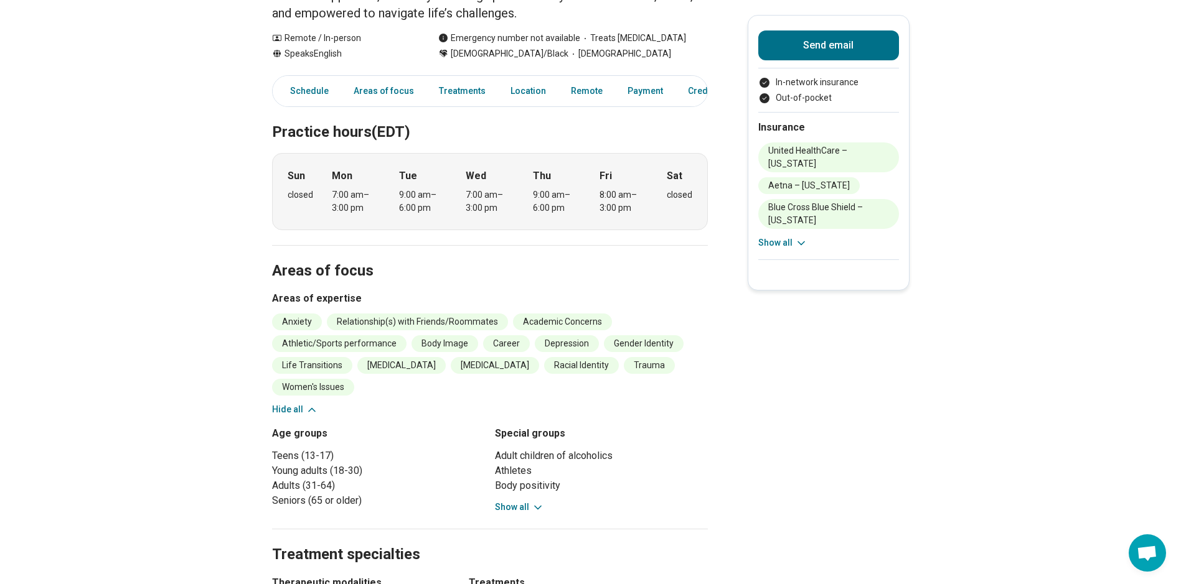
scroll to position [187, 0]
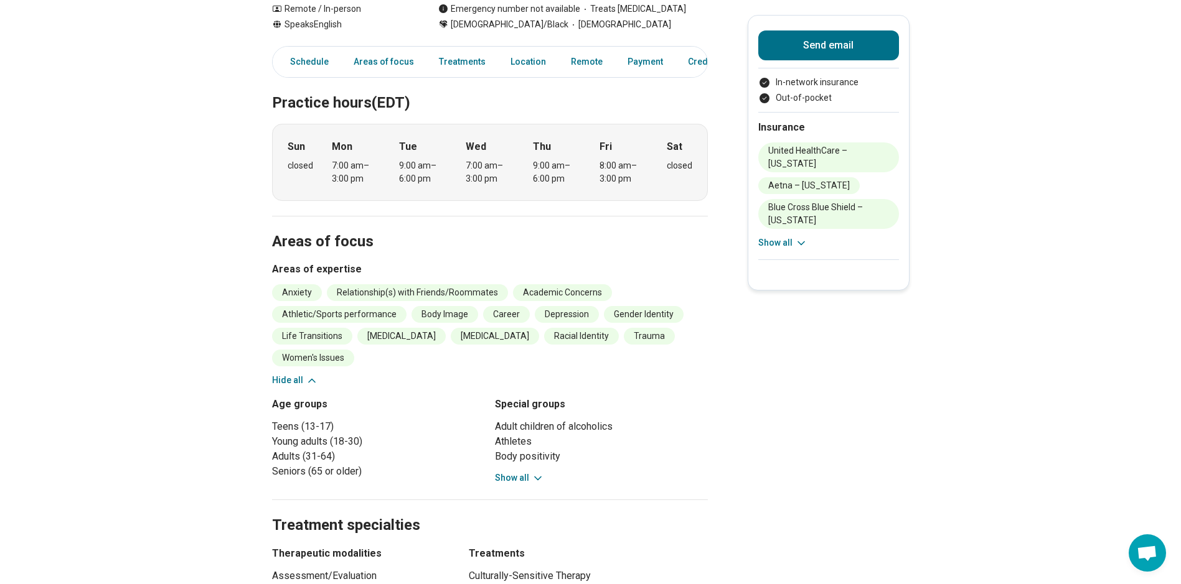
click at [505, 474] on button "Show all" at bounding box center [519, 478] width 49 height 13
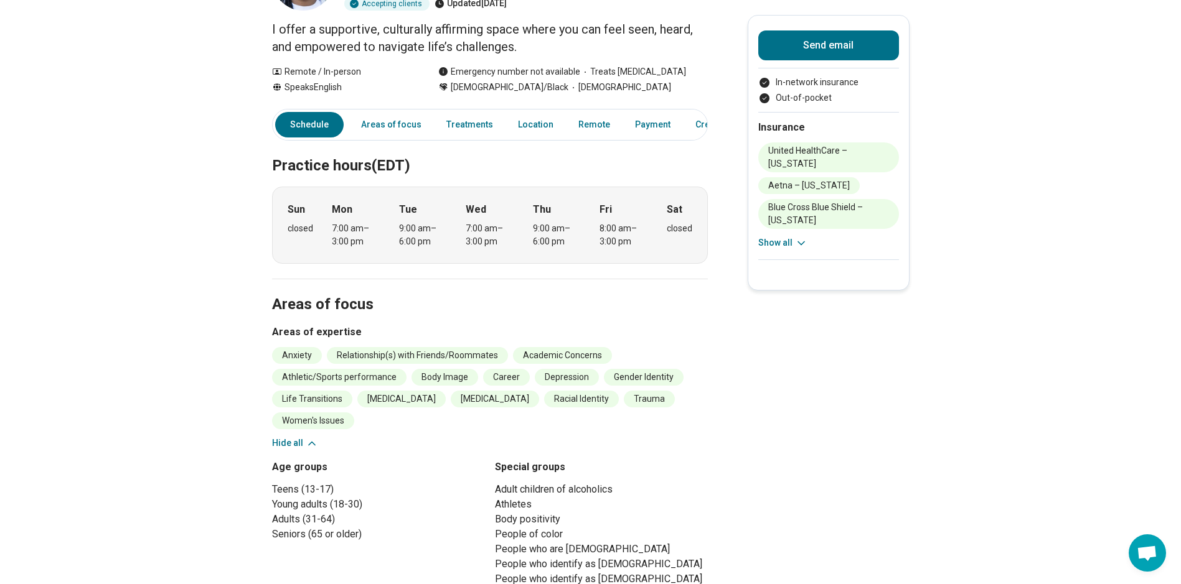
scroll to position [0, 0]
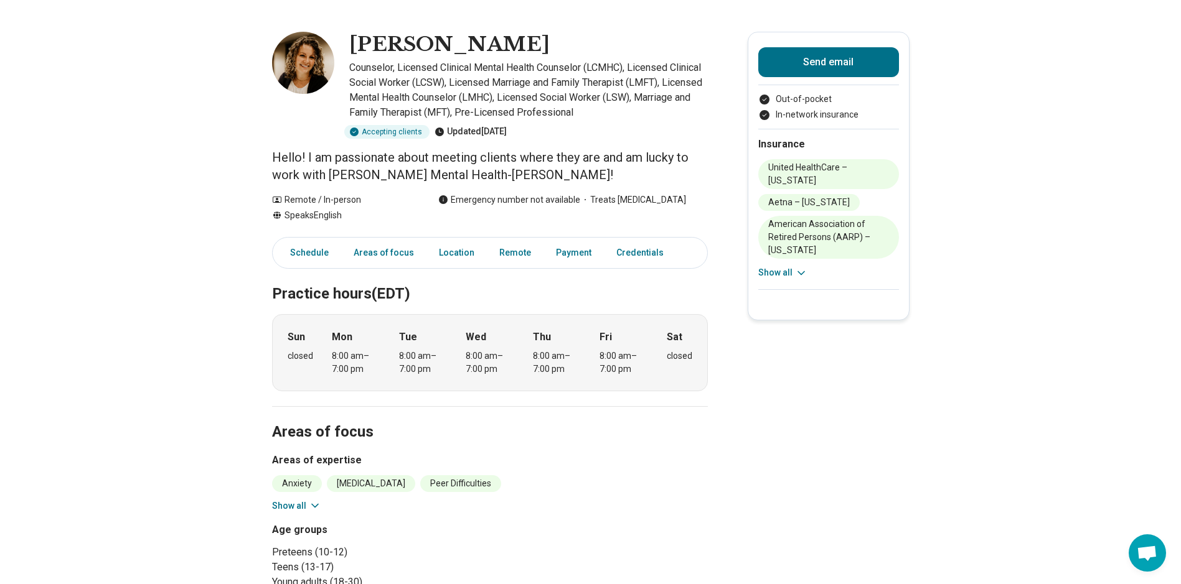
scroll to position [62, 0]
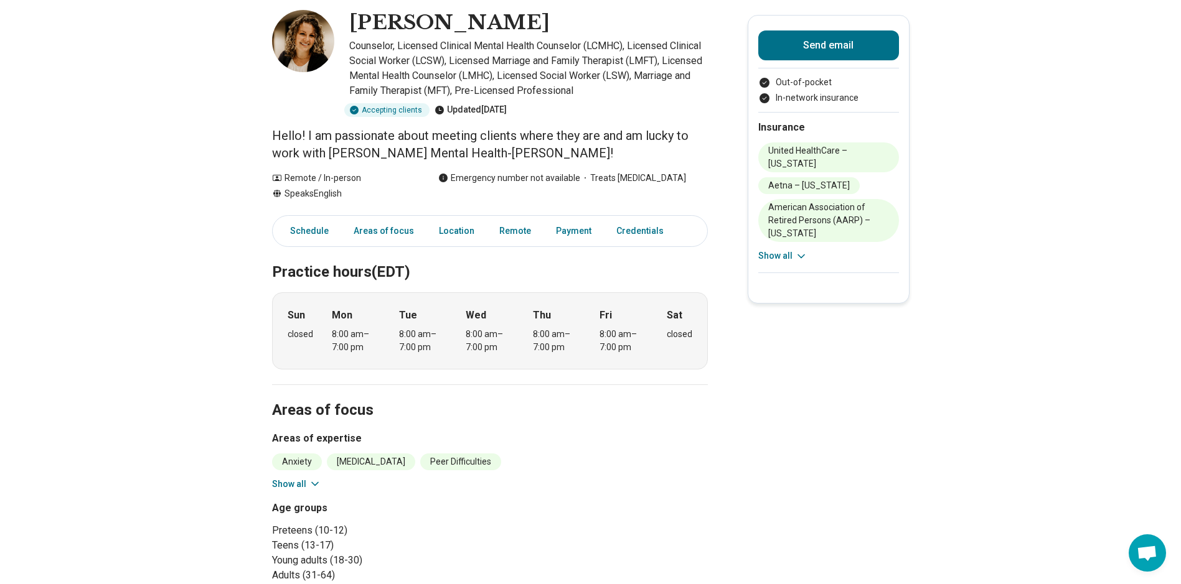
click at [287, 484] on button "Show all" at bounding box center [296, 484] width 49 height 13
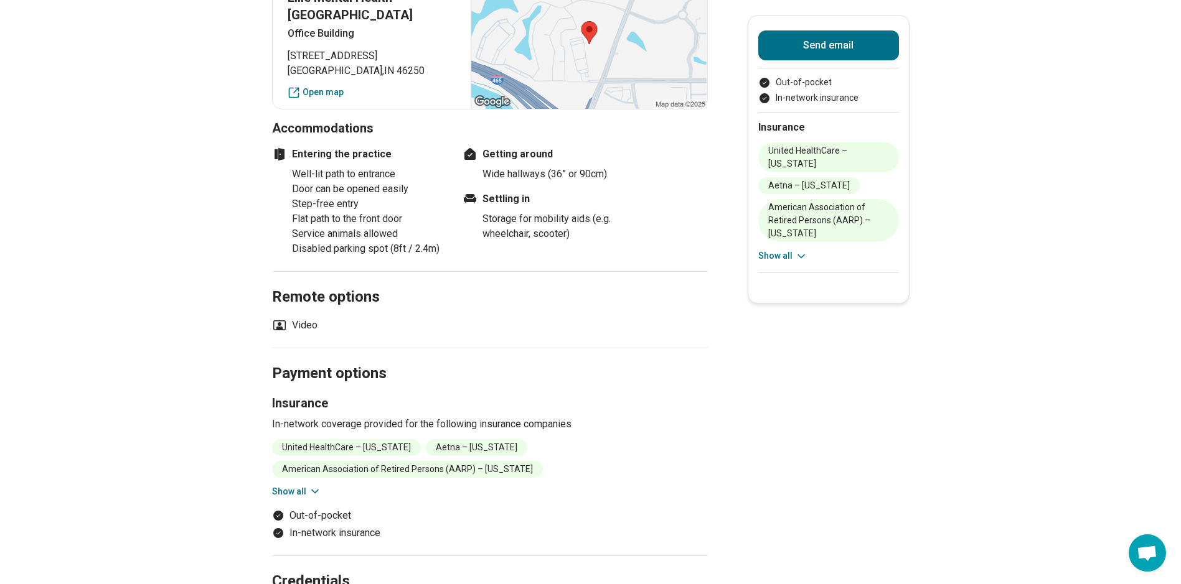
scroll to position [1182, 0]
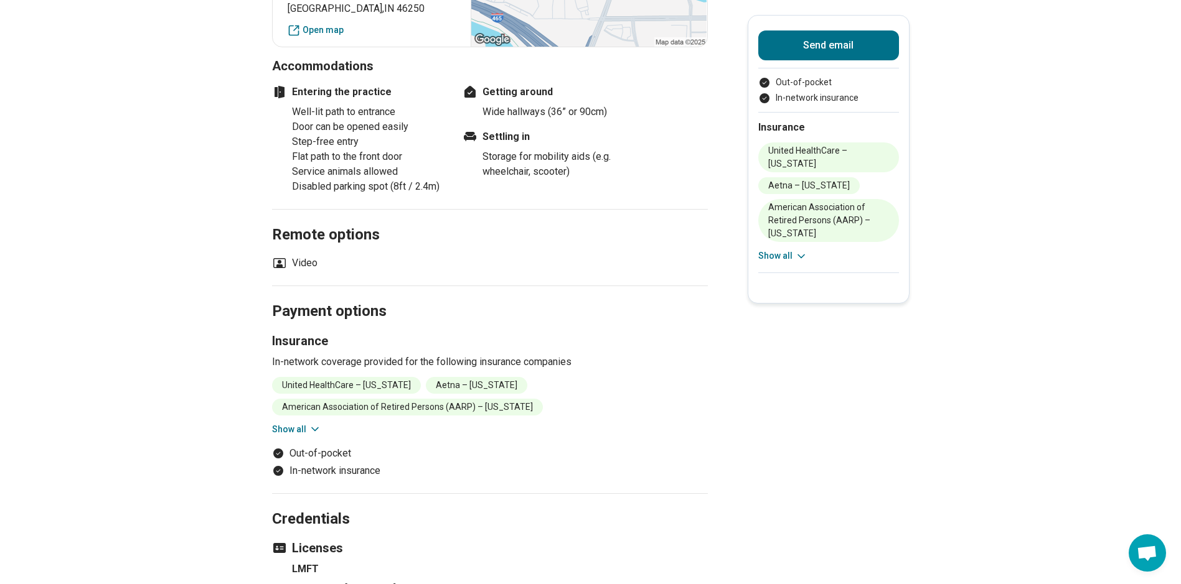
click at [288, 428] on button "Show all" at bounding box center [296, 429] width 49 height 13
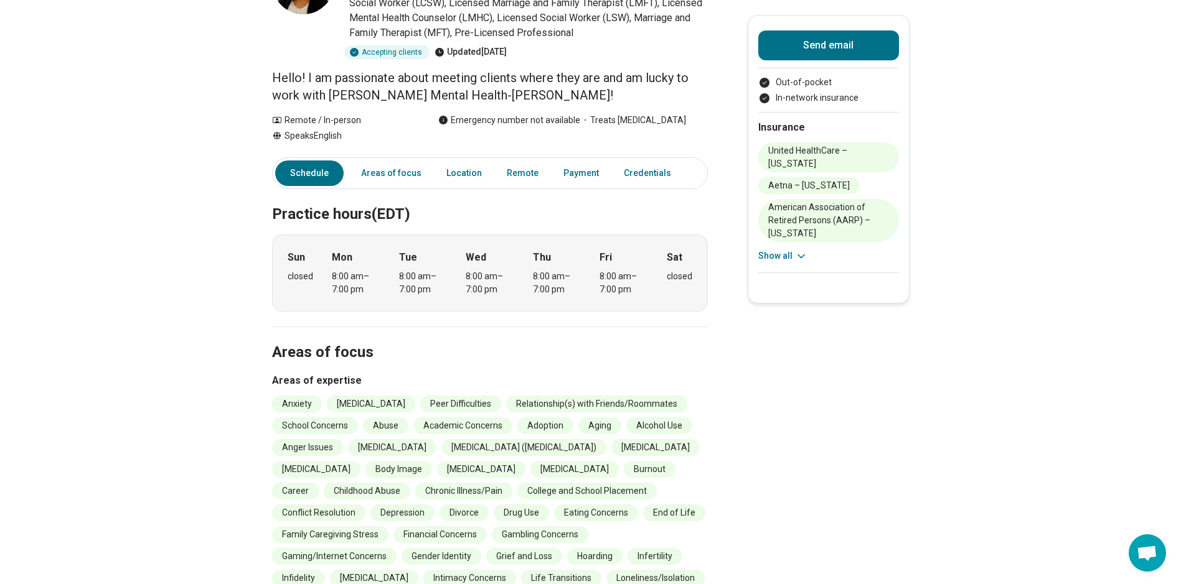
scroll to position [0, 0]
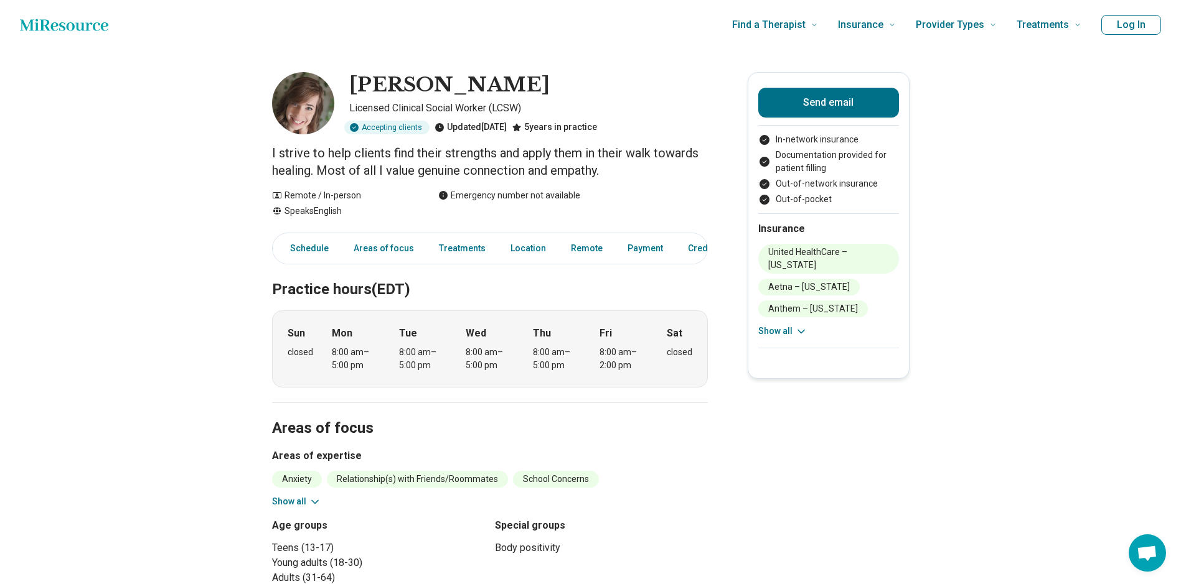
click at [295, 504] on button "Show all" at bounding box center [296, 501] width 49 height 13
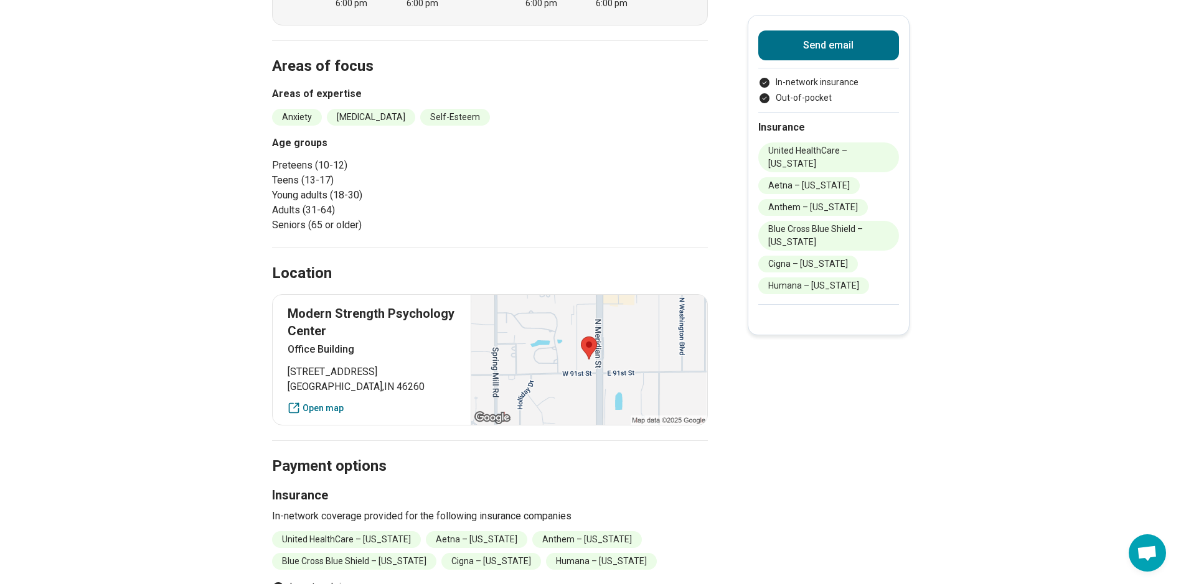
scroll to position [311, 0]
